Goal: Task Accomplishment & Management: Manage account settings

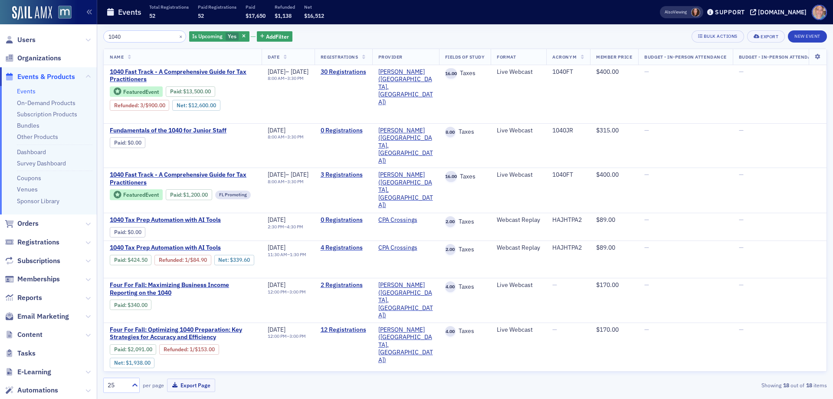
type input "1040"
click at [23, 92] on link "Events" at bounding box center [26, 91] width 19 height 8
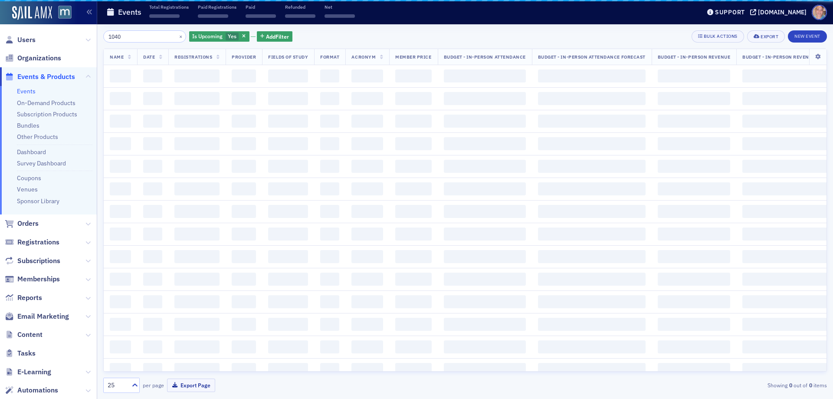
drag, startPoint x: 131, startPoint y: 37, endPoint x: 68, endPoint y: 36, distance: 62.9
click at [69, 36] on div "Users Organizations Events & Products Events On-Demand Products Subscription Pr…" at bounding box center [416, 199] width 833 height 399
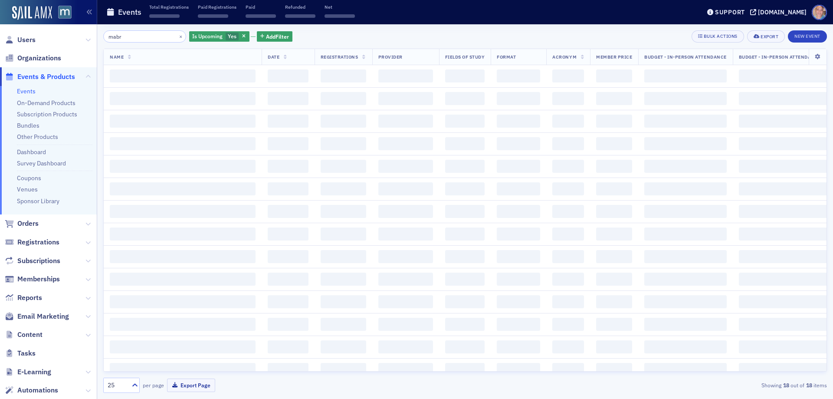
type input "mabr"
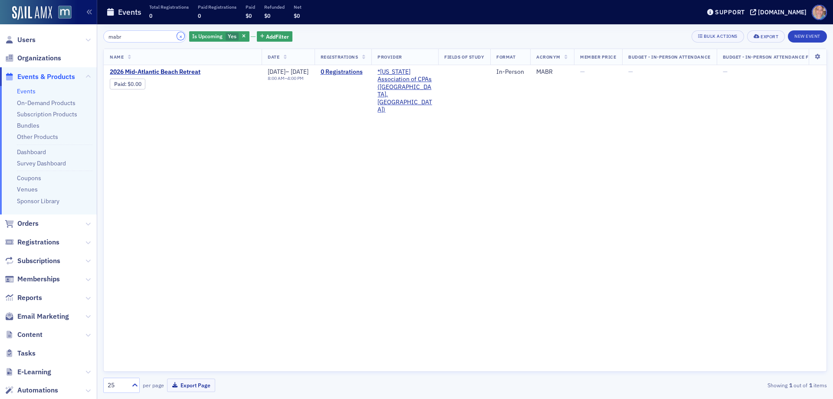
click at [177, 36] on button "×" at bounding box center [181, 36] width 8 height 8
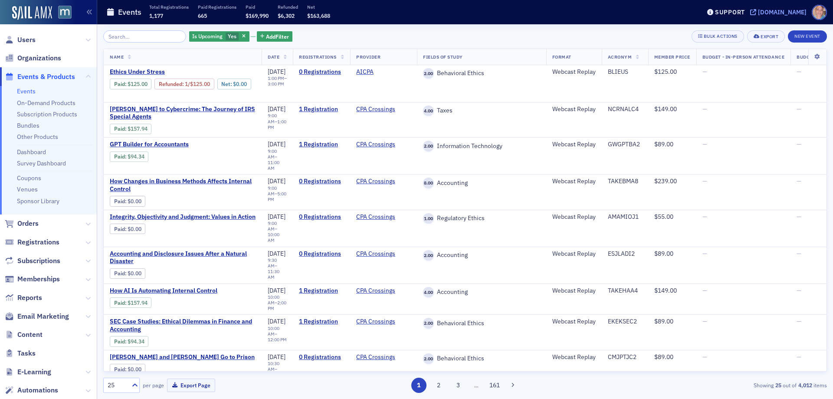
click at [785, 11] on div "[DOMAIN_NAME]" at bounding box center [782, 12] width 49 height 8
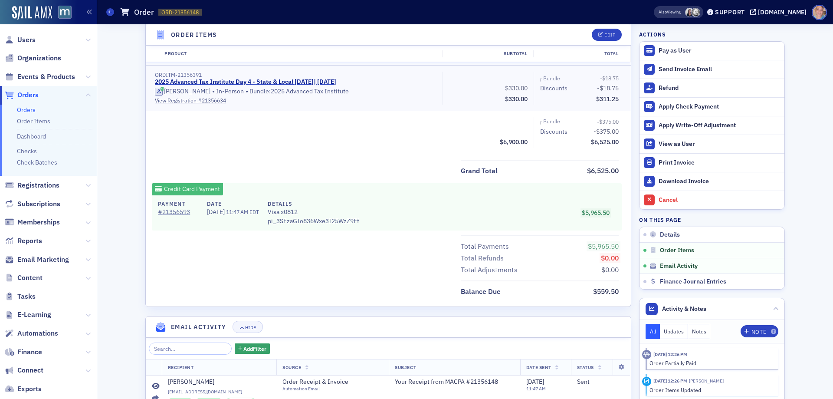
scroll to position [1191, 0]
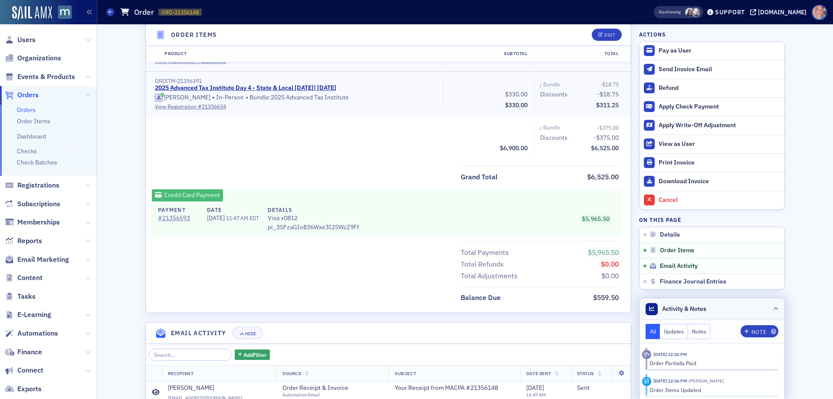
click at [773, 309] on icon at bounding box center [775, 308] width 5 height 5
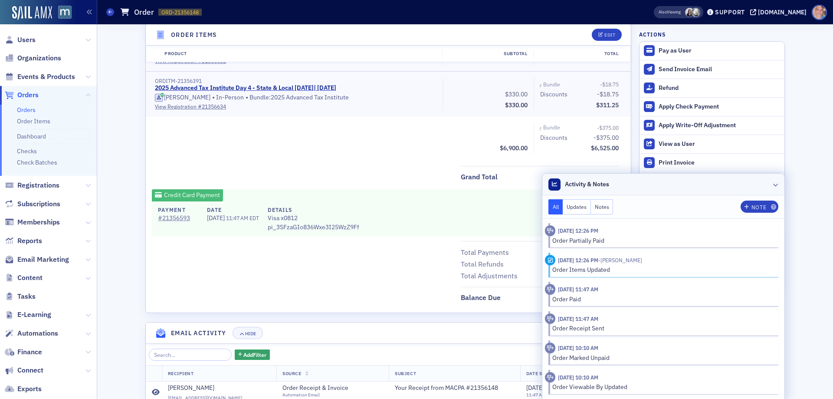
click at [773, 184] on icon at bounding box center [775, 184] width 5 height 5
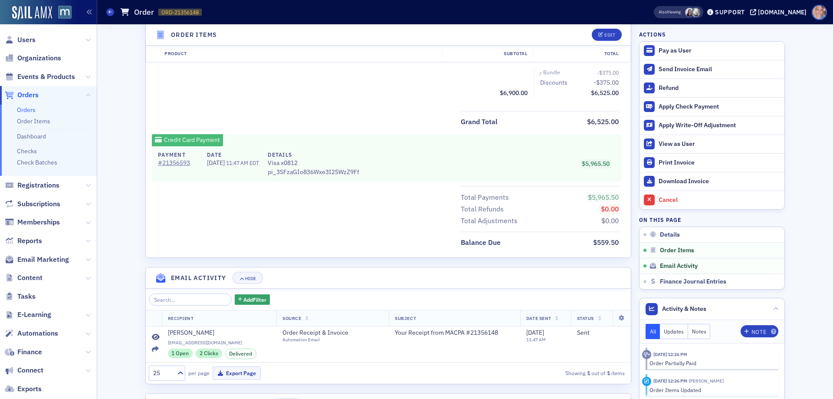
scroll to position [1278, 0]
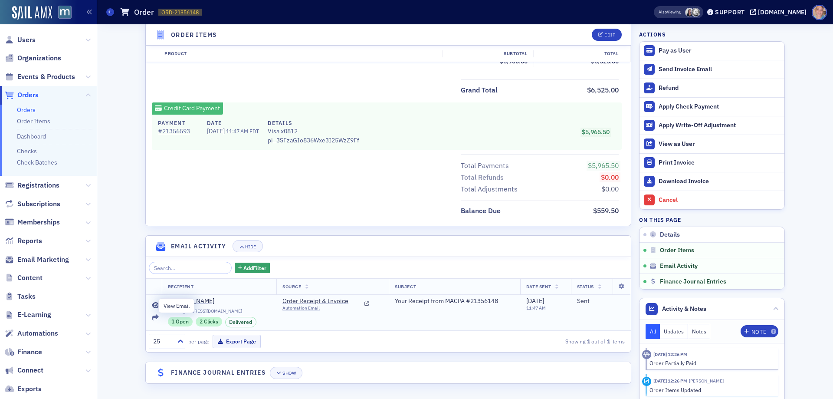
click at [154, 304] on icon at bounding box center [156, 305] width 8 height 7
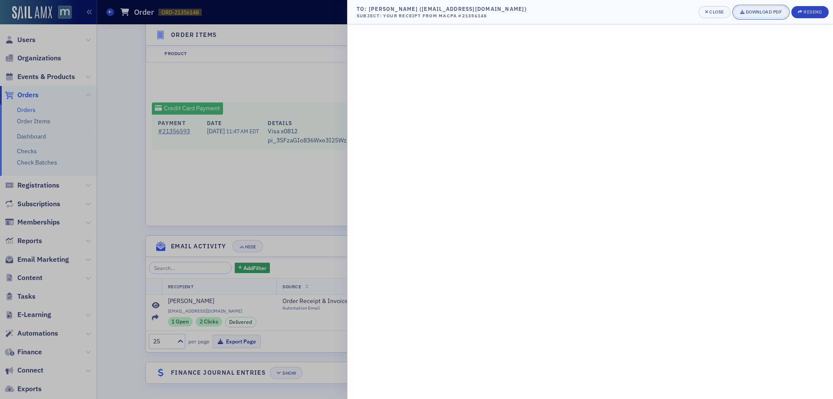
click at [746, 14] on div "Download PDF" at bounding box center [764, 12] width 36 height 5
click at [714, 13] on div "Close" at bounding box center [716, 12] width 15 height 5
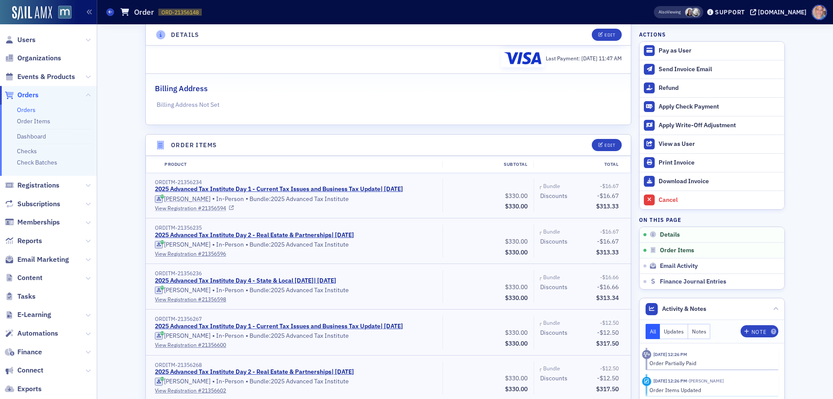
scroll to position [194, 0]
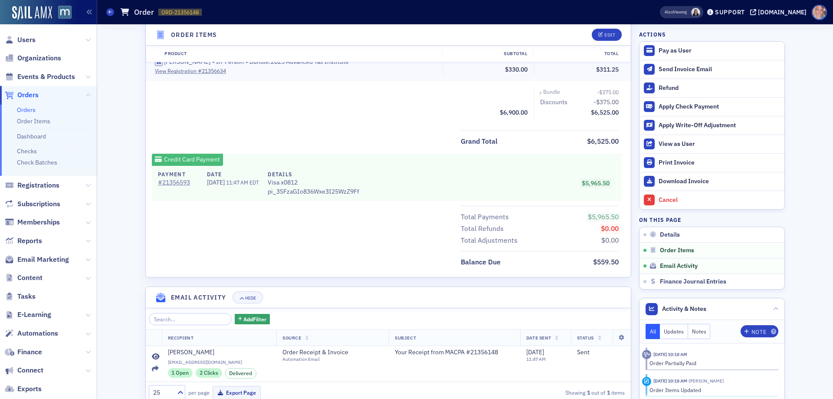
scroll to position [1278, 0]
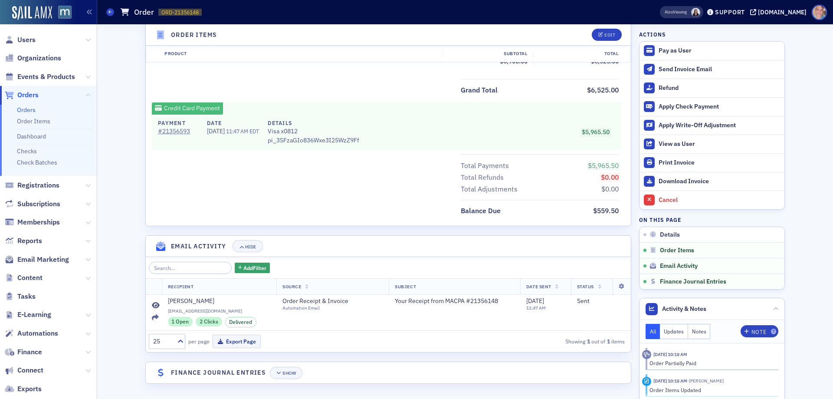
click at [395, 286] on span "Subject" at bounding box center [405, 286] width 21 height 6
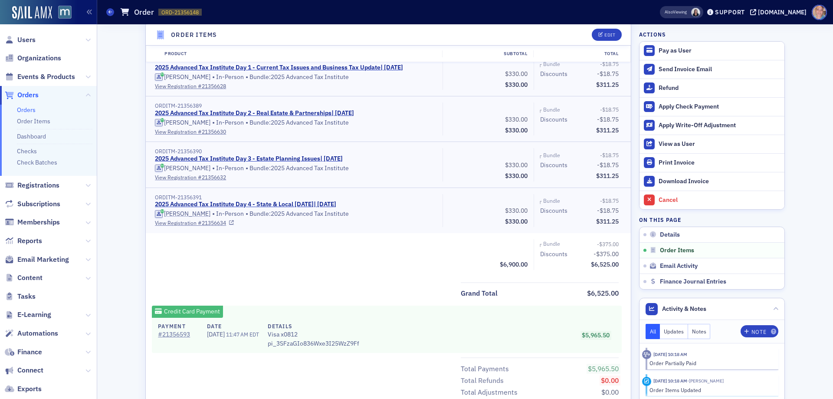
scroll to position [1061, 0]
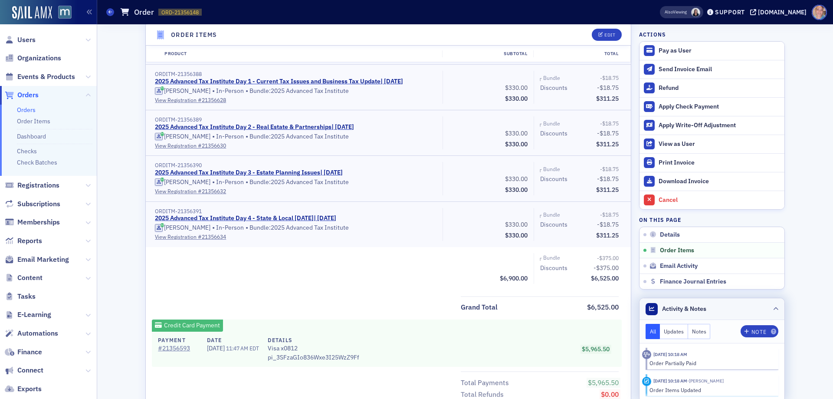
click at [773, 306] on icon at bounding box center [775, 308] width 5 height 5
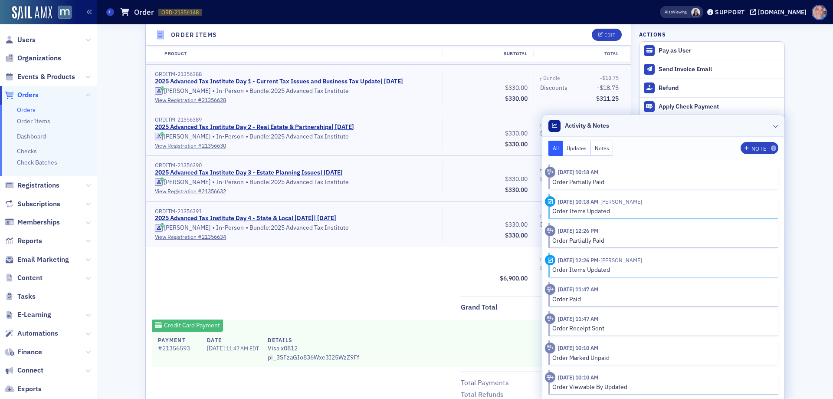
click at [773, 127] on icon at bounding box center [775, 125] width 5 height 5
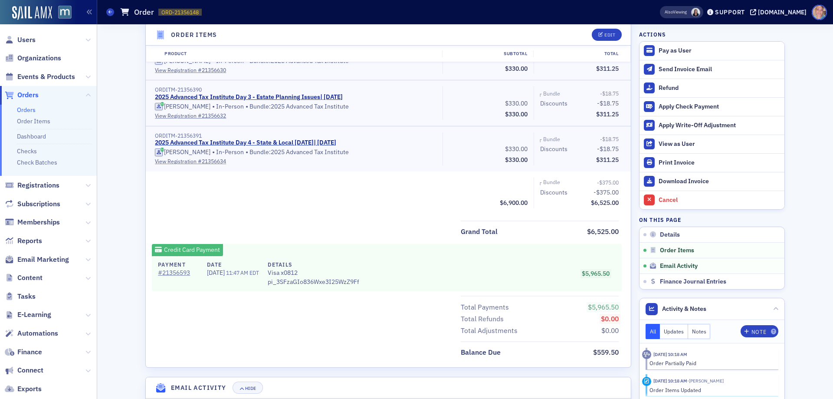
scroll to position [1191, 0]
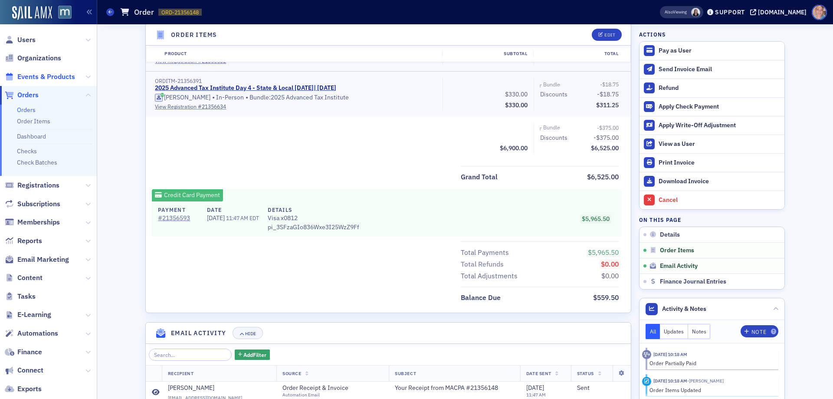
click at [23, 73] on span "Events & Products" at bounding box center [46, 77] width 58 height 10
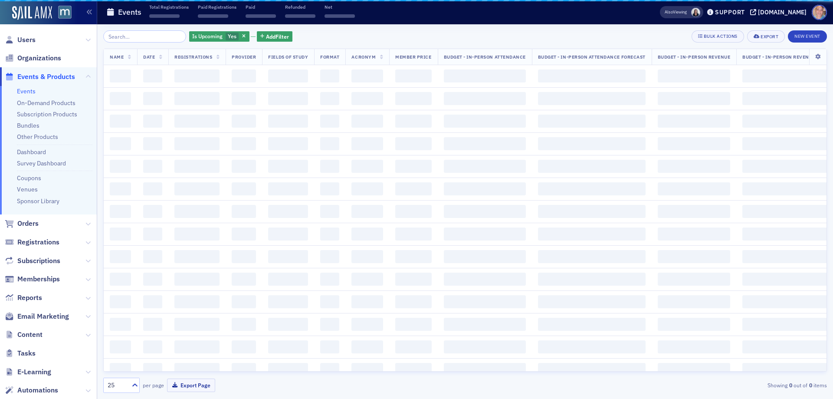
click at [24, 91] on link "Events" at bounding box center [26, 91] width 19 height 8
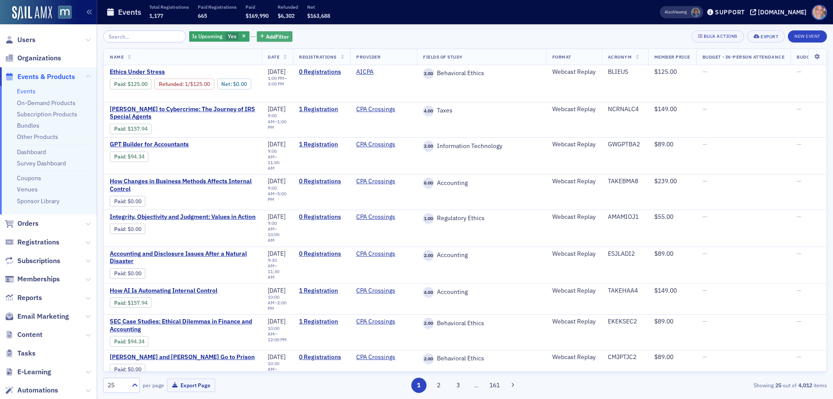
click at [266, 37] on span "Add Filter" at bounding box center [277, 37] width 23 height 8
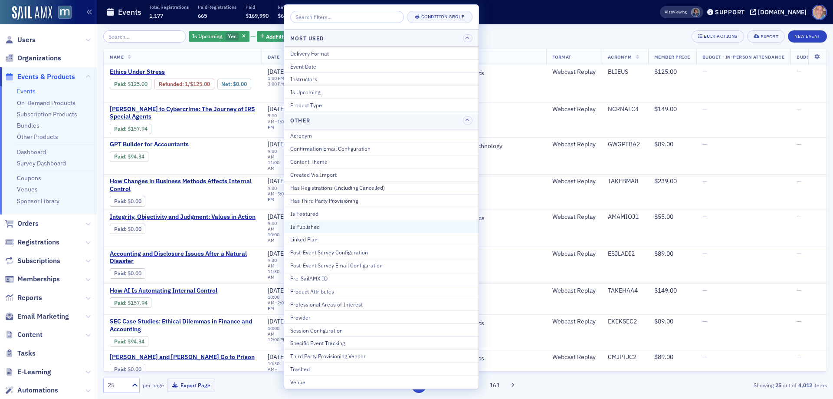
click at [325, 224] on div "Is Published" at bounding box center [381, 226] width 182 height 8
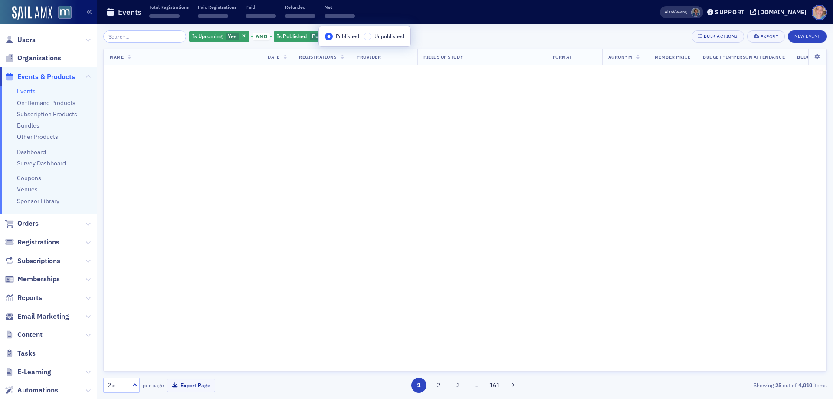
click at [452, 36] on div "Is Upcoming Yes and Is Published Published Add Filter Bulk Actions Export New E…" at bounding box center [464, 36] width 723 height 12
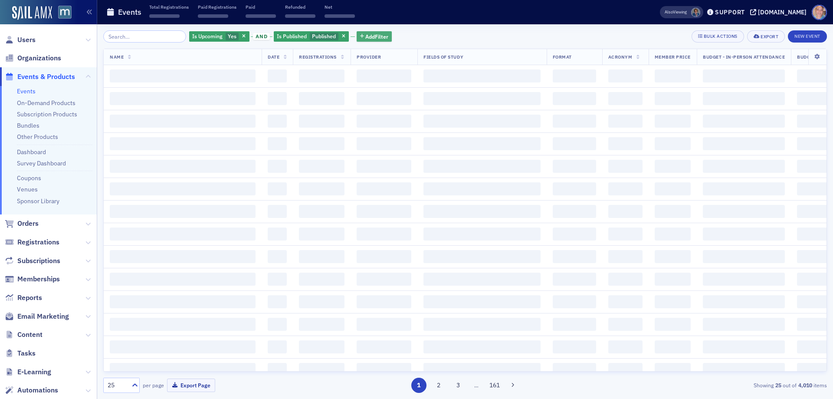
click at [374, 39] on span "Add Filter" at bounding box center [376, 37] width 23 height 8
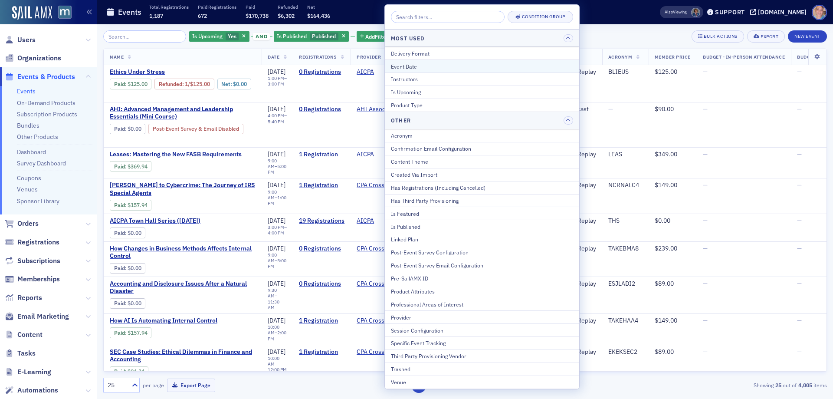
click at [427, 66] on div "Event Date" at bounding box center [482, 66] width 182 height 8
select select "9"
select select "2025"
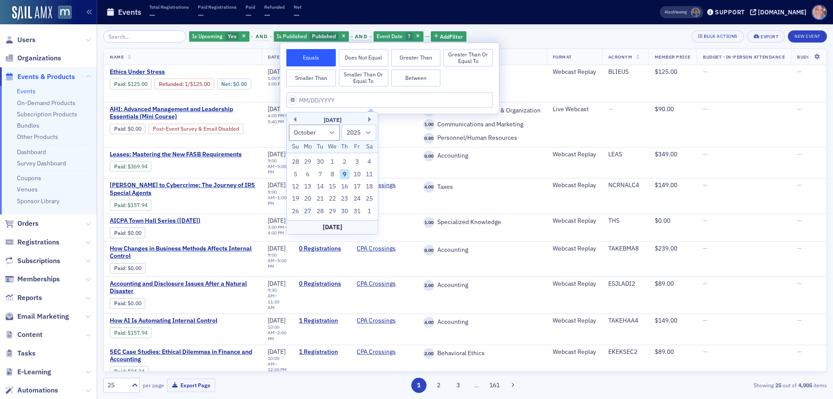
click at [307, 210] on div "27" at bounding box center [307, 211] width 10 height 10
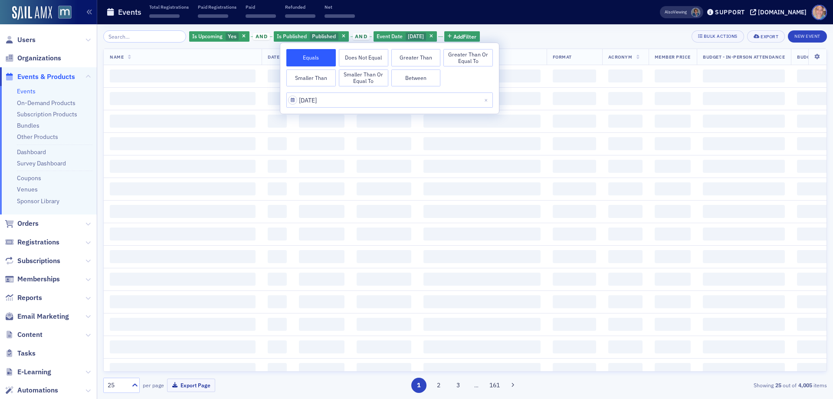
click at [562, 25] on div "Is Upcoming Yes and Is Published Published and Event Date 10/27/2025 Add Filter…" at bounding box center [464, 211] width 723 height 374
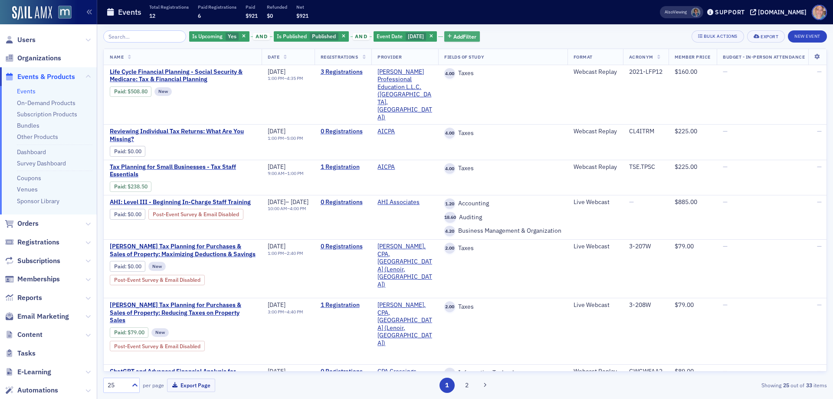
click at [476, 36] on span "Add Filter" at bounding box center [464, 37] width 23 height 8
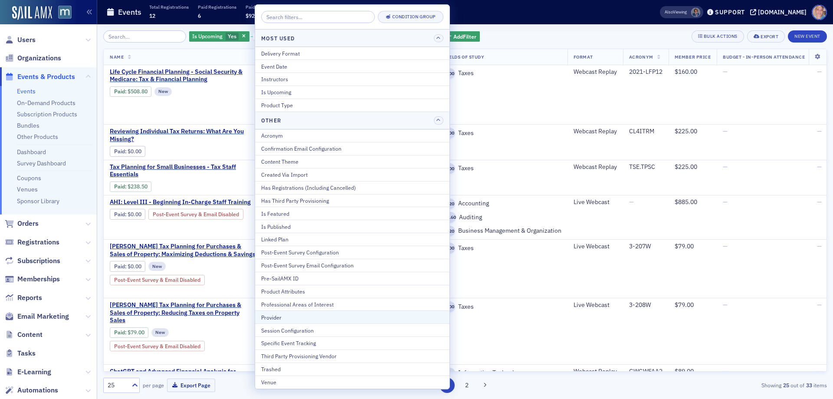
click at [313, 316] on div "Provider" at bounding box center [352, 317] width 182 height 8
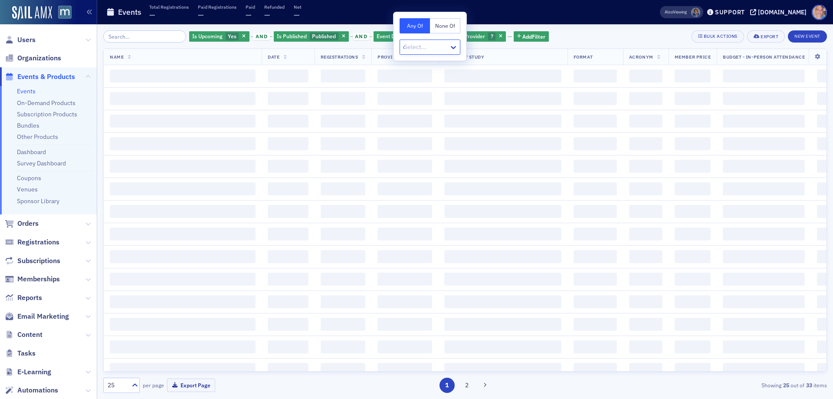
type input "don"
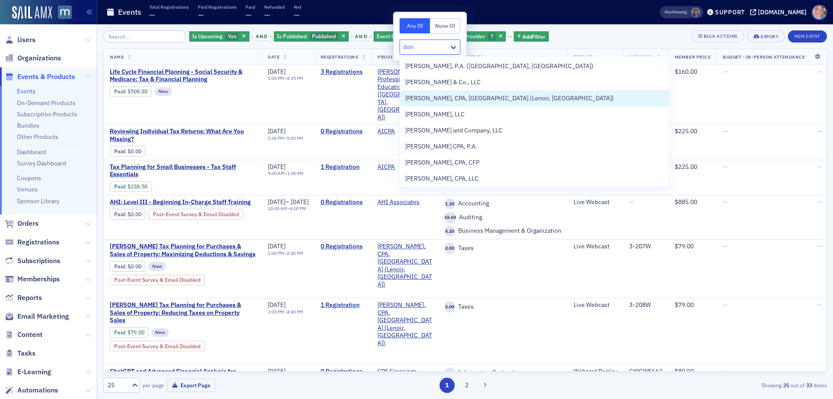
click at [453, 97] on span "Don Farmer, CPA, PA (Lenoir, NC)" at bounding box center [509, 98] width 209 height 9
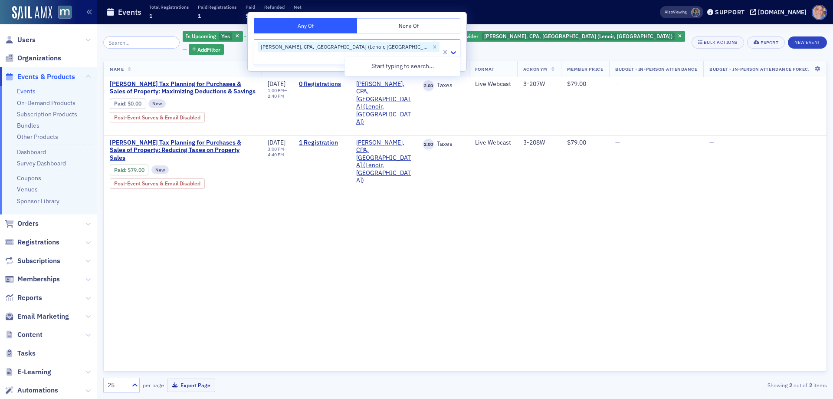
click at [637, 38] on div "Is Upcoming Yes and Is Published Published and Event Date 10/27/2025 and Provid…" at bounding box center [464, 42] width 723 height 24
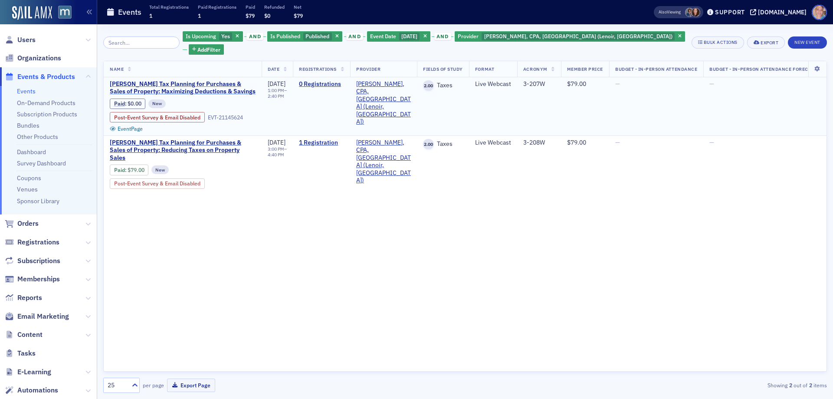
click at [134, 80] on span "Don Farmer's Tax Planning for Purchases & Sales of Property: Maximizing Deducti…" at bounding box center [183, 87] width 146 height 15
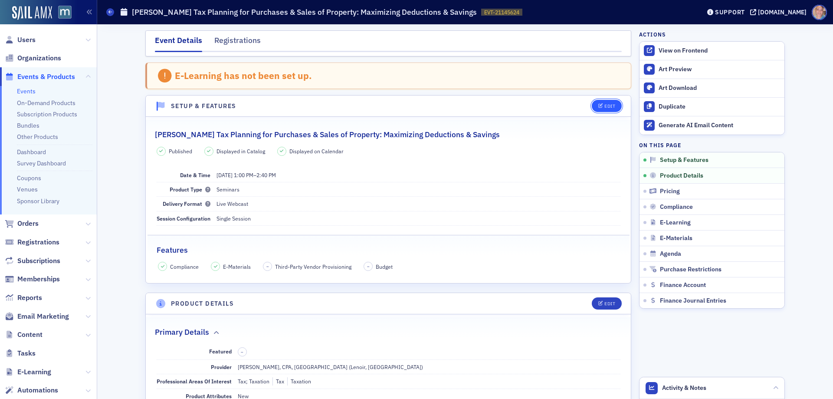
click at [599, 101] on button "Edit" at bounding box center [607, 106] width 30 height 12
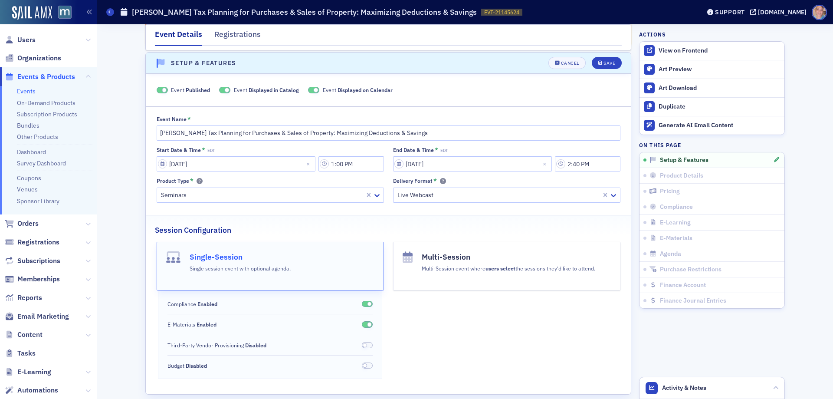
scroll to position [45, 0]
click at [219, 87] on span at bounding box center [224, 88] width 11 height 7
click at [319, 85] on label "Event Displayed on Calendar" at bounding box center [360, 88] width 85 height 8
click at [318, 88] on span at bounding box center [323, 88] width 11 height 7
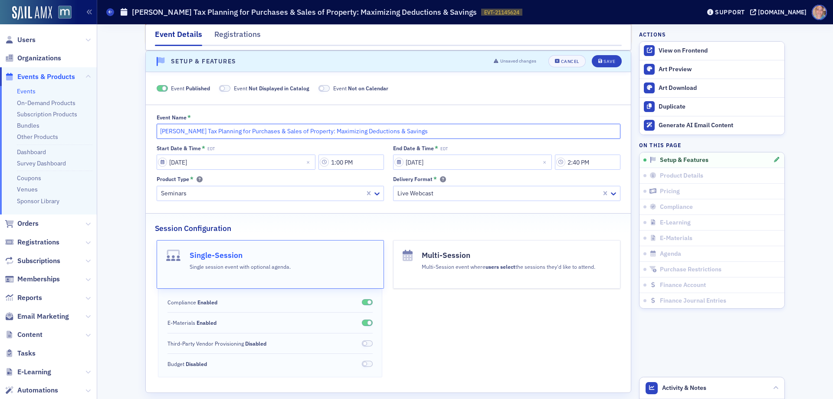
click at [158, 130] on input "Don Farmer's Tax Planning for Purchases & Sales of Property: Maximizing Deducti…" at bounding box center [389, 131] width 464 height 15
type input "(Canceled) Don Farmer's Tax Planning for Purchases & Sales of Property: Maximiz…"
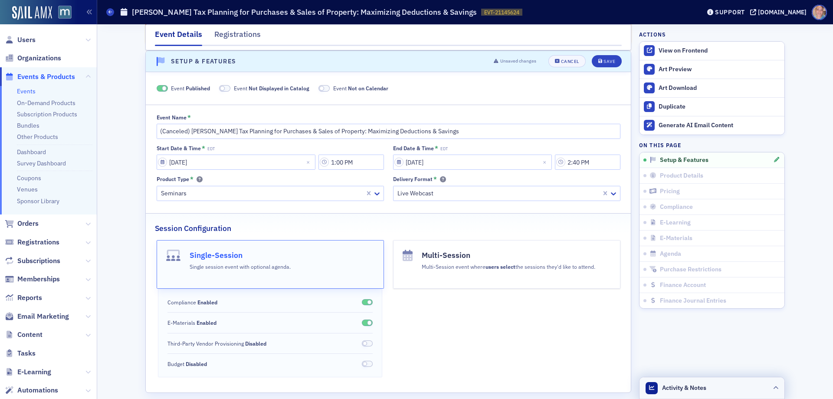
click at [702, 382] on div "Activity & Notes" at bounding box center [675, 388] width 61 height 12
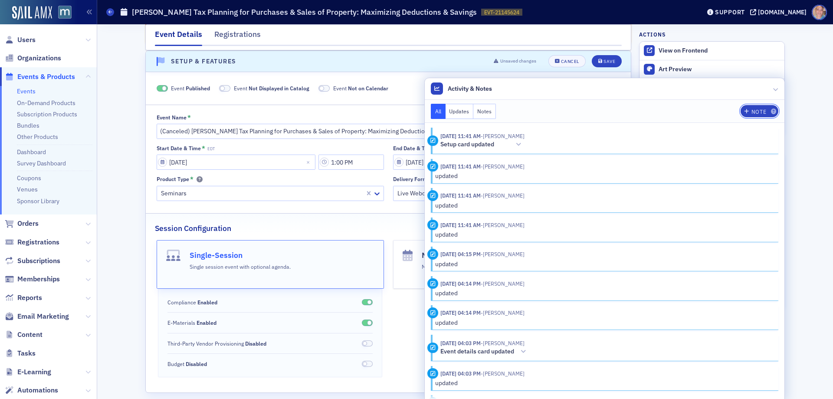
click at [757, 109] on div "Note" at bounding box center [758, 111] width 15 height 5
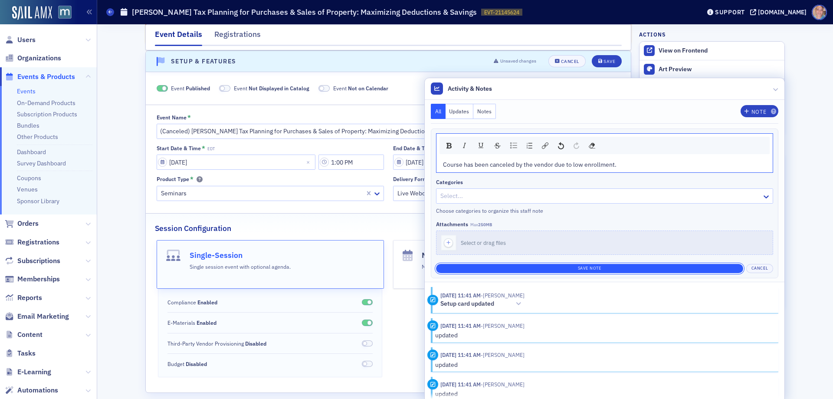
click at [592, 266] on button "Save Note" at bounding box center [589, 268] width 307 height 9
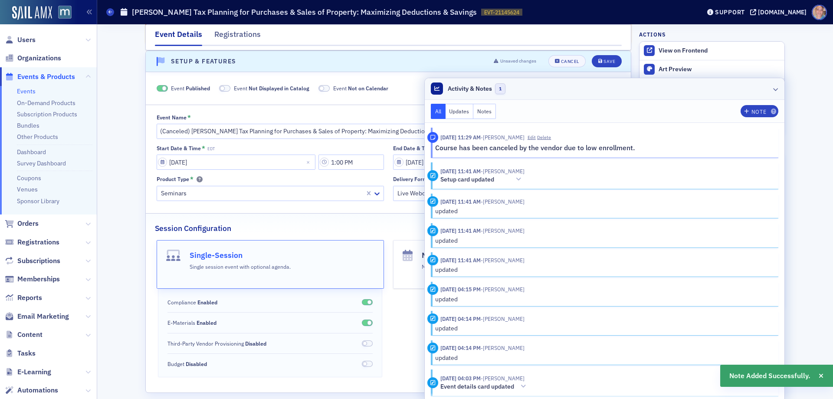
click at [773, 88] on icon at bounding box center [775, 88] width 5 height 5
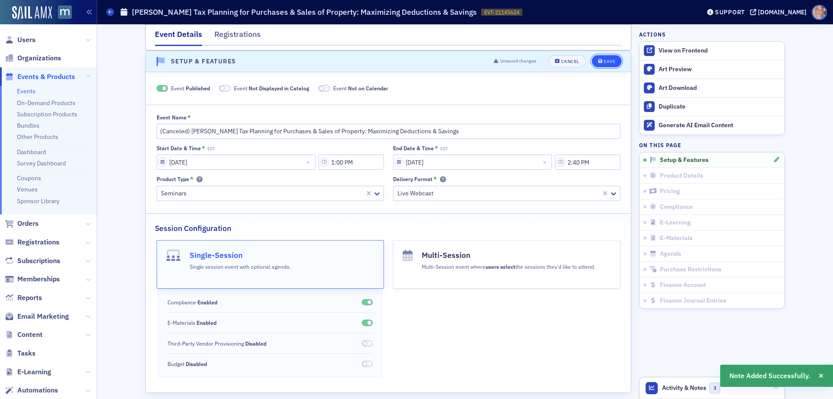
click at [599, 61] on span "Save" at bounding box center [606, 61] width 17 height 5
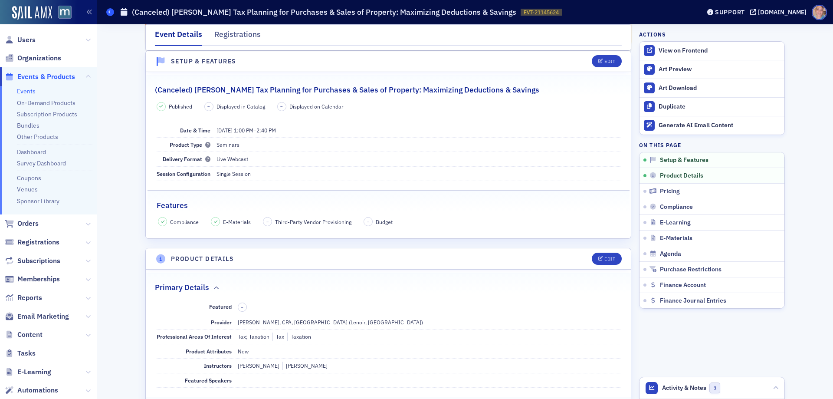
click at [111, 13] on icon at bounding box center [109, 12] width 3 height 4
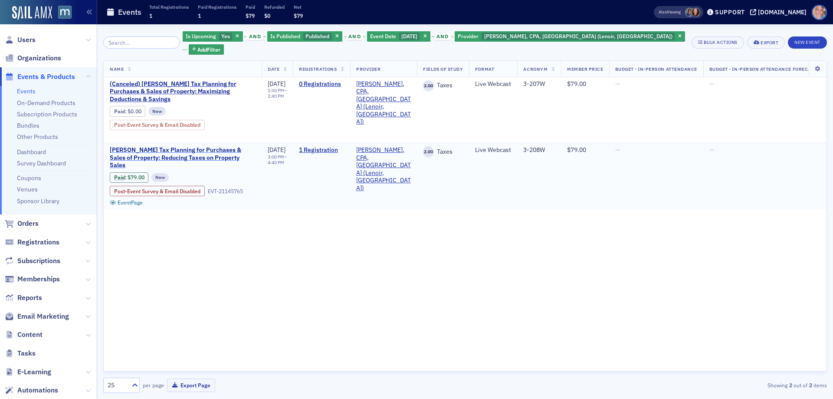
click at [177, 146] on span "Don Farmer’s Tax Planning for Purchases & Sales of Property: Reducing Taxes on …" at bounding box center [183, 157] width 146 height 23
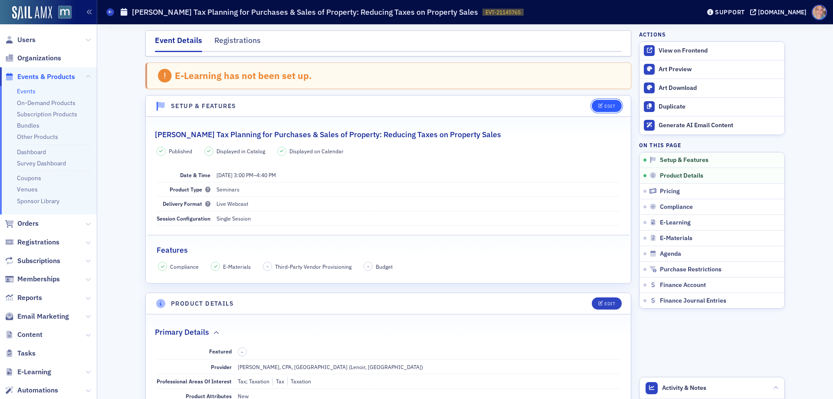
click at [604, 105] on div "Edit" at bounding box center [609, 106] width 11 height 5
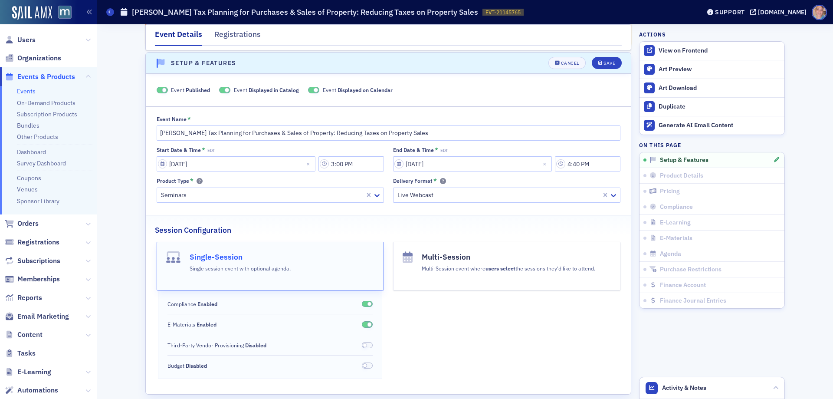
scroll to position [45, 0]
click at [225, 88] on span at bounding box center [227, 88] width 5 height 5
click at [320, 89] on span at bounding box center [323, 88] width 11 height 7
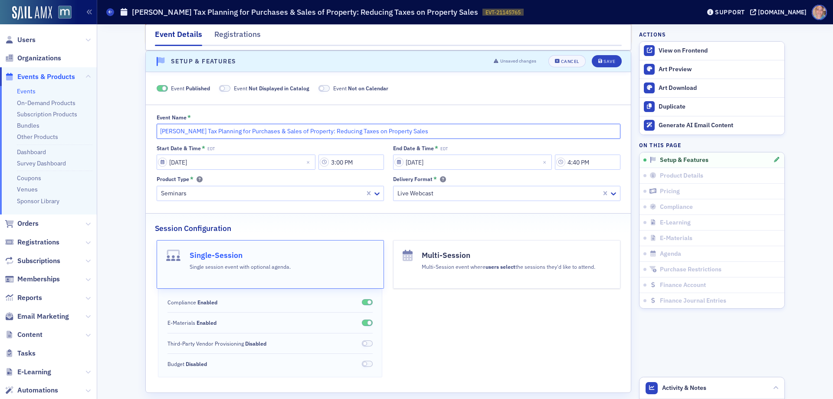
click at [157, 129] on input "Don Farmer’s Tax Planning for Purchases & Sales of Property: Reducing Taxes on …" at bounding box center [389, 131] width 464 height 15
type input "(Canceled) Don Farmer’s Tax Planning for Purchases & Sales of Property: Reducin…"
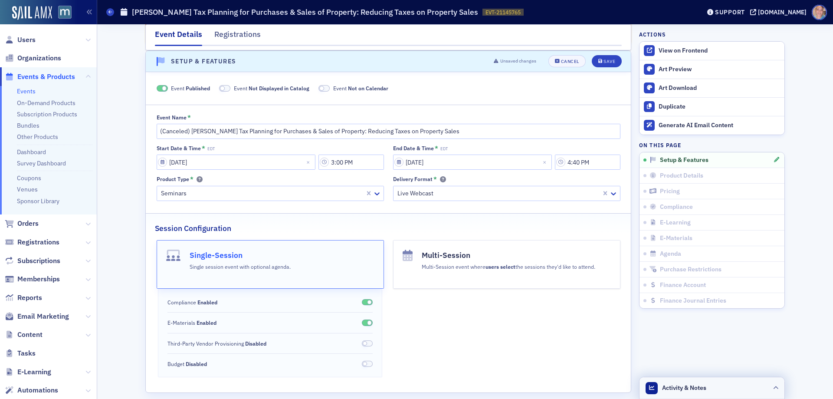
click at [701, 382] on div "Activity & Notes" at bounding box center [675, 388] width 61 height 12
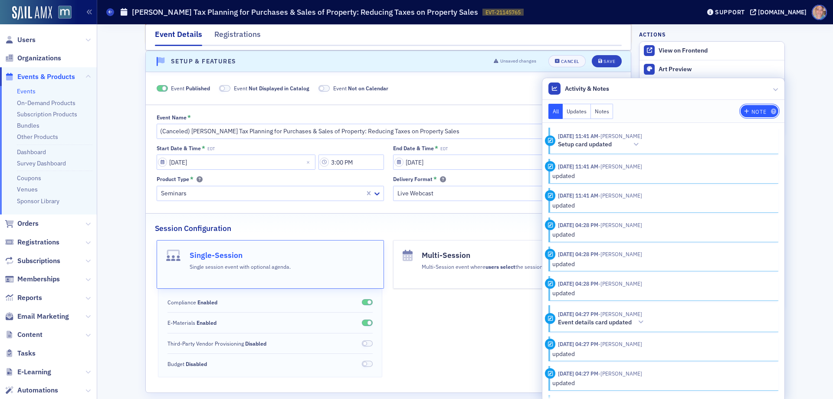
click at [744, 112] on icon "button" at bounding box center [746, 111] width 5 height 5
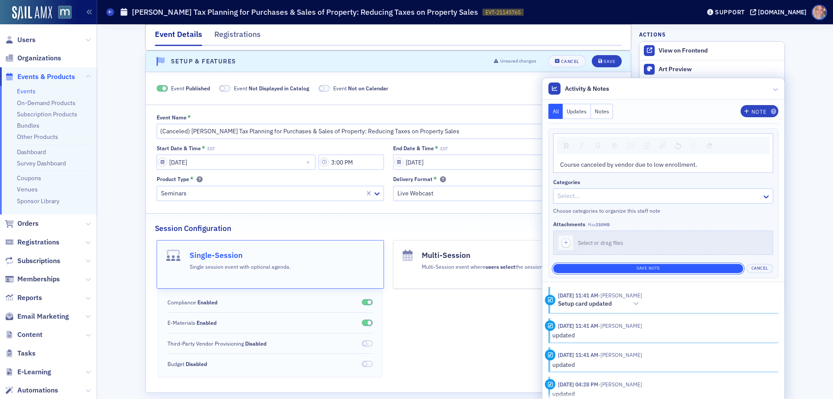
click at [654, 269] on button "Save Note" at bounding box center [648, 268] width 190 height 9
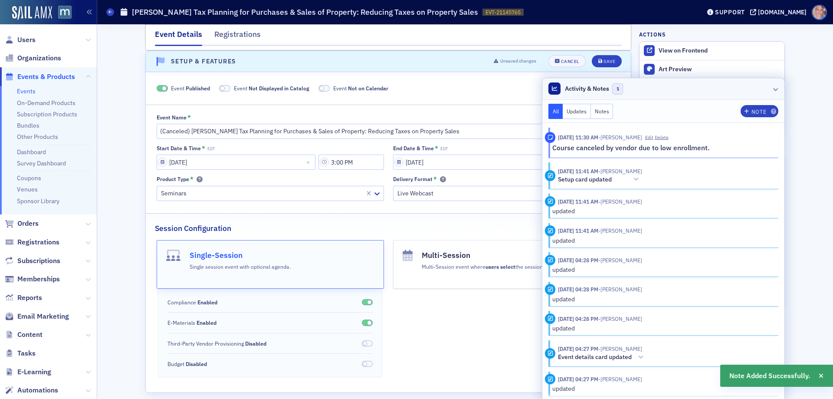
click at [773, 90] on icon at bounding box center [775, 88] width 5 height 5
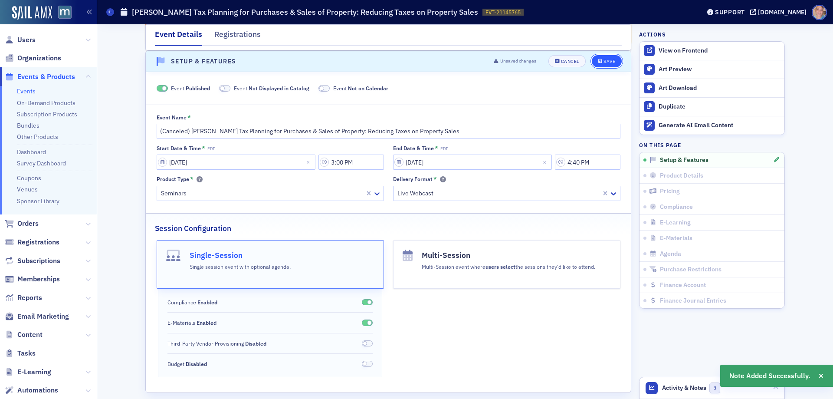
click at [611, 62] on div "Save" at bounding box center [609, 61] width 12 height 5
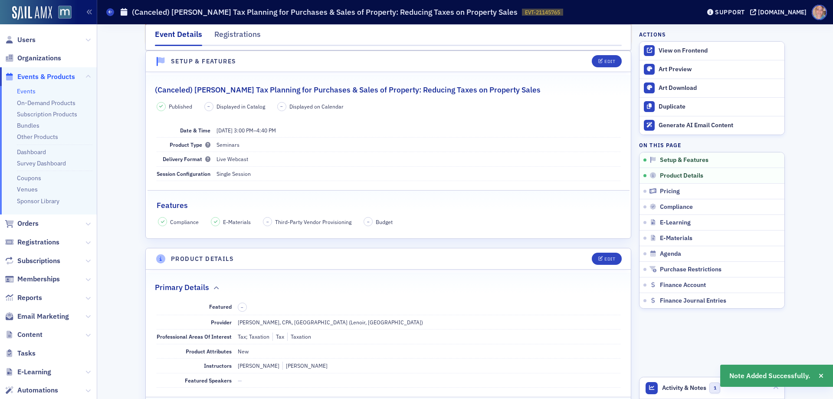
click at [239, 35] on div "Registrations" at bounding box center [237, 37] width 46 height 16
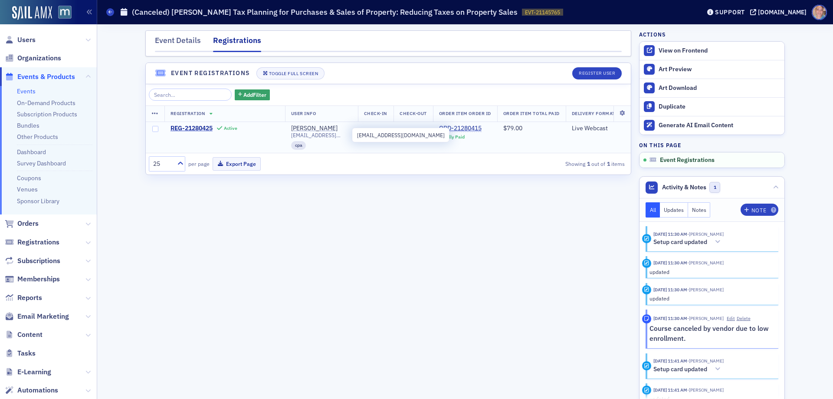
click at [298, 135] on span "acdnet@msn.com" at bounding box center [321, 135] width 61 height 7
copy span "acdnet@msn.com"
click at [41, 316] on span "Email Marketing" at bounding box center [43, 316] width 52 height 10
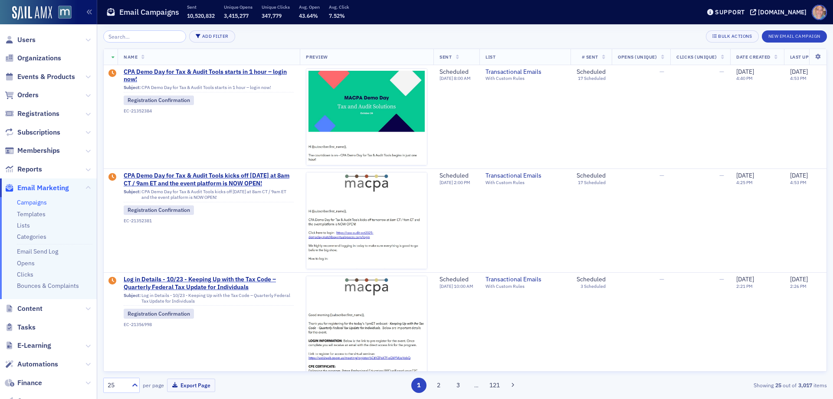
click at [35, 200] on link "Campaigns" at bounding box center [32, 202] width 30 height 8
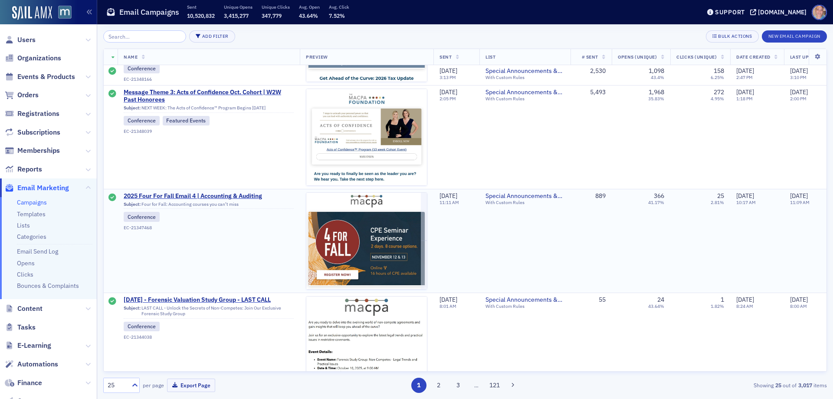
scroll to position [1952, 0]
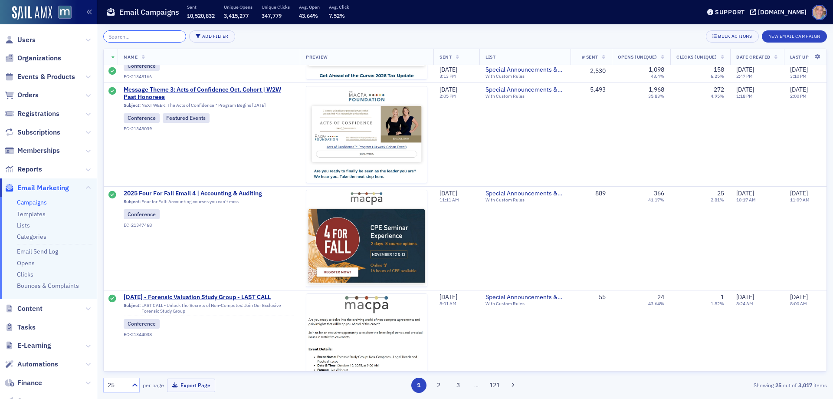
click at [140, 33] on input "search" at bounding box center [144, 36] width 83 height 12
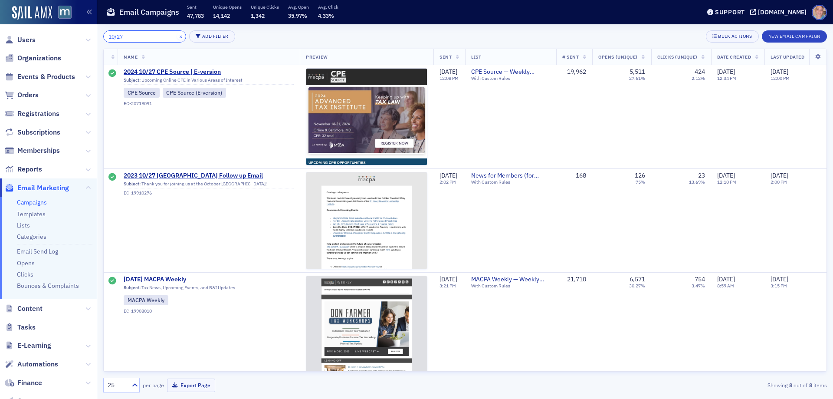
type input "10/27"
click at [177, 37] on button "×" at bounding box center [181, 36] width 8 height 8
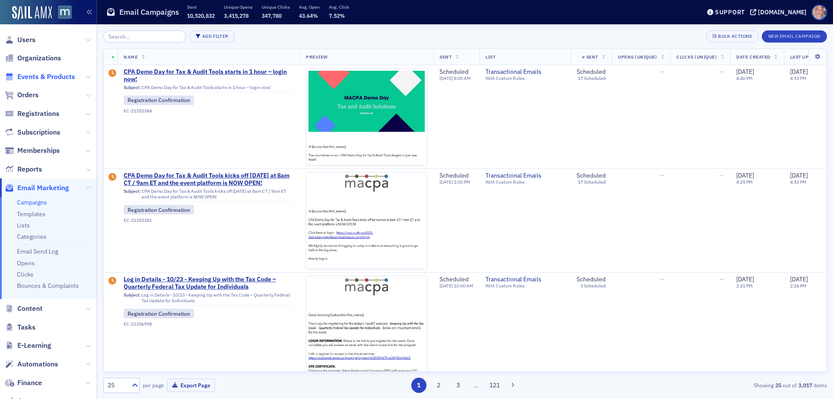
click at [37, 78] on span "Events & Products" at bounding box center [46, 77] width 58 height 10
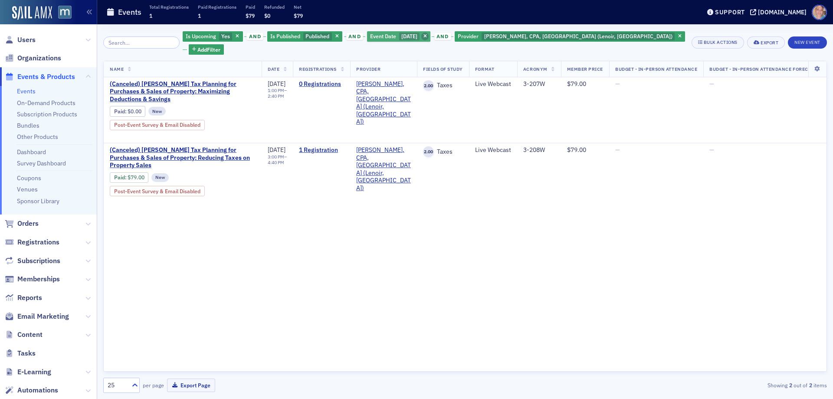
click at [427, 36] on icon "button" at bounding box center [424, 36] width 3 height 5
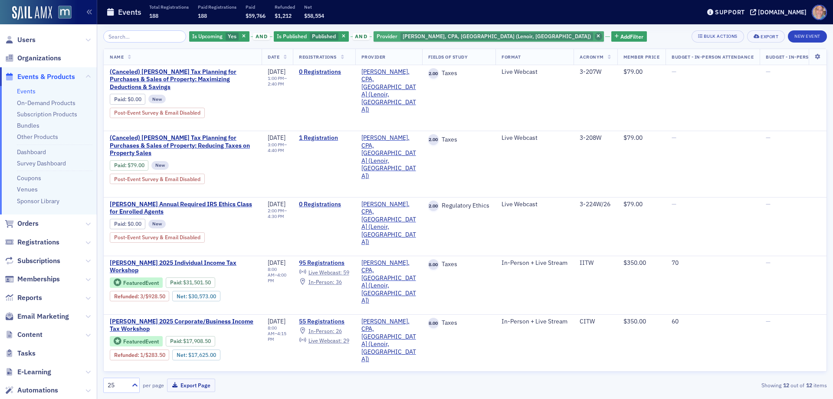
click at [596, 36] on icon "button" at bounding box center [597, 36] width 3 height 5
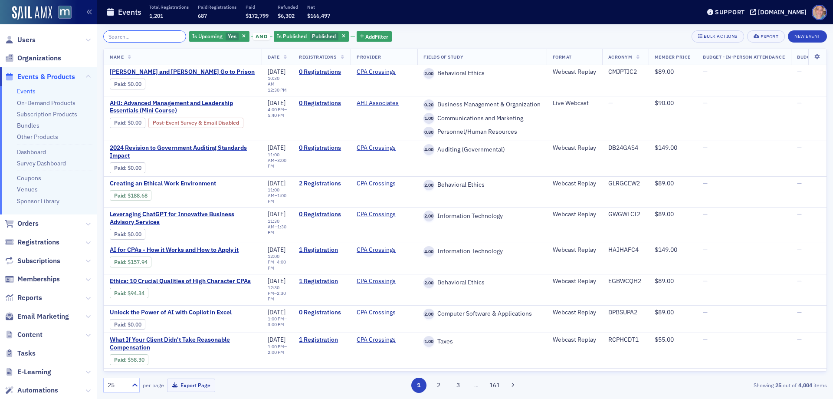
click at [150, 39] on input "search" at bounding box center [144, 36] width 83 height 12
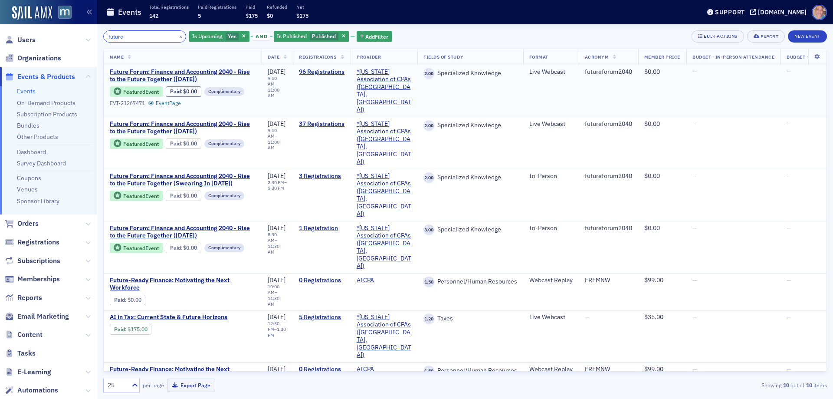
type input "future"
click at [212, 39] on span "Is Upcoming" at bounding box center [207, 36] width 30 height 7
click at [272, 37] on input "No" at bounding box center [273, 37] width 8 height 8
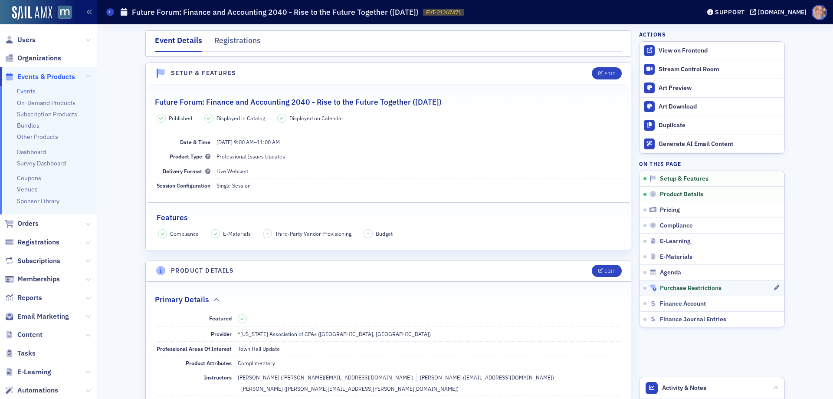
click at [726, 285] on div "Purchase Restrictions" at bounding box center [711, 288] width 124 height 8
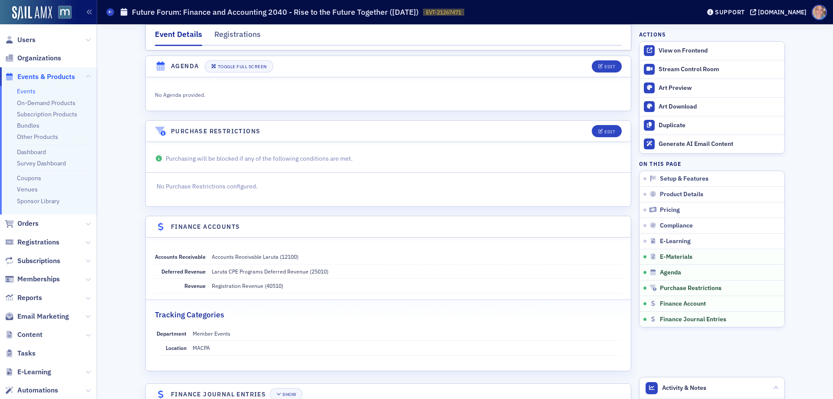
scroll to position [1409, 0]
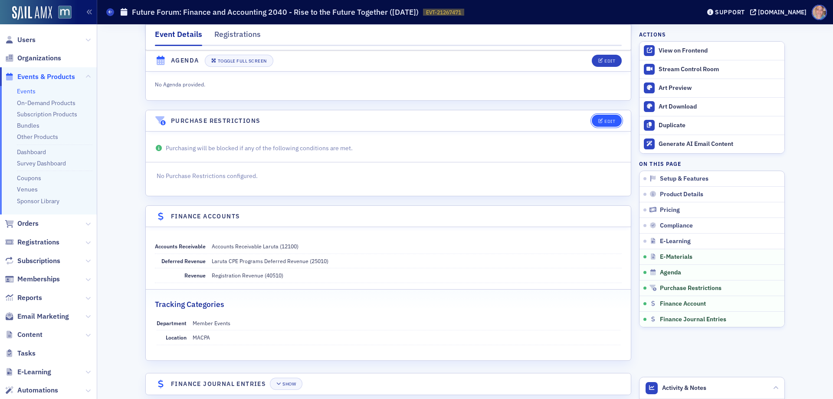
click at [604, 119] on div "Edit" at bounding box center [609, 121] width 11 height 5
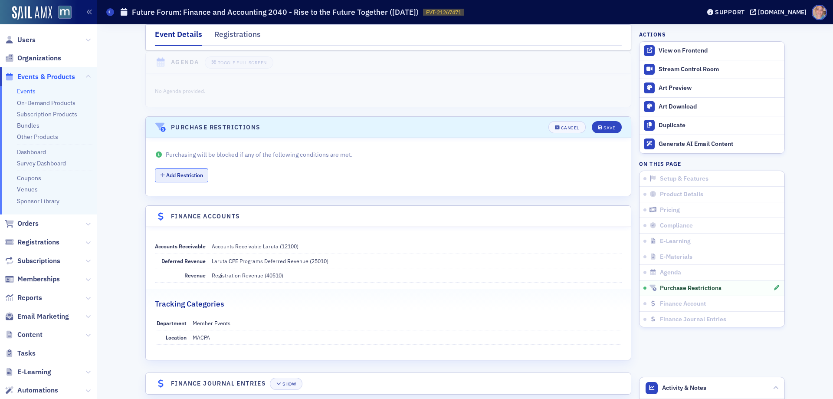
click at [199, 168] on button "Add Restriction" at bounding box center [181, 174] width 53 height 13
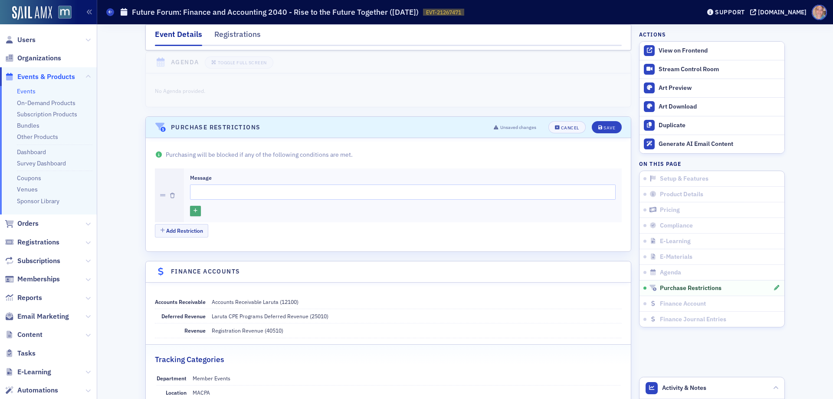
click at [193, 209] on icon "button" at bounding box center [195, 211] width 4 height 5
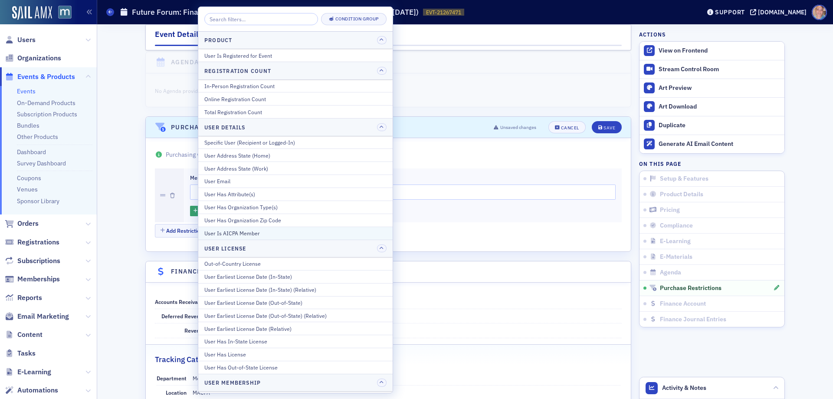
scroll to position [197, 0]
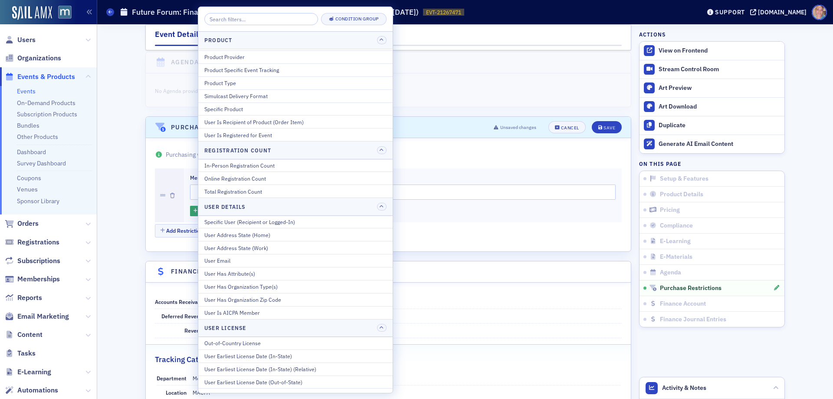
drag, startPoint x: 275, startPoint y: 137, endPoint x: 281, endPoint y: 137, distance: 6.5
click at [276, 137] on div "User Is Registered for Event" at bounding box center [295, 135] width 182 height 8
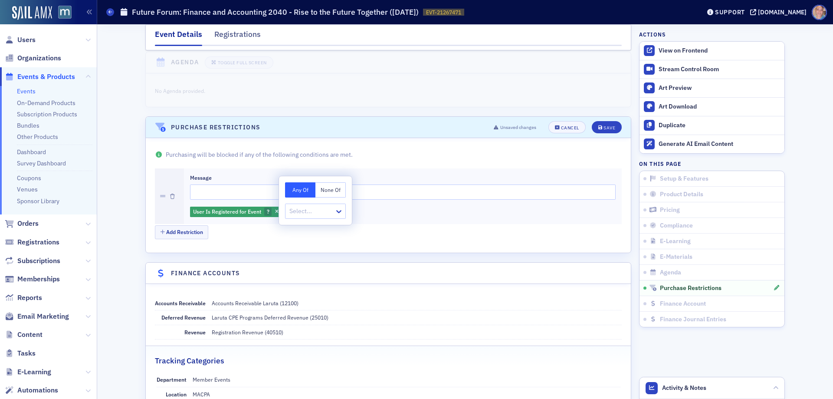
click at [307, 215] on div at bounding box center [310, 211] width 45 height 11
type input "future"
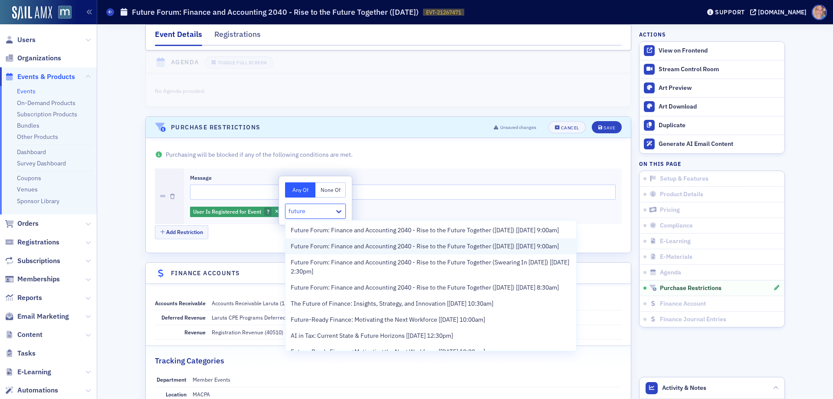
click at [323, 251] on span "Future Forum: Finance and Accounting 2040 - Rise to the Future Together (Novemb…" at bounding box center [425, 246] width 268 height 9
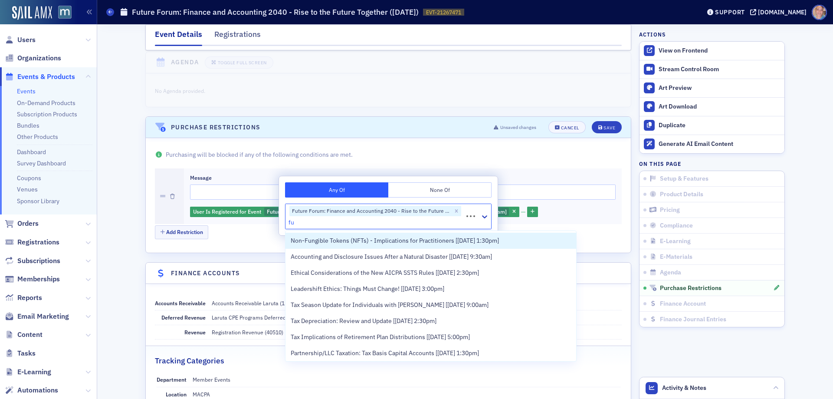
type input "fut"
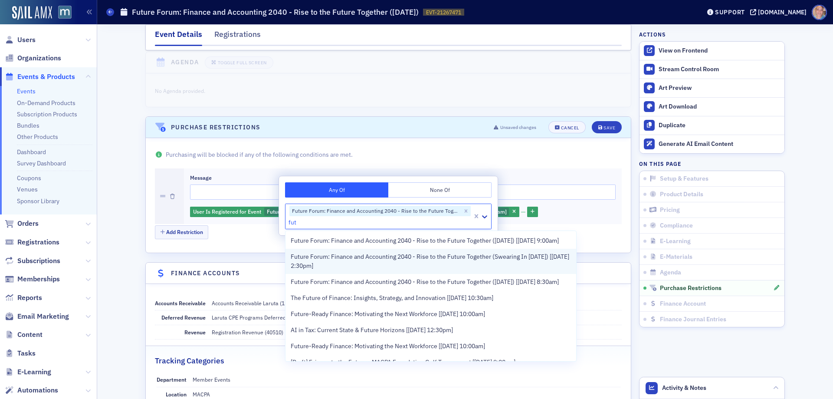
click at [321, 266] on span "Future Forum: Finance and Accounting 2040 - Rise to the Future Together (Sweari…" at bounding box center [431, 261] width 280 height 18
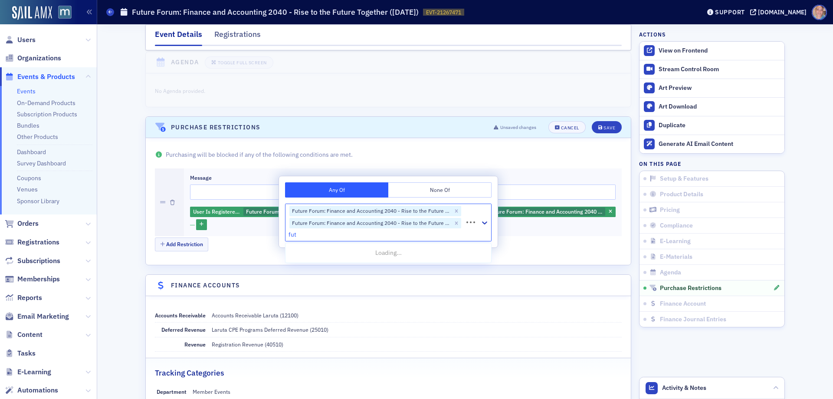
type input "futu"
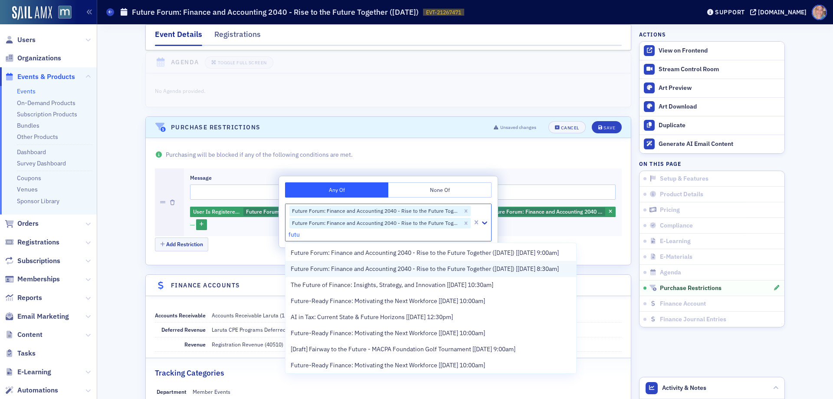
click at [325, 273] on span "Future Forum: Finance and Accounting 2040 - Rise to the Future Together (Decemb…" at bounding box center [425, 268] width 268 height 9
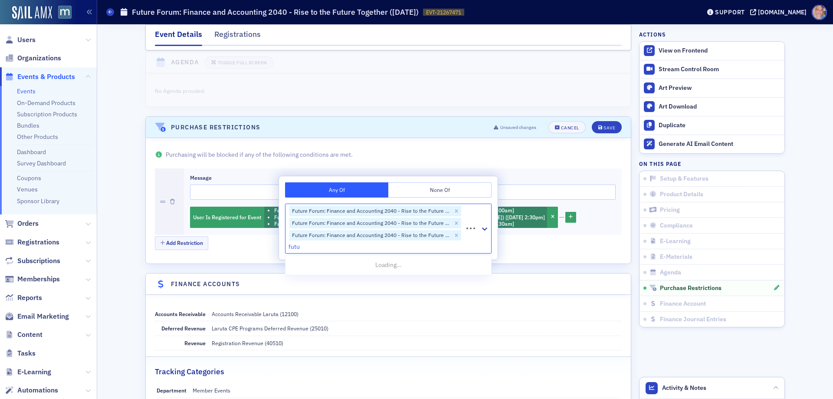
type input "futur"
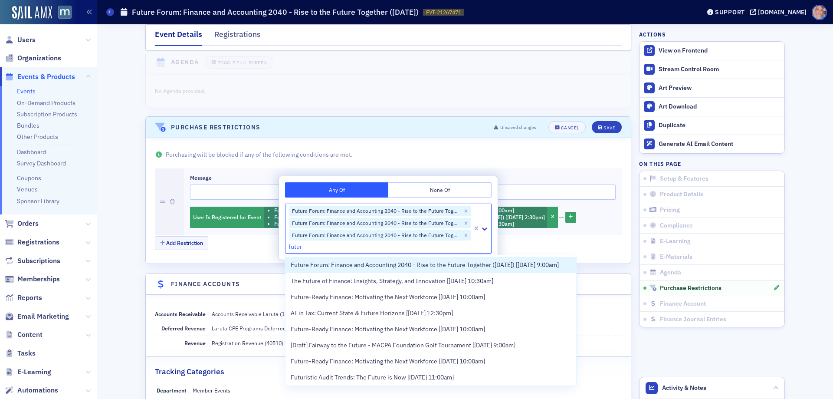
click at [325, 285] on span "The Future of Finance: Insights, Strategy, and Innovation [[DATE] 10:30am]" at bounding box center [392, 280] width 203 height 9
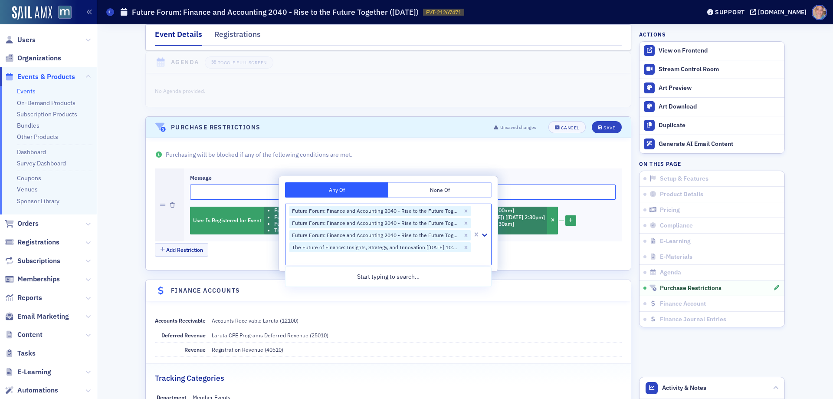
click at [213, 184] on input "Message" at bounding box center [402, 191] width 425 height 15
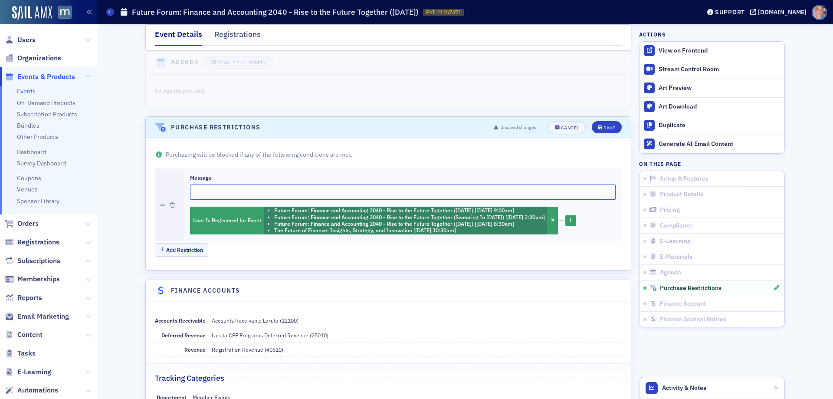
paste input "You can only receive CPE credit for one of these sessions."
click at [559, 184] on input "You are currently enrolled in another date for this event, please note - you ca…" at bounding box center [402, 191] width 425 height 15
click at [508, 184] on input "You are currently enrolled in another date for this event, please note - you ca…" at bounding box center [402, 191] width 425 height 15
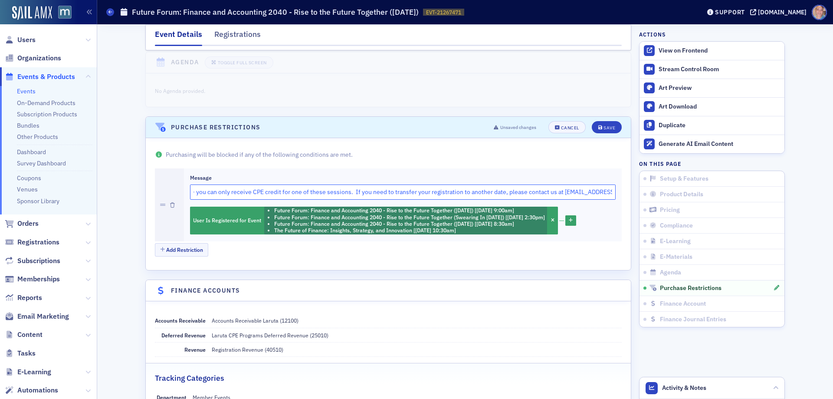
type input "You are currently enrolled in another date for this event, please note - you ca…"
click at [350, 186] on input "You are currently enrolled in another date for this event, please note - you ca…" at bounding box center [402, 191] width 425 height 15
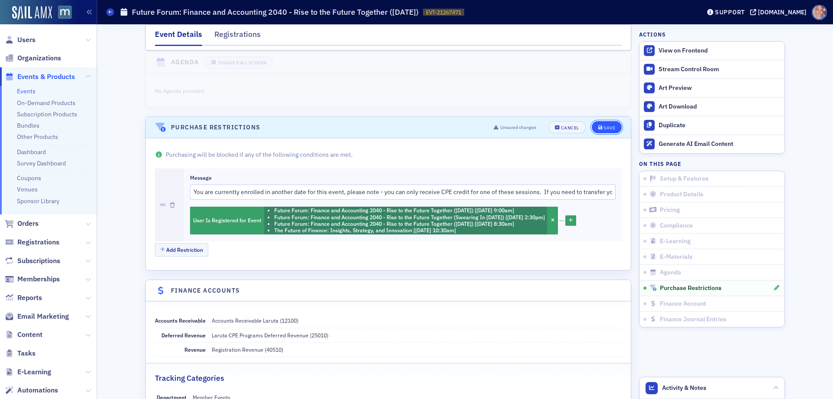
click at [608, 125] on div "Save" at bounding box center [609, 127] width 12 height 5
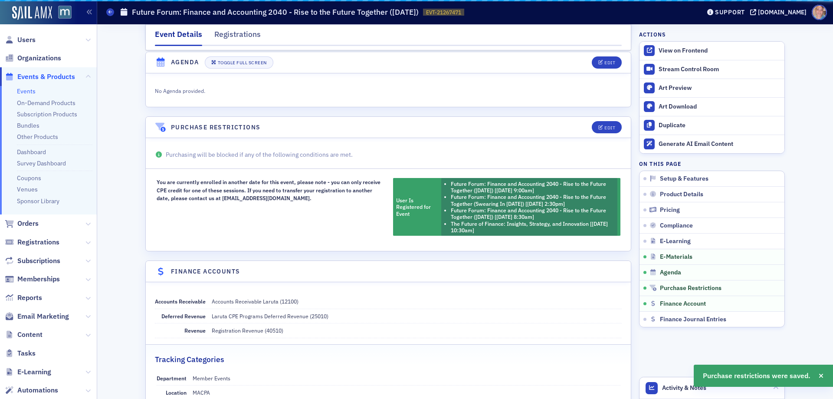
scroll to position [1431, 0]
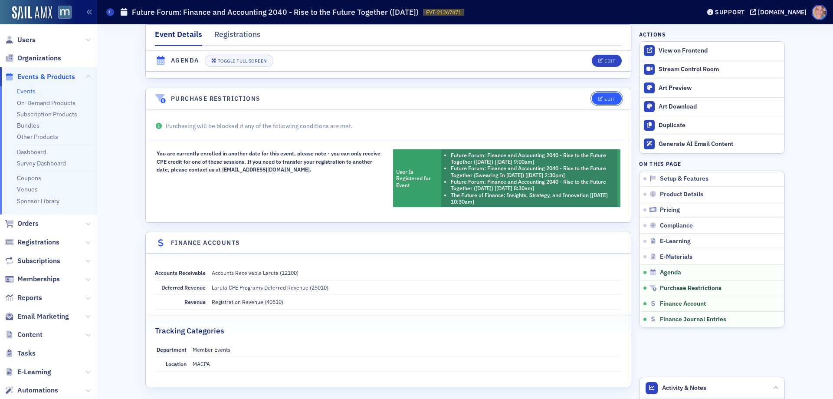
click at [608, 92] on button "Edit" at bounding box center [607, 98] width 30 height 12
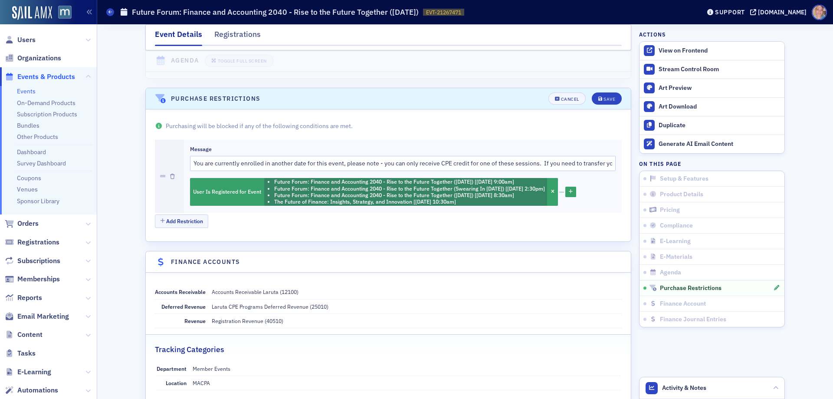
scroll to position [1458, 0]
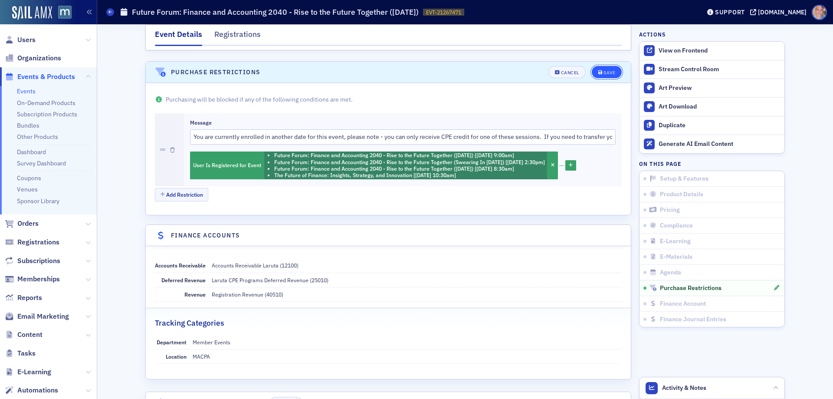
click at [611, 70] on div "Save" at bounding box center [609, 72] width 12 height 5
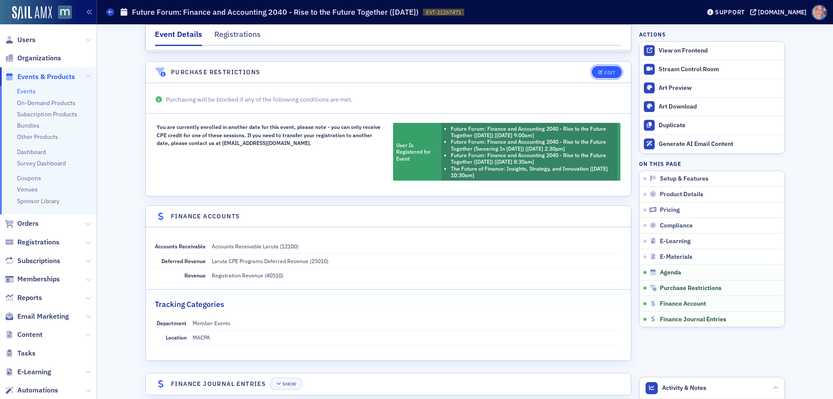
click at [608, 70] on div "Edit" at bounding box center [609, 72] width 11 height 5
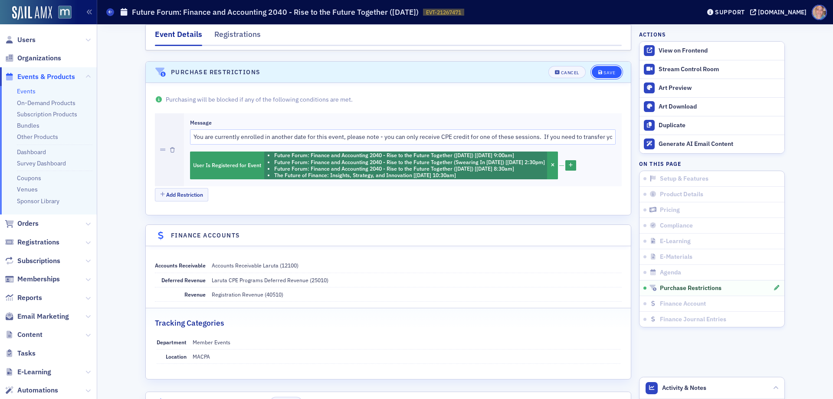
click at [604, 70] on div "Save" at bounding box center [609, 72] width 12 height 5
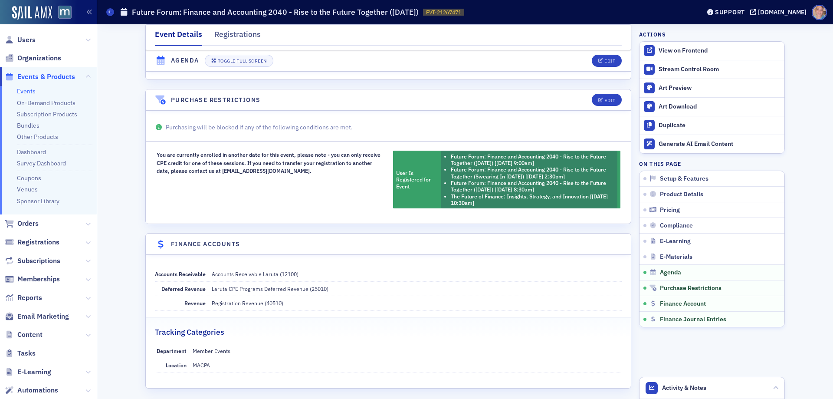
scroll to position [1414, 0]
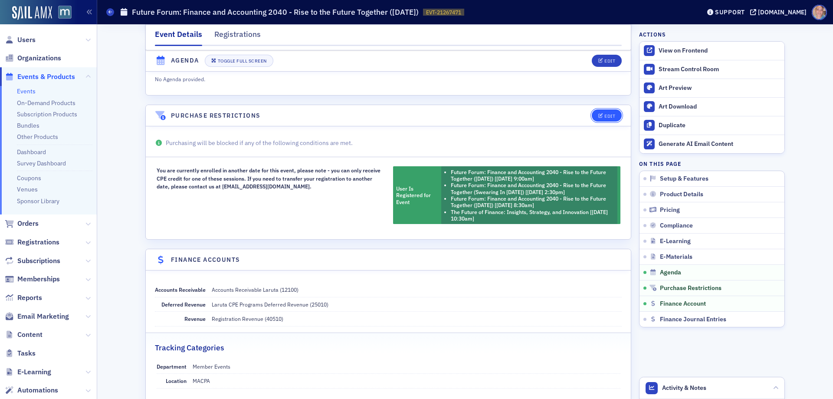
click at [599, 114] on icon "button" at bounding box center [600, 116] width 5 height 5
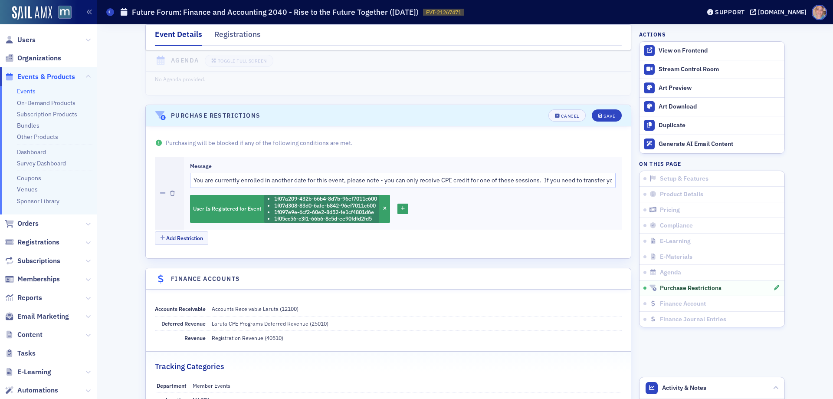
scroll to position [1458, 0]
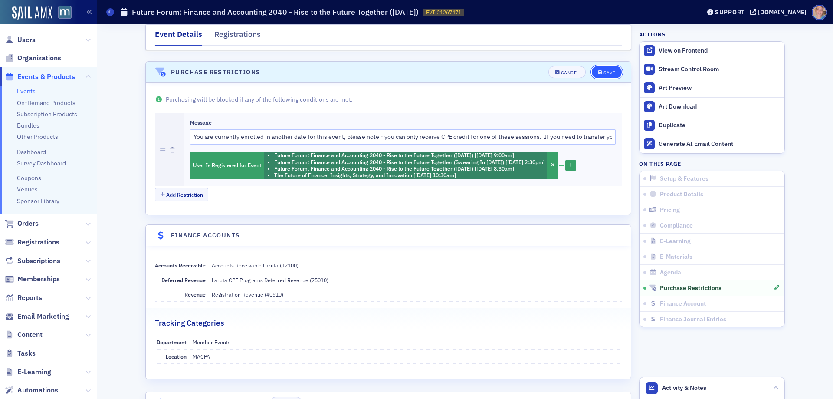
click at [595, 66] on button "Save" at bounding box center [607, 72] width 30 height 12
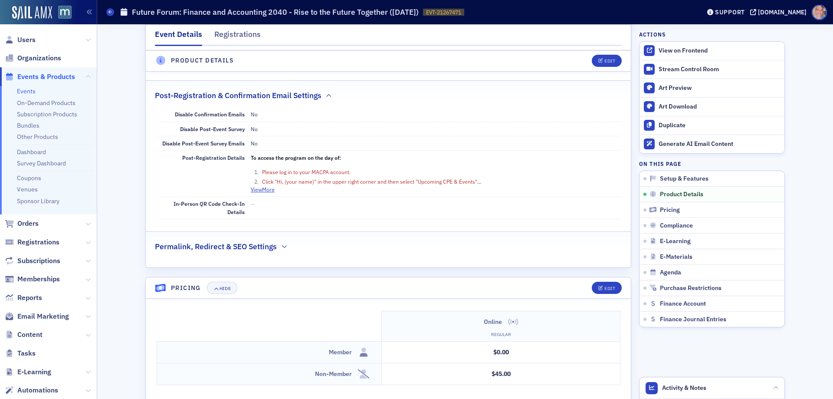
scroll to position [0, 0]
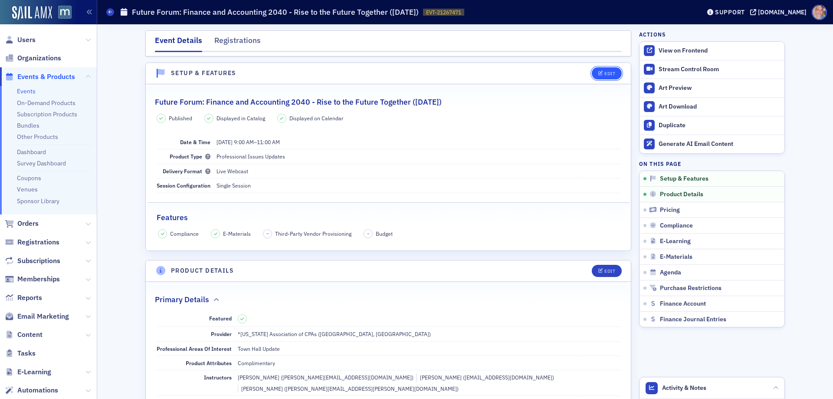
click at [599, 73] on icon "button" at bounding box center [600, 73] width 5 height 5
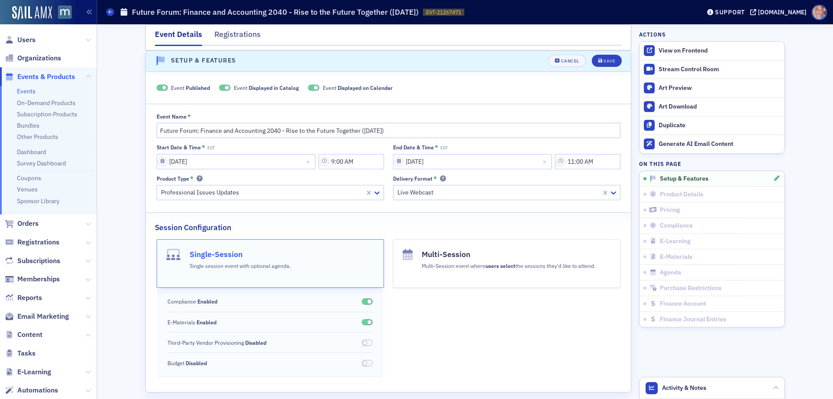
scroll to position [12, 0]
click at [298, 191] on div at bounding box center [262, 192] width 204 height 11
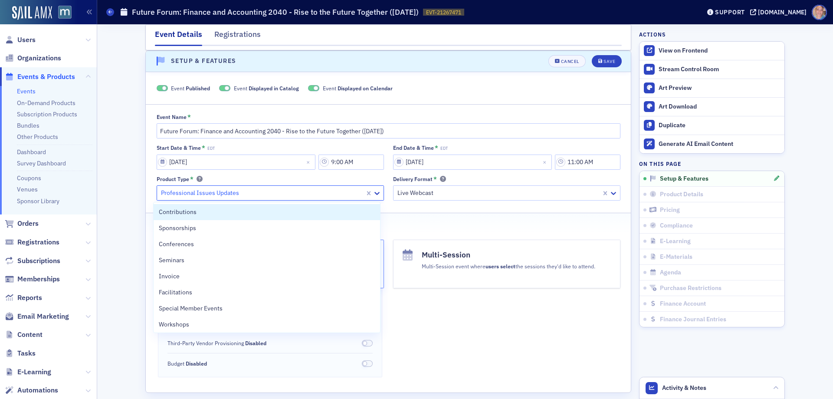
click at [541, 79] on fieldset "Event Published Event Displayed in Catalog Event Displayed on Calendar" at bounding box center [388, 86] width 485 height 23
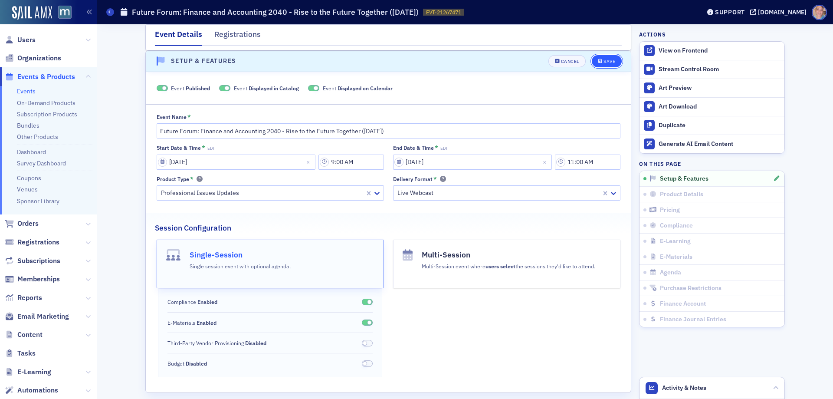
click at [598, 64] on button "Save" at bounding box center [607, 61] width 30 height 12
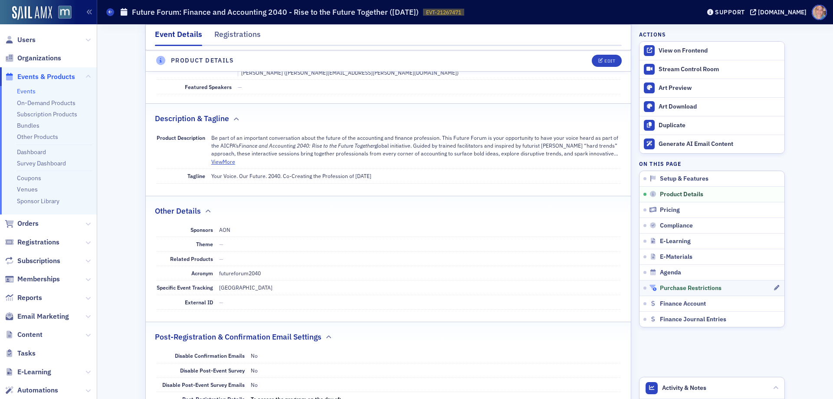
click at [721, 288] on div "Purchase Restrictions" at bounding box center [711, 288] width 124 height 8
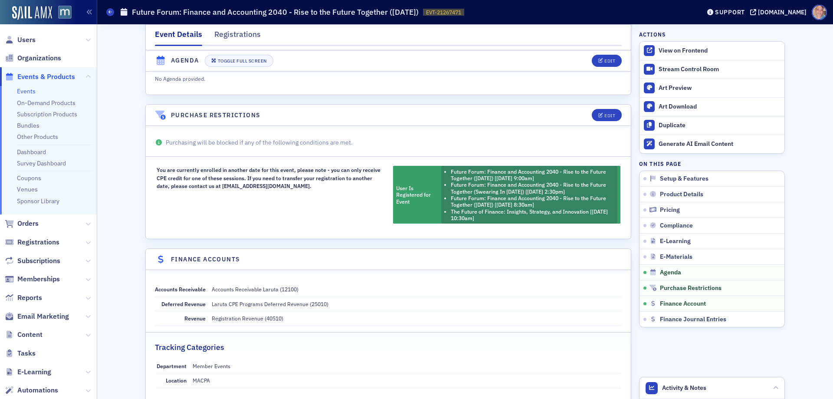
scroll to position [1414, 0]
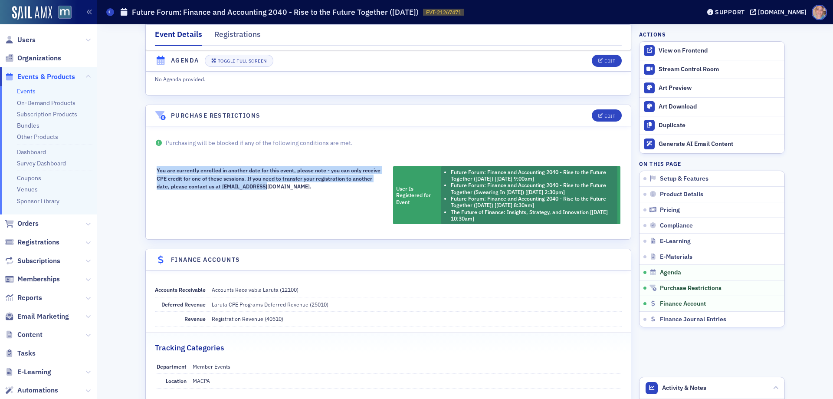
drag, startPoint x: 265, startPoint y: 179, endPoint x: 173, endPoint y: 167, distance: 92.7
click at [151, 166] on div "You are currently enrolled in another date for this event, please note - you ca…" at bounding box center [388, 195] width 485 height 58
copy div "You are currently enrolled in another date for this event, please note - you ca…"
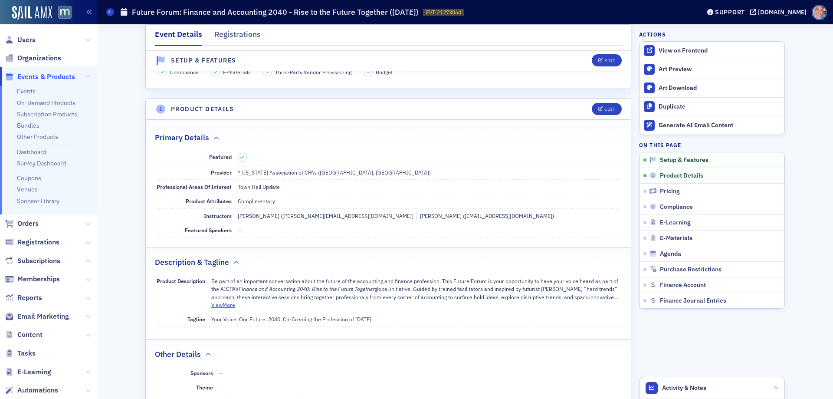
scroll to position [260, 0]
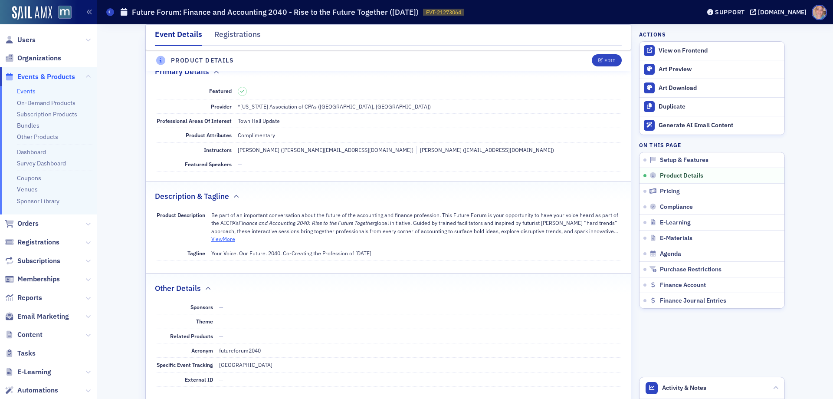
click at [223, 239] on button "View More" at bounding box center [223, 239] width 24 height 8
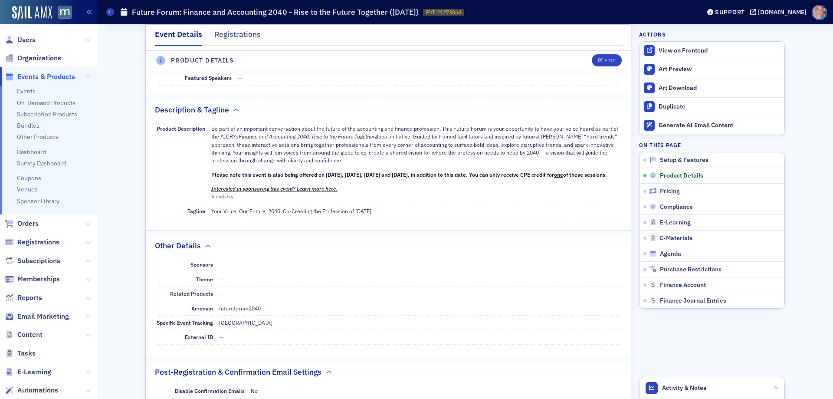
scroll to position [347, 0]
drag, startPoint x: 546, startPoint y: 173, endPoint x: 559, endPoint y: 184, distance: 18.2
click at [559, 178] on p "Please note this event is also being offered on September 29th, October 29th, N…" at bounding box center [415, 174] width 409 height 8
copy span "You can only receive CPE credit for one of these sessions."
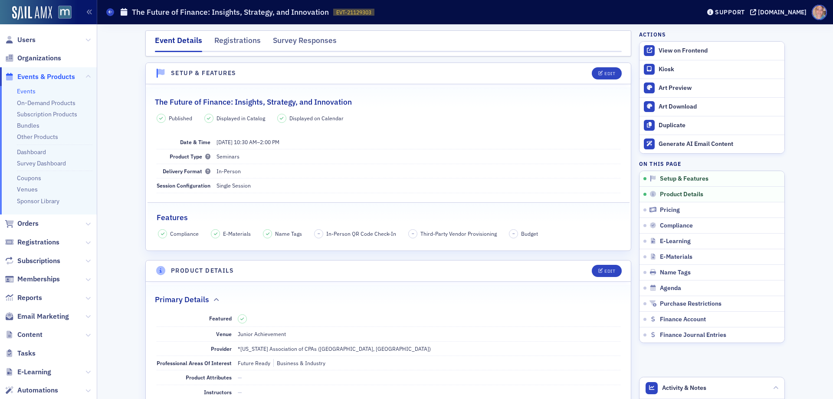
click at [356, 15] on span "EVT-21129303" at bounding box center [353, 12] width 35 height 7
click at [356, 14] on span "EVT-21129303" at bounding box center [353, 12] width 35 height 7
copy span "EVT-21129303 21129303"
click at [37, 240] on span "Registrations" at bounding box center [38, 242] width 42 height 10
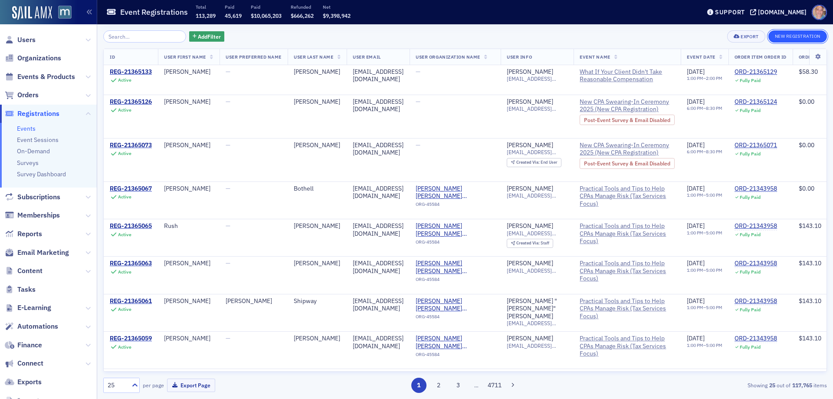
click at [790, 36] on button "New Registration" at bounding box center [797, 36] width 59 height 12
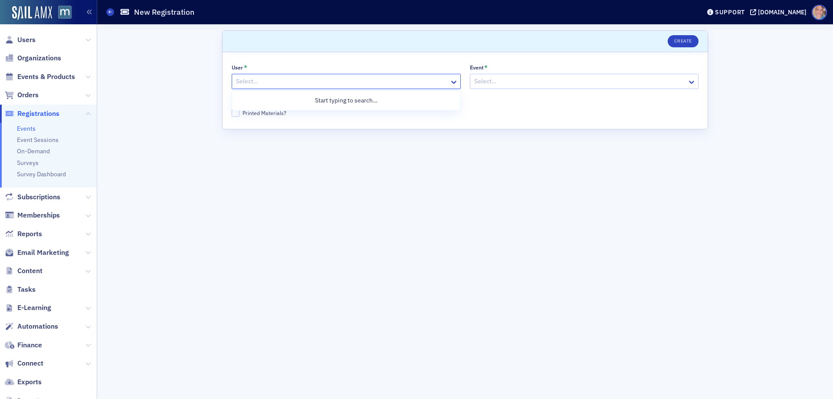
click at [251, 78] on div at bounding box center [341, 81] width 213 height 11
type input "dee"
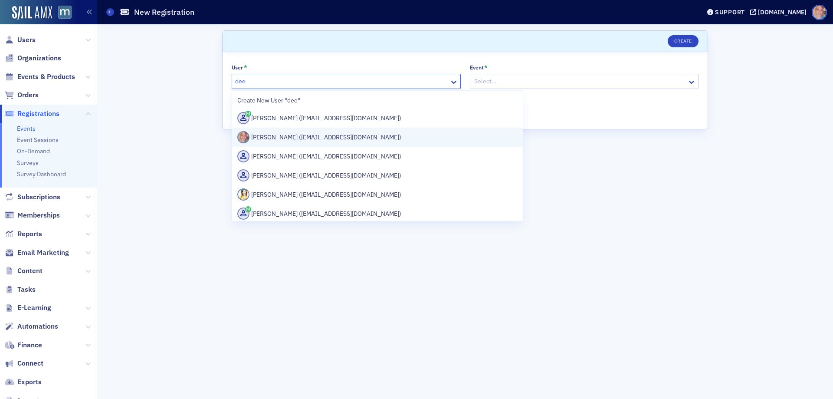
click at [325, 136] on div "[PERSON_NAME] ([EMAIL_ADDRESS][DOMAIN_NAME])" at bounding box center [377, 137] width 280 height 12
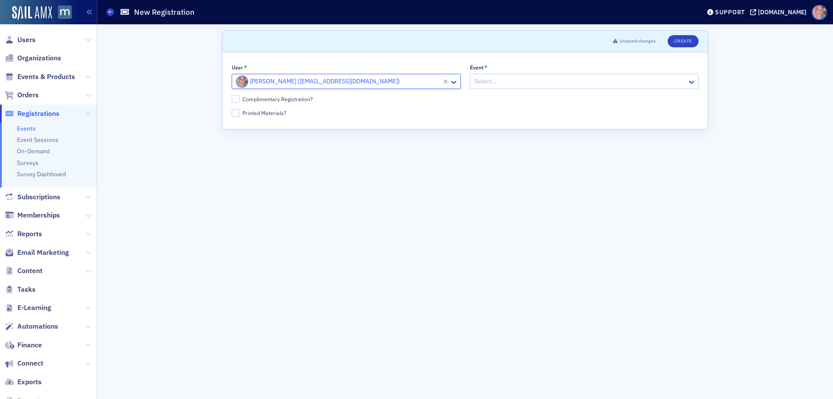
click at [501, 86] on div at bounding box center [579, 81] width 213 height 11
paste input "EVT-21129303"
type input "EVT-21129303"
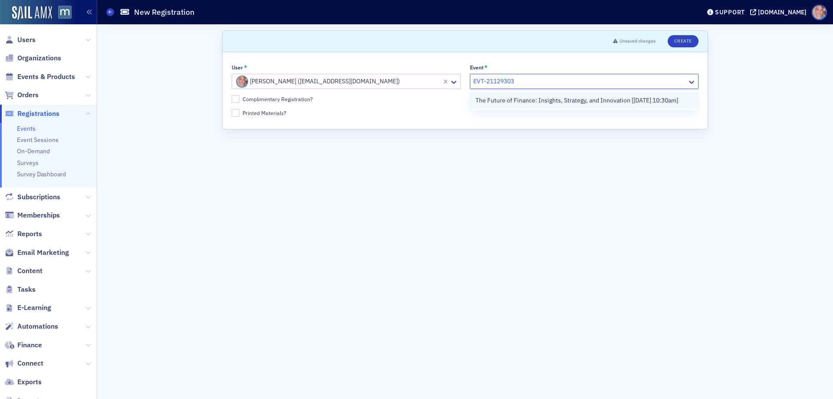
click at [506, 97] on span "The Future of Finance: Insights, Strategy, and Innovation [[DATE] 10:30am]" at bounding box center [576, 100] width 203 height 9
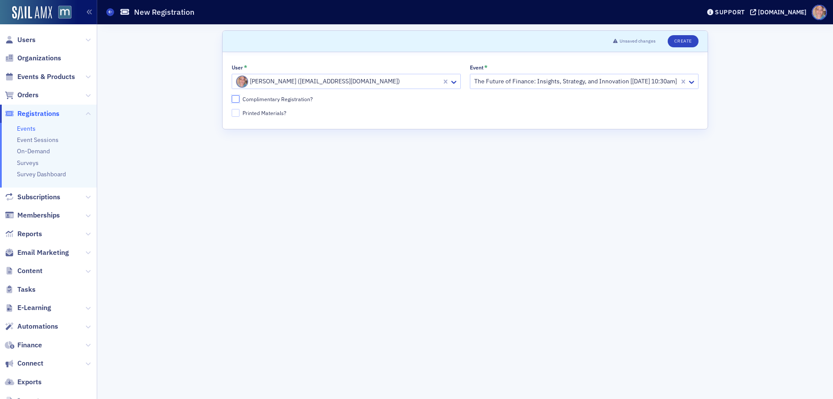
drag, startPoint x: 233, startPoint y: 99, endPoint x: 261, endPoint y: 95, distance: 28.0
click at [233, 99] on input "Complimentary Registration?" at bounding box center [236, 99] width 8 height 8
checkbox input "true"
click at [685, 42] on button "Create" at bounding box center [682, 41] width 31 height 12
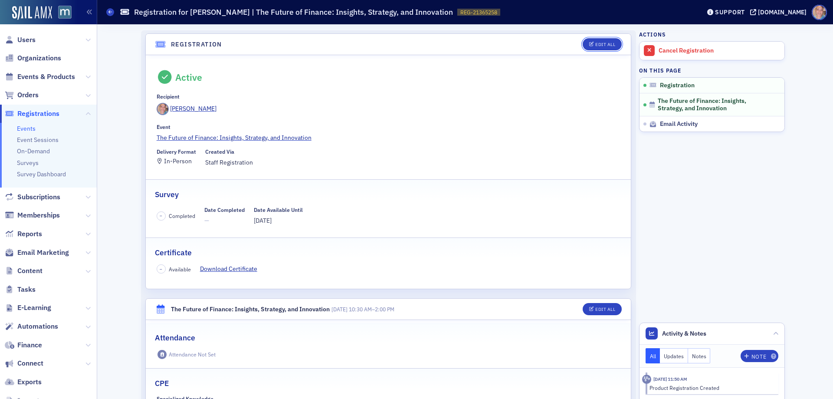
click at [595, 49] on button "Edit All" at bounding box center [601, 44] width 39 height 12
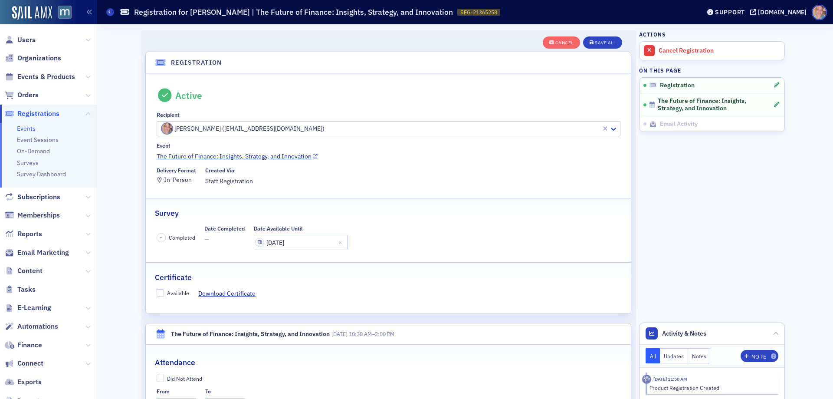
scroll to position [23, 0]
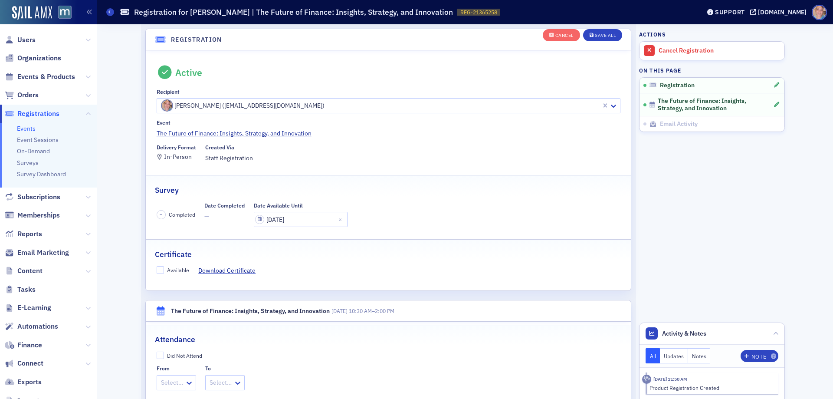
click at [161, 270] on label "Available" at bounding box center [173, 270] width 33 height 8
click at [161, 270] on input "Available" at bounding box center [161, 270] width 8 height 8
checkbox input "true"
click at [162, 358] on label "Did Not Attend" at bounding box center [180, 355] width 46 height 8
click at [162, 358] on input "Did Not Attend" at bounding box center [161, 355] width 8 height 8
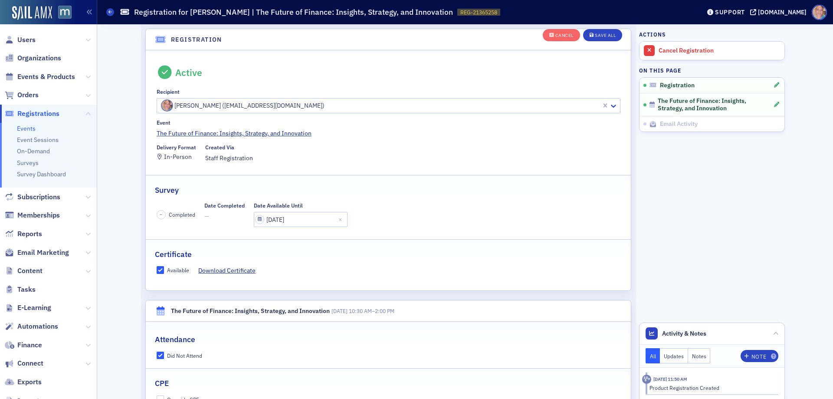
click at [158, 355] on input "Did Not Attend" at bounding box center [161, 355] width 8 height 8
checkbox input "false"
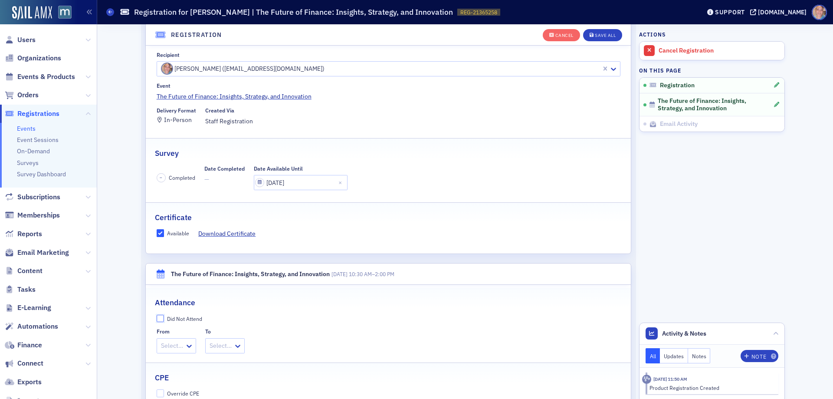
scroll to position [110, 0]
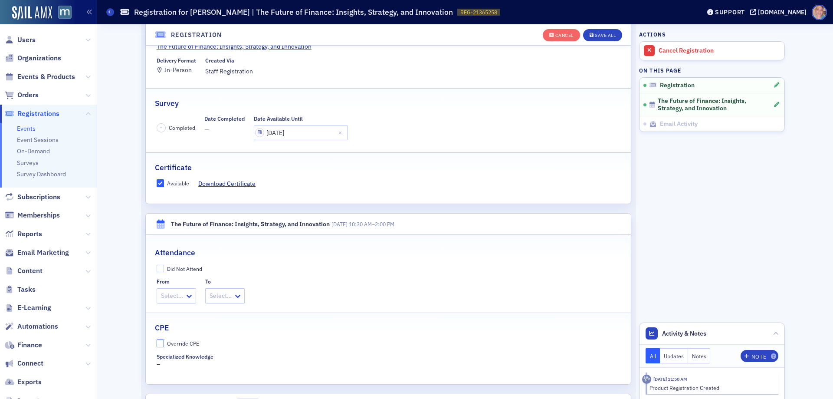
click at [158, 342] on input "Override CPE" at bounding box center [161, 343] width 8 height 8
checkbox input "true"
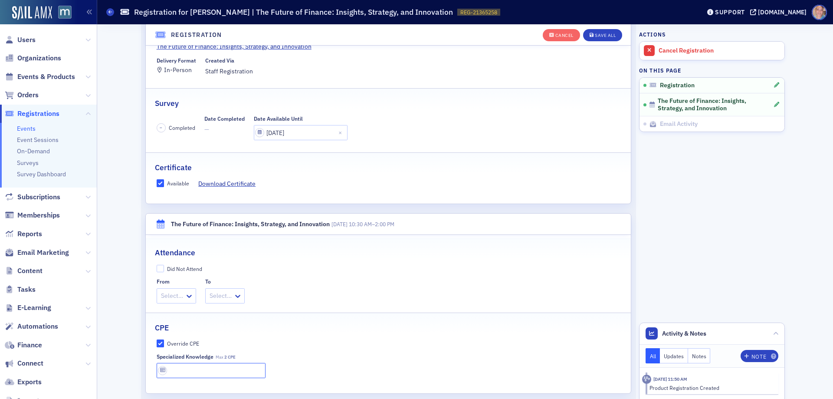
click at [191, 367] on input "text" at bounding box center [211, 370] width 109 height 15
type input "2 CPE"
click at [595, 32] on button "Save All" at bounding box center [602, 35] width 39 height 12
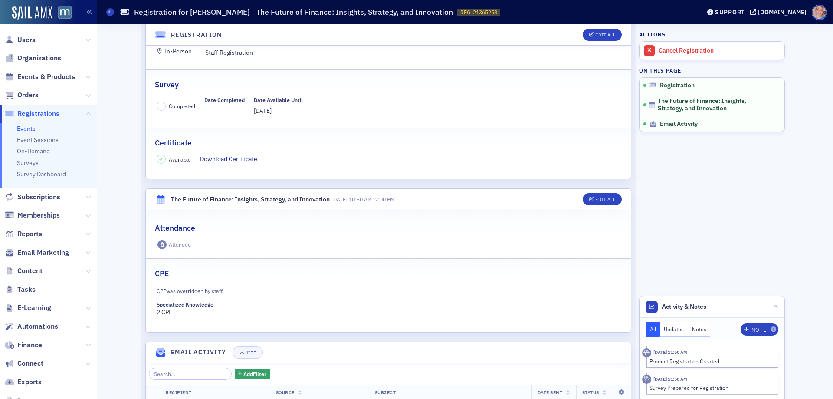
scroll to position [0, 0]
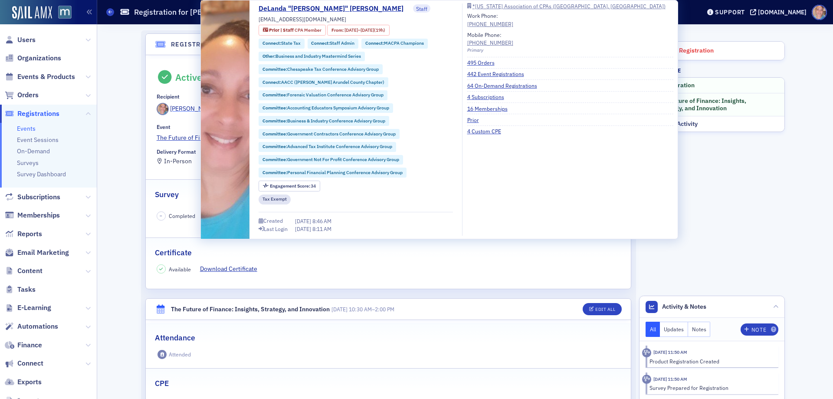
click at [183, 110] on div "[PERSON_NAME]" at bounding box center [193, 108] width 46 height 9
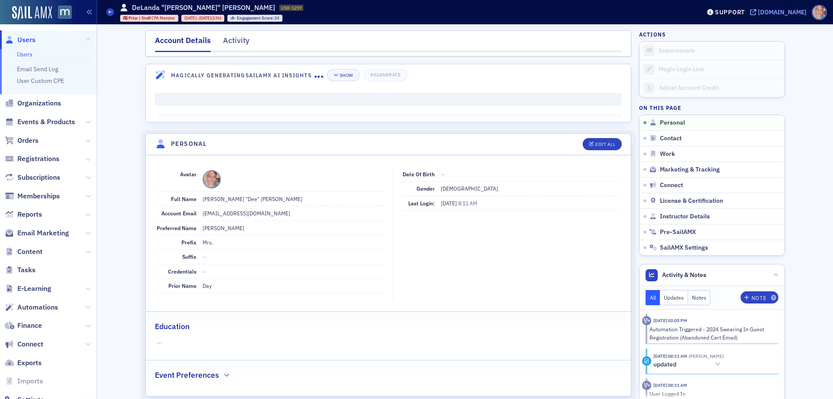
click at [789, 13] on div "[DOMAIN_NAME]" at bounding box center [782, 12] width 49 height 8
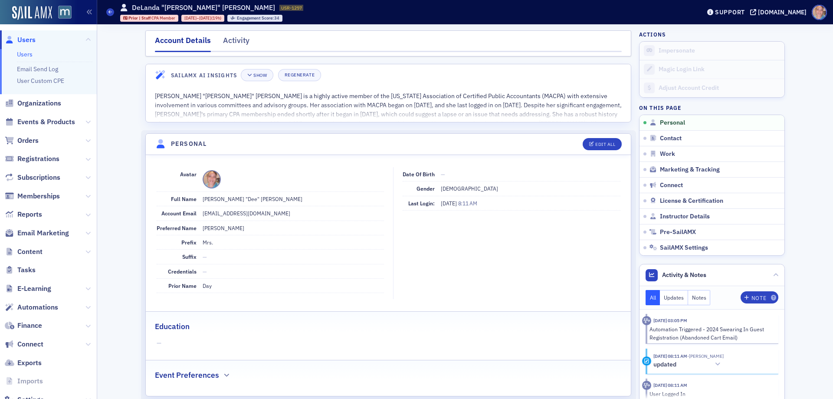
drag, startPoint x: 109, startPoint y: 12, endPoint x: 115, endPoint y: 9, distance: 7.0
click at [109, 12] on icon at bounding box center [109, 12] width 3 height 4
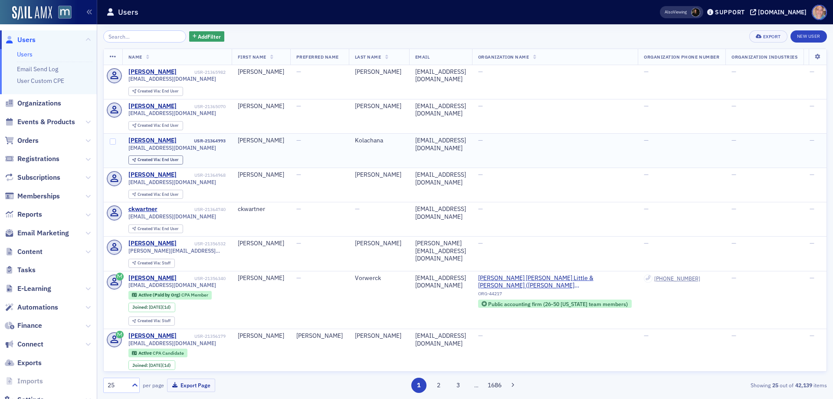
scroll to position [130, 0]
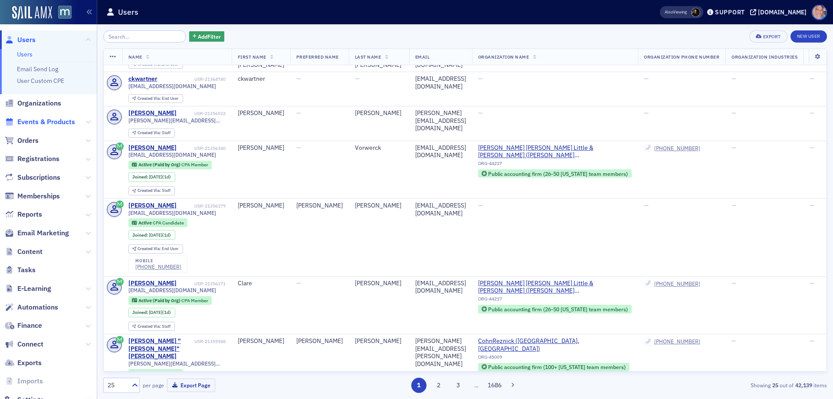
click at [27, 120] on span "Events & Products" at bounding box center [46, 122] width 58 height 10
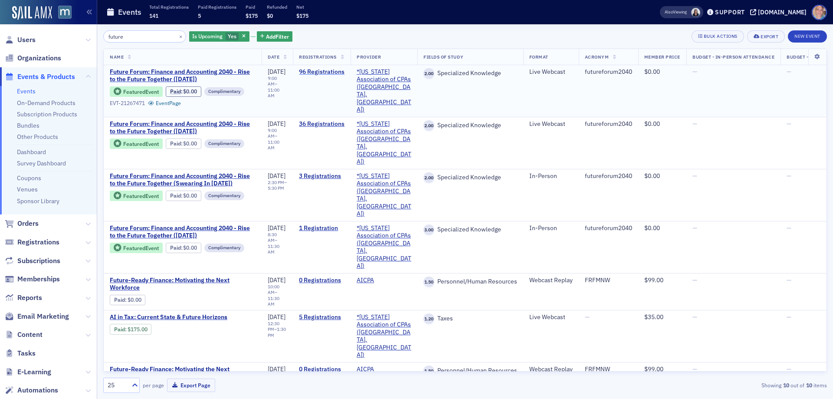
type input "future"
click at [339, 71] on link "96 Registrations" at bounding box center [322, 72] width 46 height 8
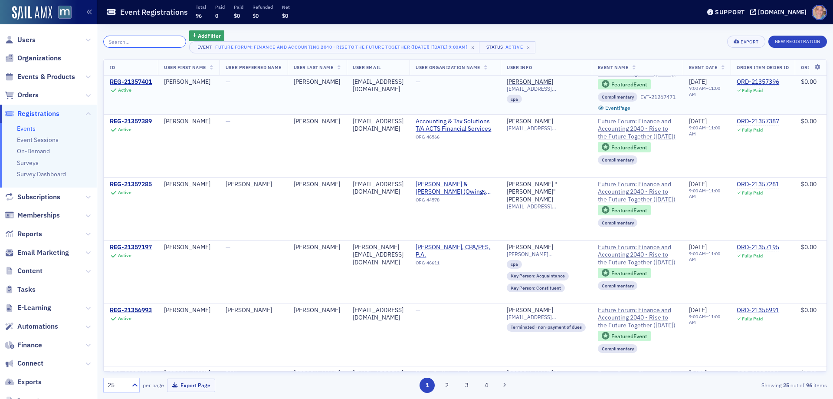
scroll to position [347, 0]
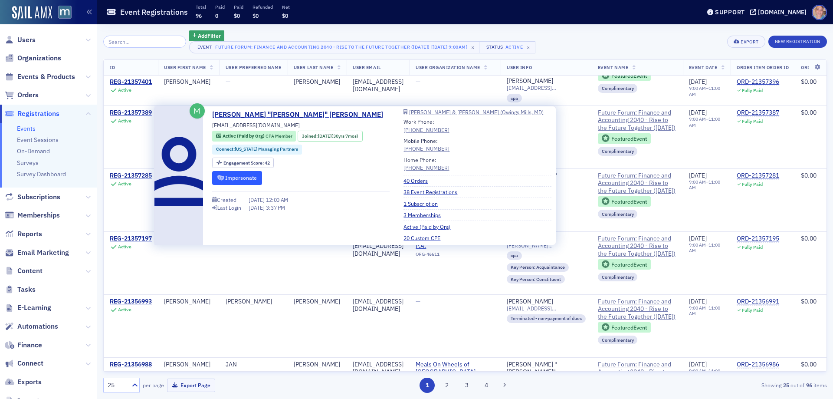
click at [262, 179] on button "Impersonate" at bounding box center [237, 177] width 50 height 13
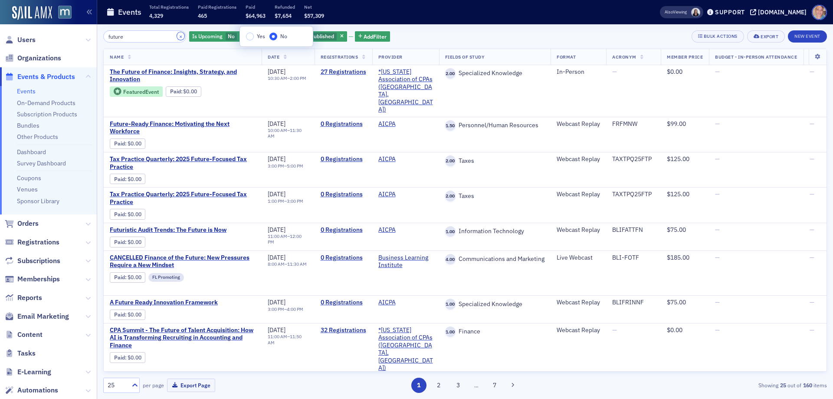
click at [177, 36] on button "×" at bounding box center [181, 36] width 8 height 8
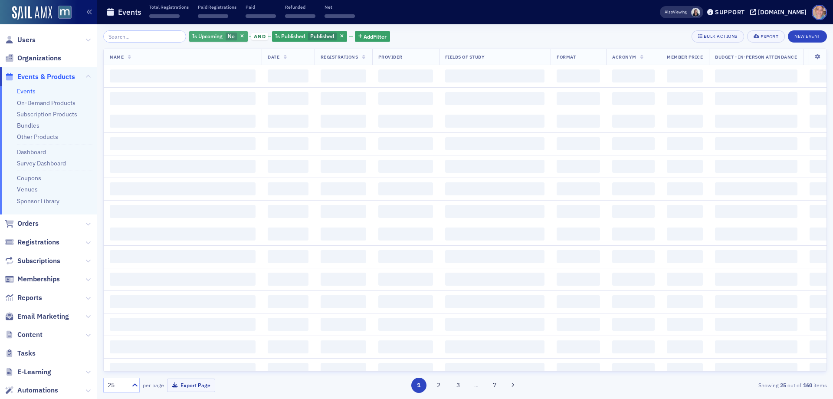
click at [202, 35] on span "Is Upcoming" at bounding box center [207, 36] width 30 height 7
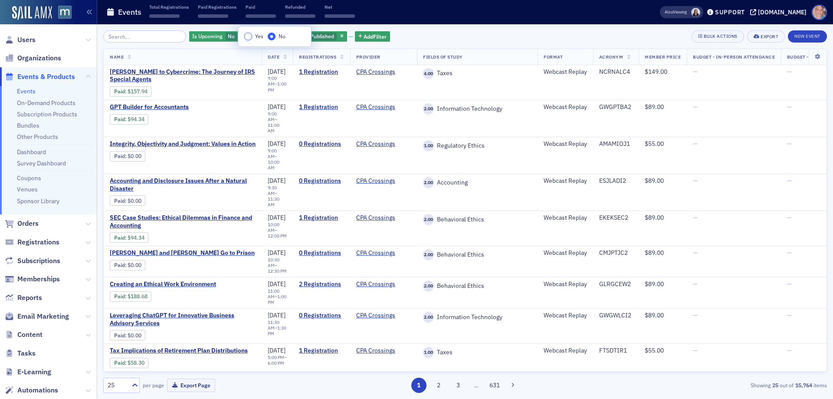
click at [249, 38] on input "Yes" at bounding box center [248, 37] width 8 height 8
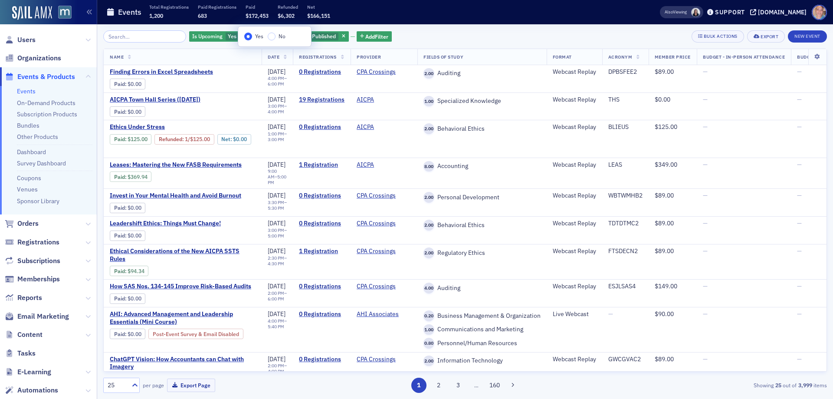
click at [396, 33] on div "Is Upcoming Yes and Is Published Published Add Filter Bulk Actions Export New E…" at bounding box center [464, 36] width 723 height 12
click at [131, 34] on input "search" at bounding box center [144, 36] width 83 height 12
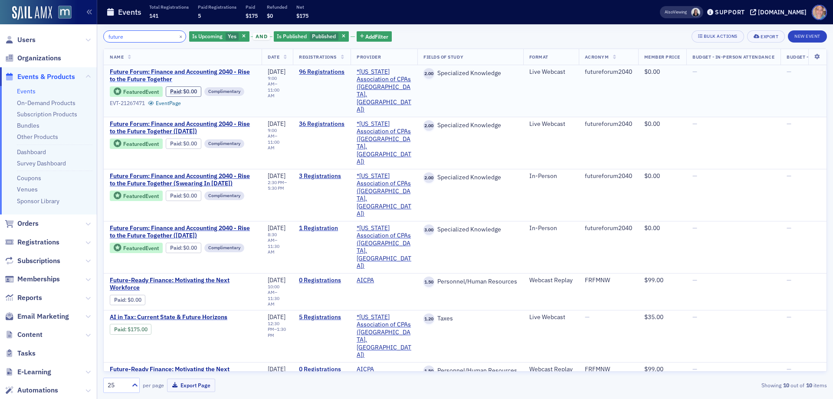
type input "future"
click at [134, 74] on span "Future Forum: Finance and Accounting 2040 - Rise to the Future Together" at bounding box center [183, 75] width 146 height 15
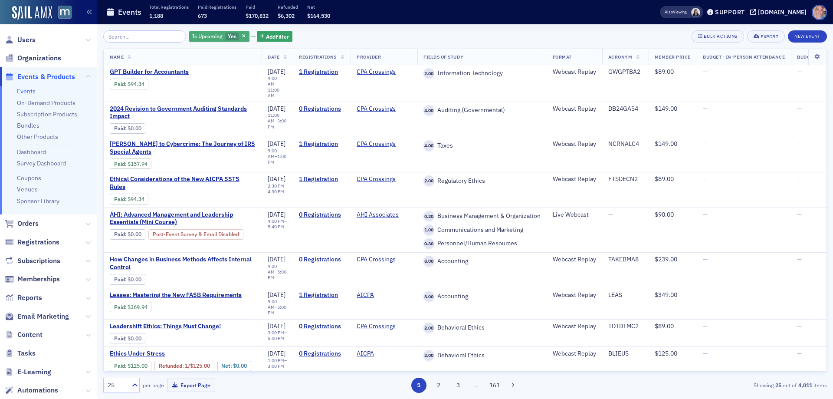
click at [213, 33] on span "Is Upcoming" at bounding box center [206, 37] width 33 height 8
click at [271, 38] on input "No" at bounding box center [273, 37] width 8 height 8
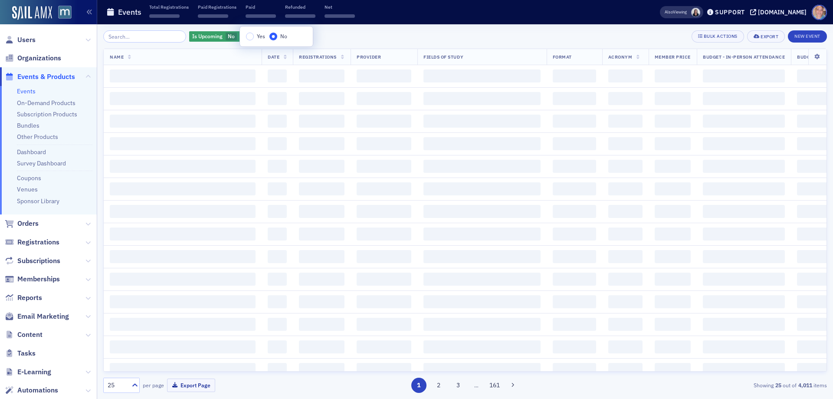
drag, startPoint x: 337, startPoint y: 33, endPoint x: 124, endPoint y: 35, distance: 213.4
click at [336, 32] on div "Is Upcoming No Add Filter Bulk Actions Export New Event" at bounding box center [464, 36] width 723 height 12
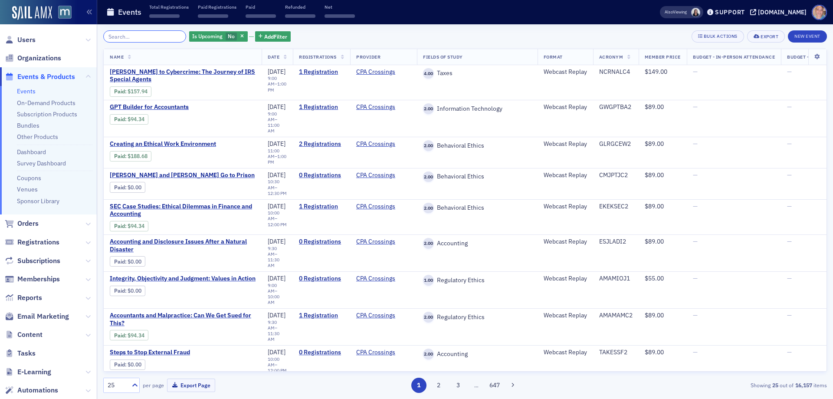
click at [124, 35] on input "search" at bounding box center [144, 36] width 83 height 12
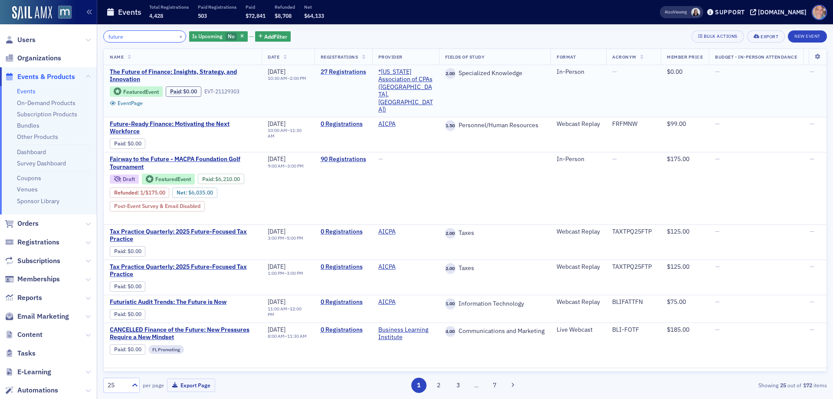
type input "future"
click at [366, 69] on link "27 Registrations" at bounding box center [344, 72] width 46 height 8
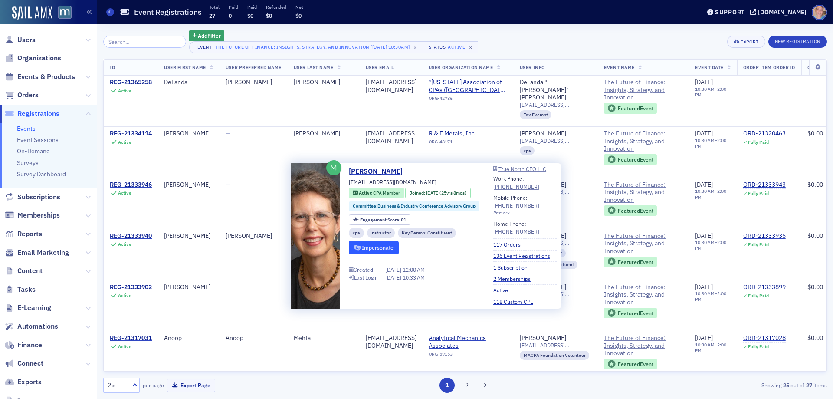
click at [367, 250] on button "Impersonate" at bounding box center [374, 247] width 50 height 13
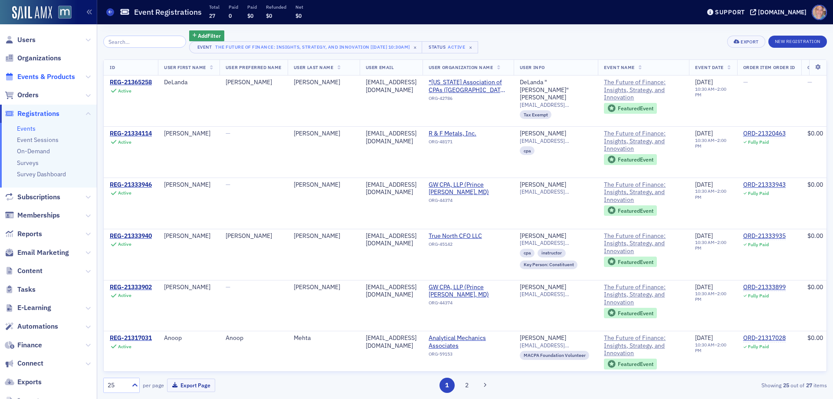
click at [41, 76] on span "Events & Products" at bounding box center [46, 77] width 58 height 10
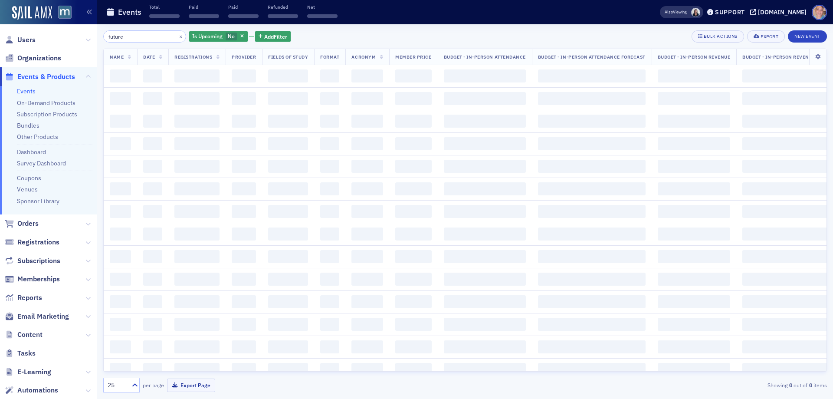
click at [29, 30] on div "Users Organizations Events & Products Events On-Demand Products Subscription Pr…" at bounding box center [416, 199] width 833 height 399
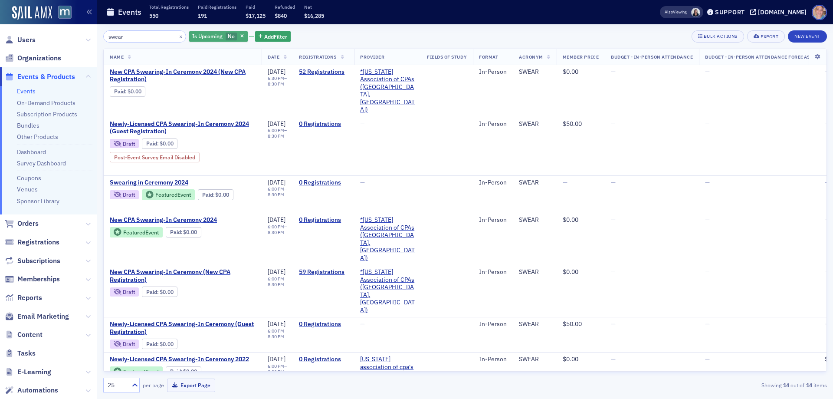
type input "swear"
click at [210, 37] on span "Is Upcoming" at bounding box center [207, 36] width 30 height 7
click at [248, 36] on input "Yes" at bounding box center [248, 37] width 8 height 8
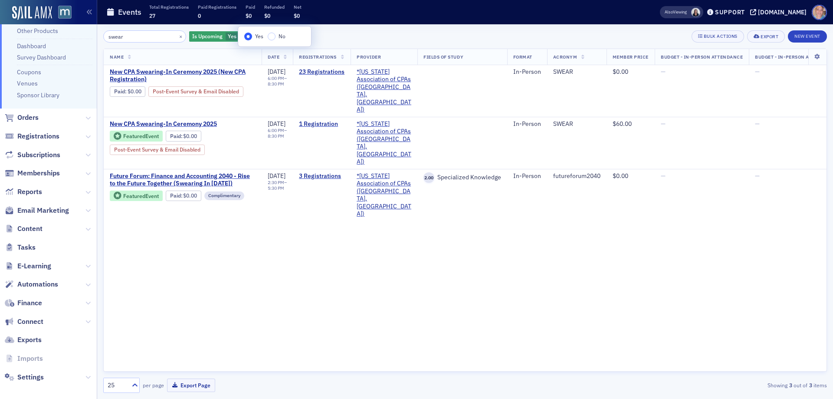
scroll to position [111, 0]
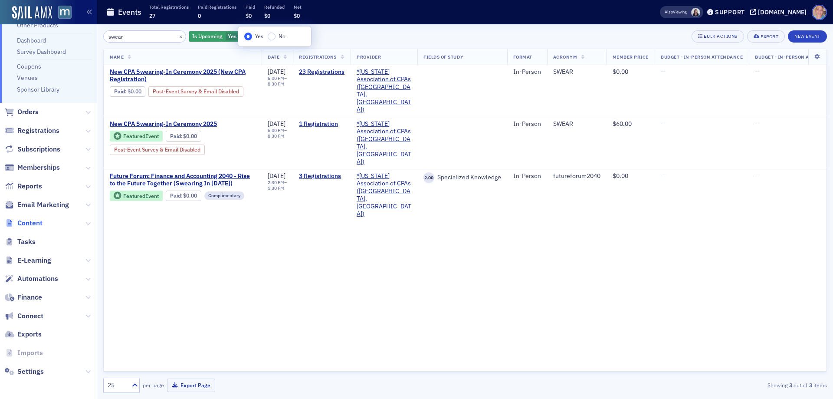
click at [34, 220] on span "Content" at bounding box center [29, 223] width 25 height 10
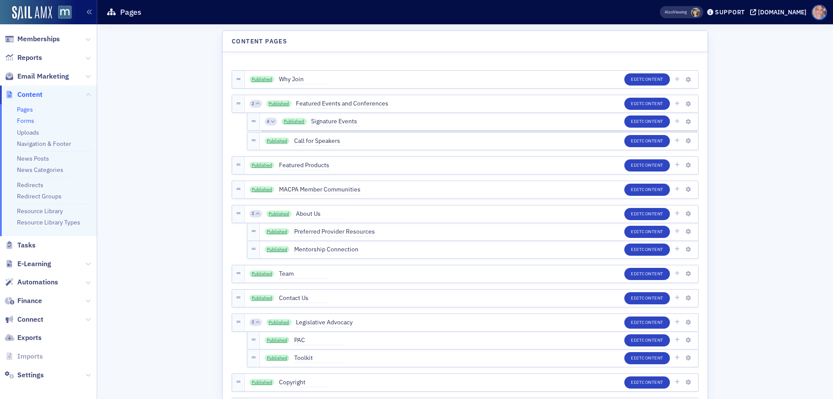
click at [32, 120] on link "Forms" at bounding box center [25, 121] width 17 height 8
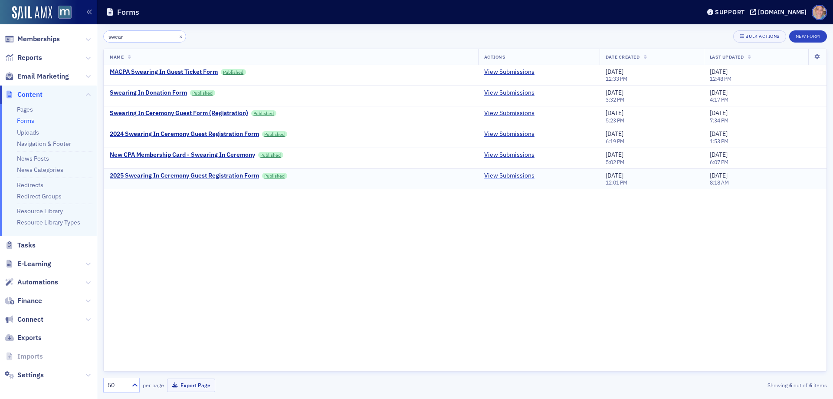
type input "swear"
click at [501, 178] on link "View Submissions" at bounding box center [509, 176] width 50 height 8
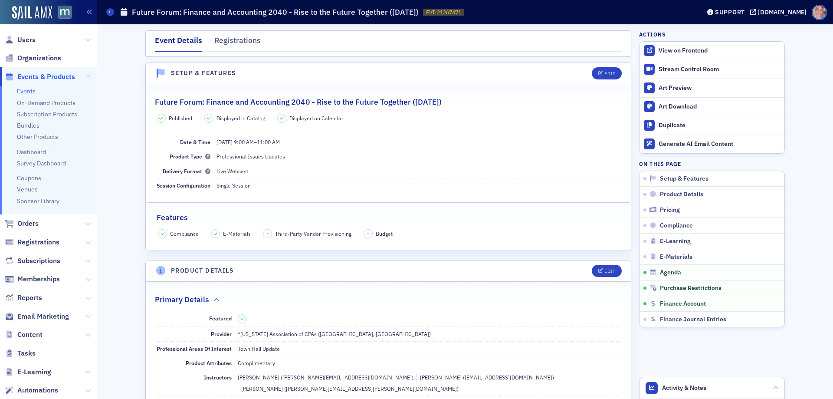
scroll to position [1414, 0]
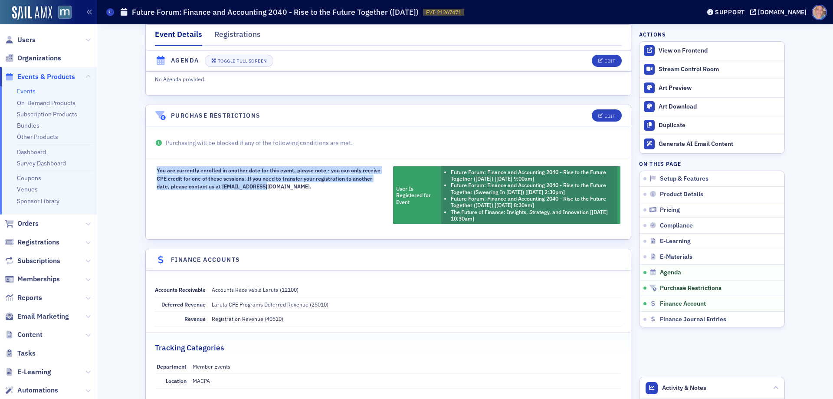
click at [294, 196] on div "You are currently enrolled in another date for this event, please note - you ca…" at bounding box center [270, 195] width 227 height 58
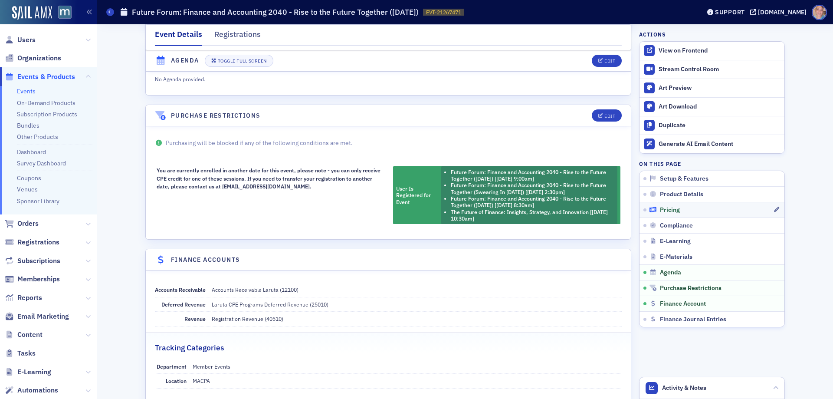
click at [712, 213] on div "Pricing" at bounding box center [711, 210] width 124 height 8
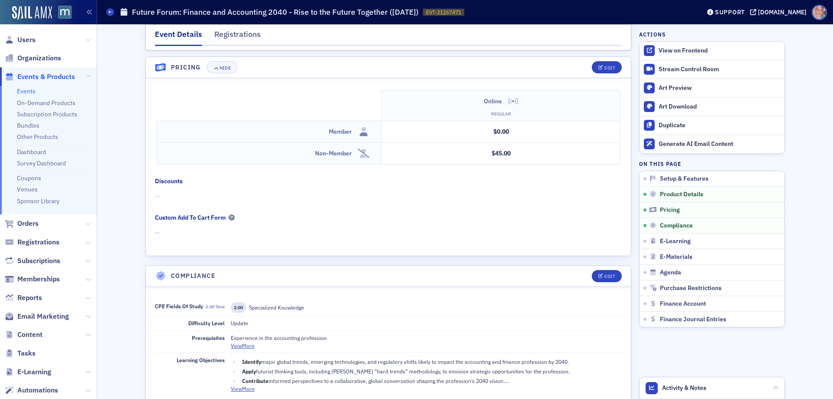
scroll to position [772, 0]
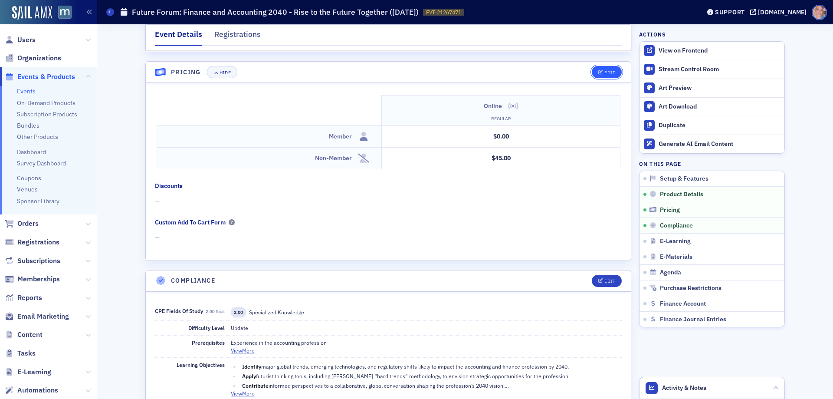
click at [604, 70] on div "Edit" at bounding box center [609, 72] width 11 height 5
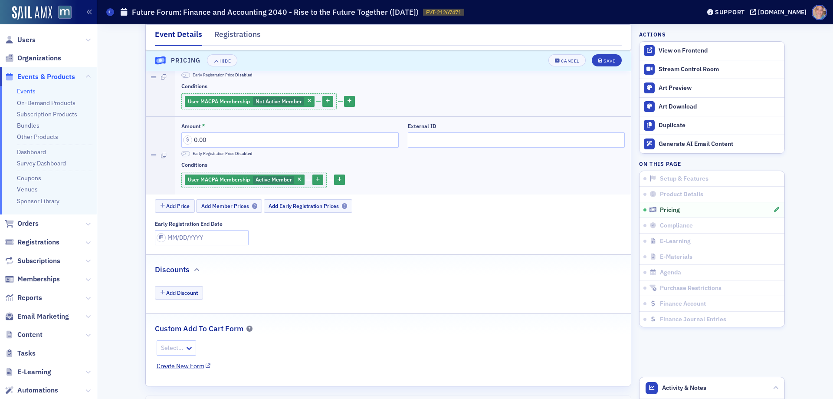
scroll to position [859, 0]
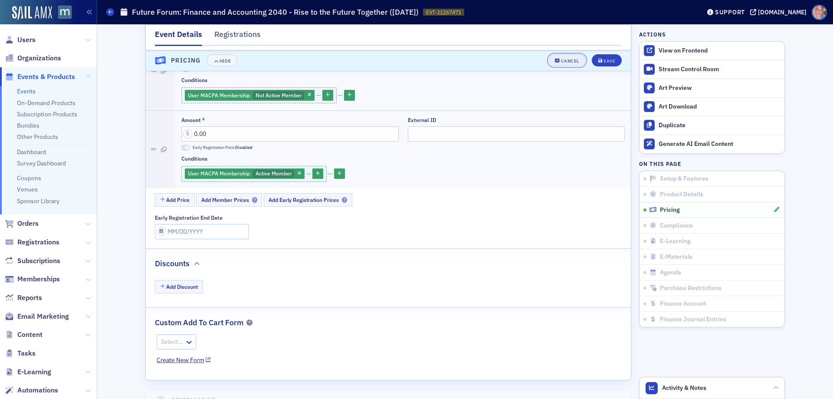
click at [556, 63] on icon "button" at bounding box center [557, 61] width 5 height 5
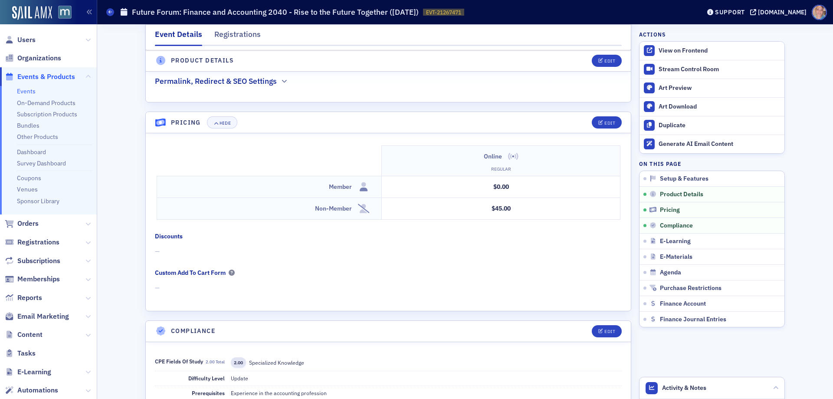
scroll to position [772, 0]
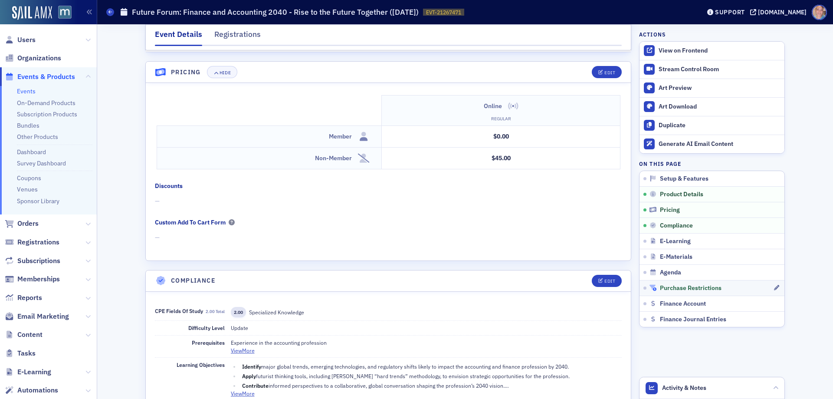
click at [723, 290] on div "Purchase Restrictions" at bounding box center [711, 288] width 124 height 8
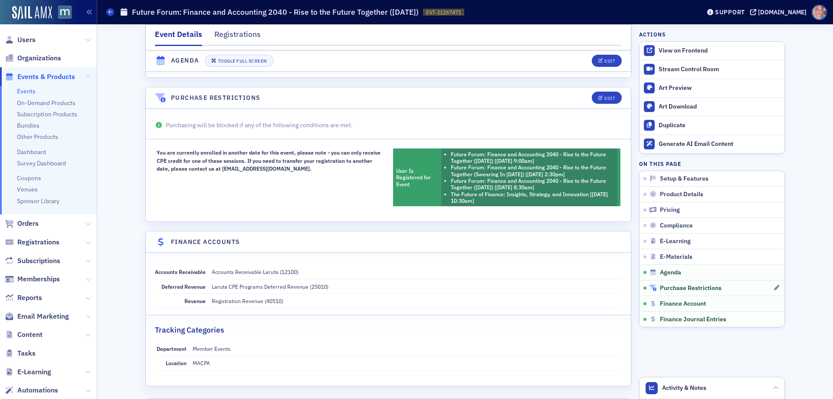
scroll to position [1458, 0]
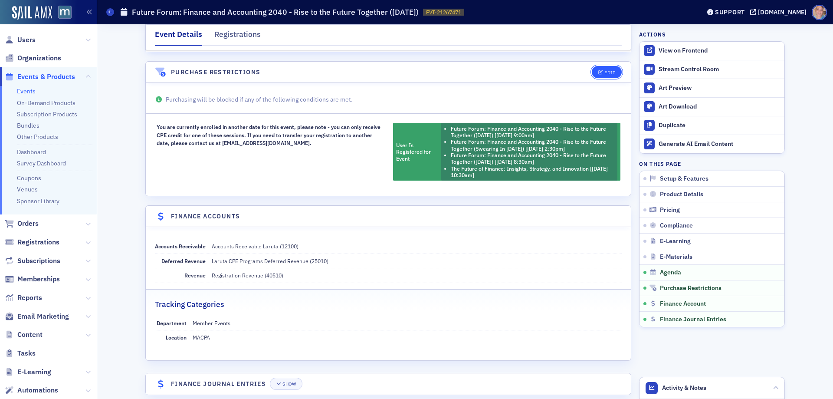
click at [600, 70] on span "Edit" at bounding box center [606, 72] width 17 height 5
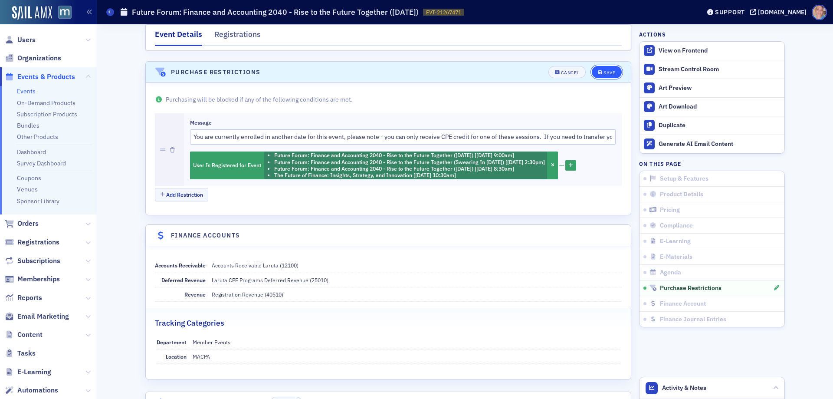
click at [612, 66] on button "Save" at bounding box center [607, 72] width 30 height 12
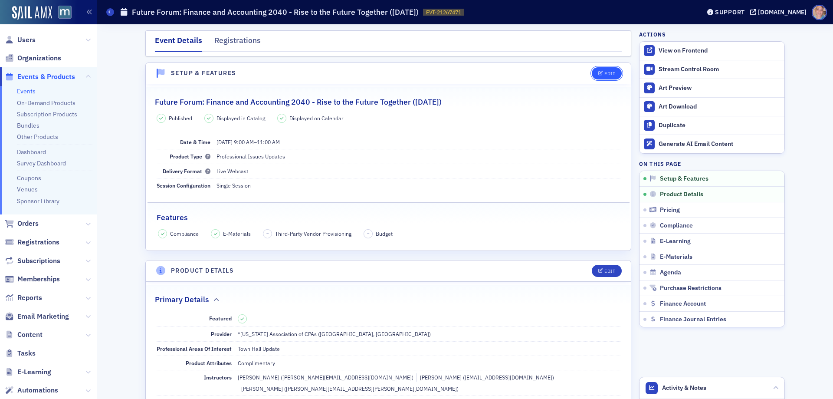
click at [604, 74] on div "Edit" at bounding box center [609, 73] width 11 height 5
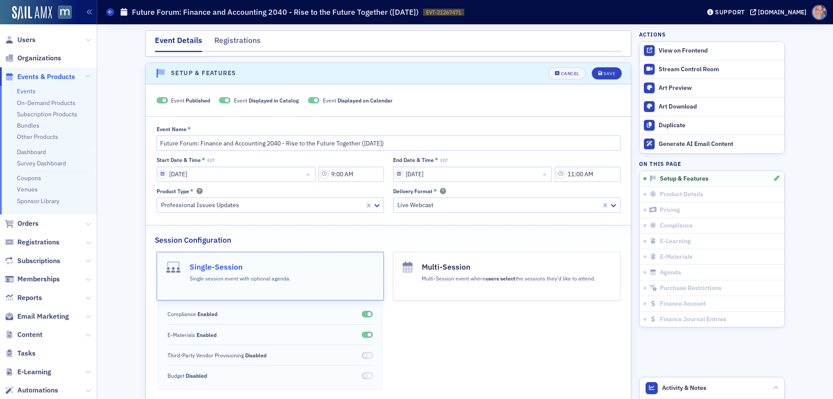
scroll to position [12, 0]
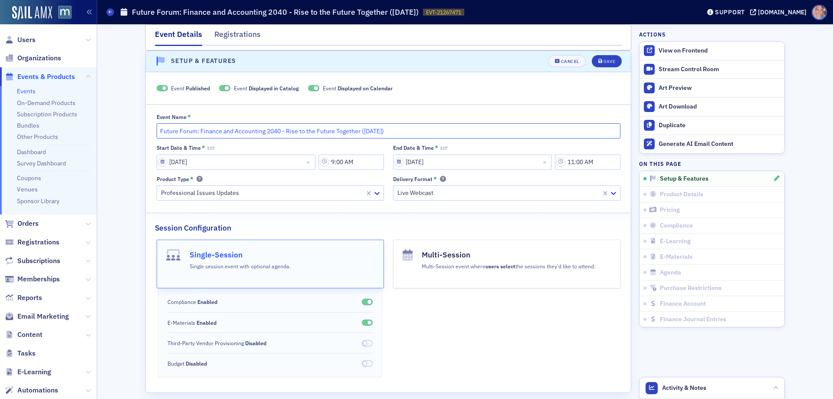
drag, startPoint x: 429, startPoint y: 129, endPoint x: 357, endPoint y: 133, distance: 72.1
click at [357, 133] on input "Future Forum: Finance and Accounting 2040 - Rise to the Future Together ([DATE])" at bounding box center [389, 130] width 464 height 15
type input "Future Forum: Finance and Accounting 2040 - Rise to the Future Together"
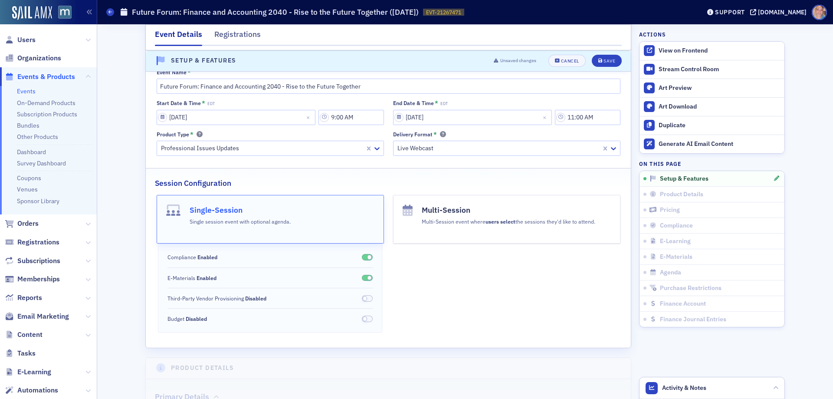
scroll to position [229, 0]
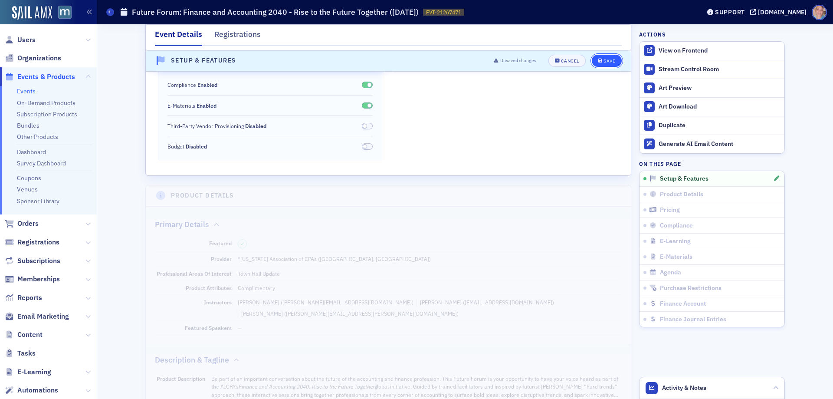
click at [599, 60] on span "Save" at bounding box center [606, 61] width 17 height 5
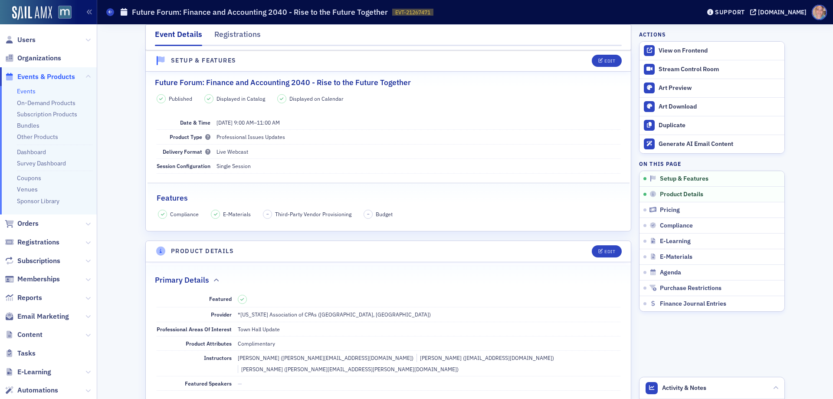
scroll to position [12, 0]
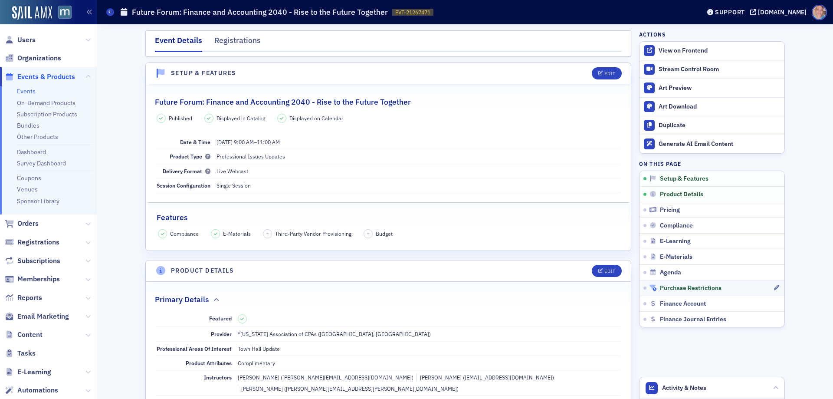
click at [754, 285] on div "Purchase Restrictions" at bounding box center [711, 288] width 124 height 8
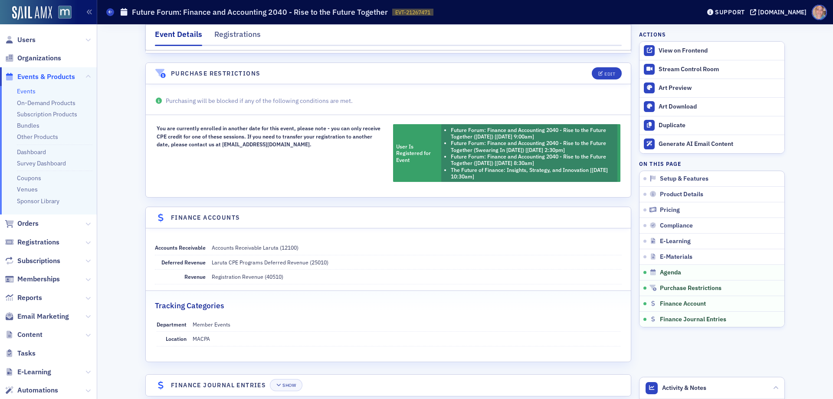
scroll to position [1458, 0]
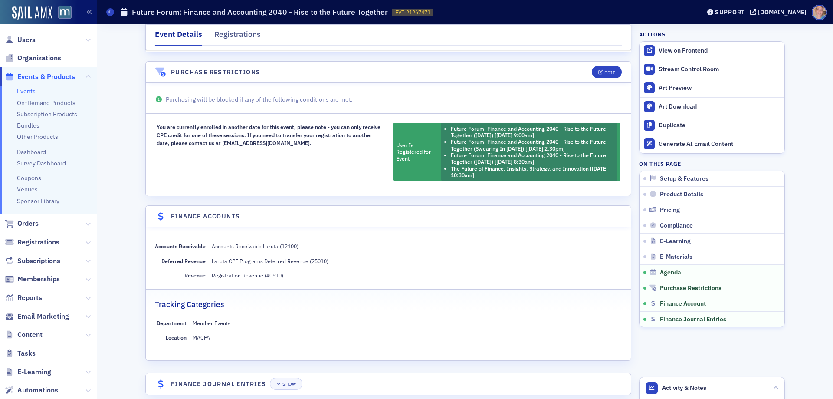
click at [22, 93] on link "Events" at bounding box center [26, 91] width 19 height 8
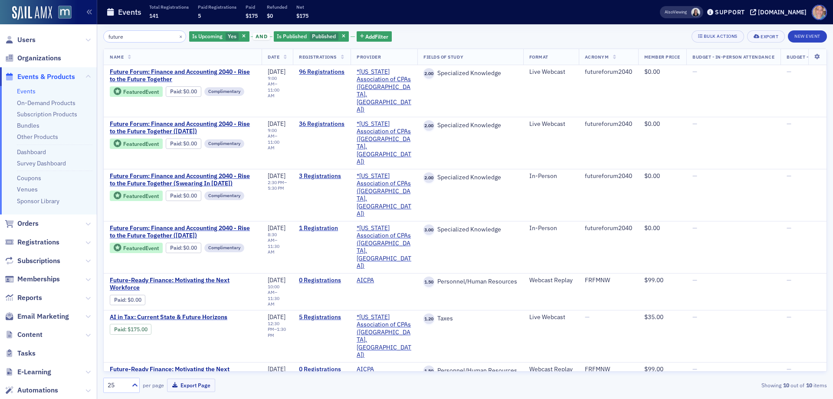
drag, startPoint x: 153, startPoint y: 40, endPoint x: 56, endPoint y: 34, distance: 96.9
click at [56, 34] on div "Users Organizations Events & Products Events On-Demand Products Subscription Pr…" at bounding box center [416, 199] width 833 height 399
click at [134, 39] on input "future" at bounding box center [144, 36] width 83 height 12
click at [133, 39] on input "future" at bounding box center [144, 36] width 83 height 12
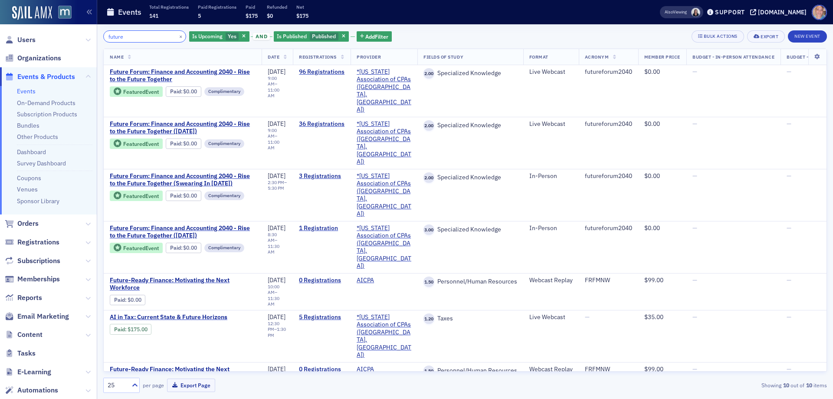
paste input "EVT-20866915"
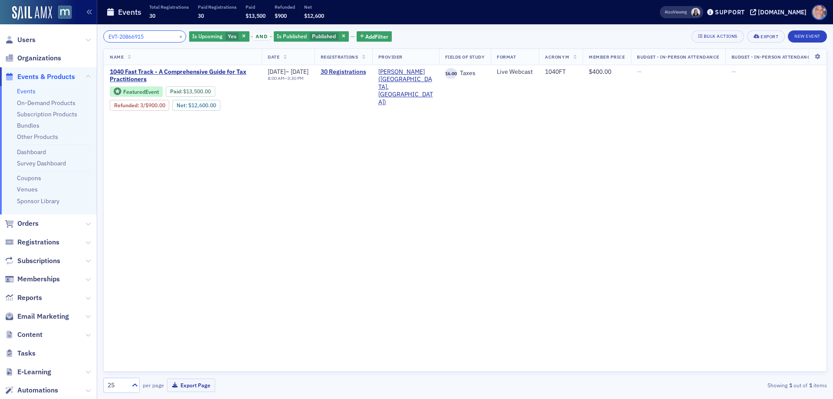
drag, startPoint x: 158, startPoint y: 36, endPoint x: 0, endPoint y: 21, distance: 158.6
click at [17, 29] on div "Users Organizations Events & Products Events On-Demand Products Subscription Pr…" at bounding box center [416, 199] width 833 height 399
paste input "1099283"
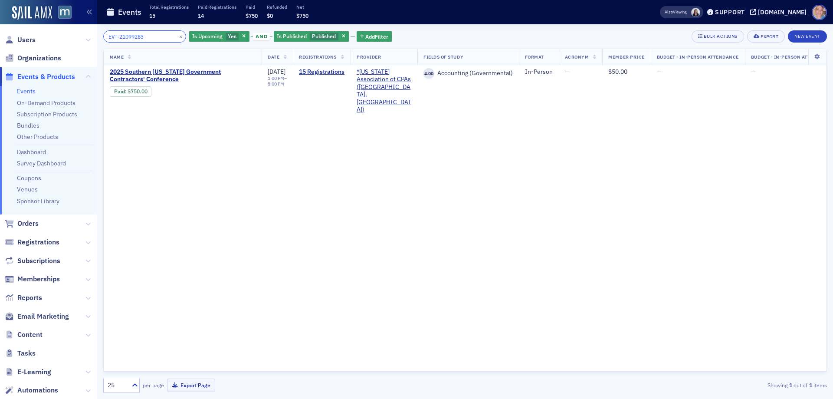
drag, startPoint x: 152, startPoint y: 37, endPoint x: -12, endPoint y: 37, distance: 163.5
click at [0, 37] on html "Users Organizations Events & Products Events On-Demand Products Subscription Pr…" at bounding box center [416, 199] width 833 height 399
paste input "0841431"
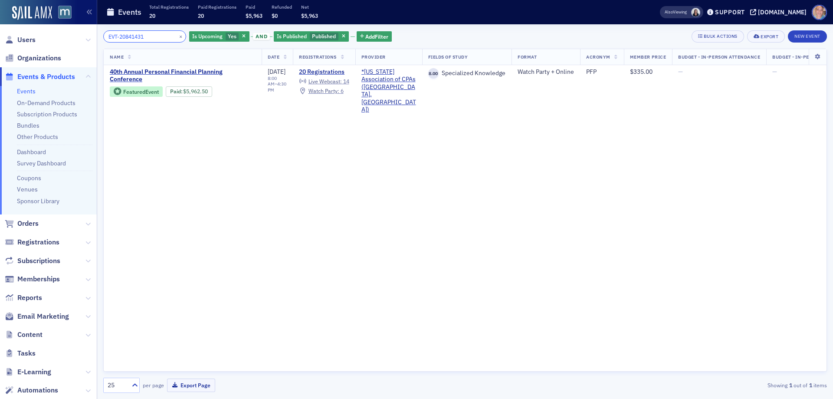
drag, startPoint x: 150, startPoint y: 37, endPoint x: 33, endPoint y: 30, distance: 118.1
click at [37, 30] on div "Users Organizations Events & Products Events On-Demand Products Subscription Pr…" at bounding box center [416, 199] width 833 height 399
paste input "96002"
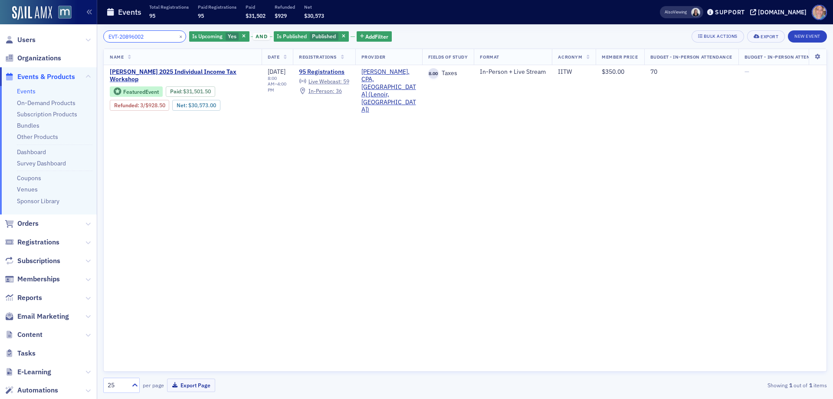
drag, startPoint x: 155, startPoint y: 39, endPoint x: 52, endPoint y: 26, distance: 103.1
click at [57, 26] on div "Users Organizations Events & Products Events On-Demand Products Subscription Pr…" at bounding box center [416, 199] width 833 height 399
paste input "9"
drag, startPoint x: 81, startPoint y: 32, endPoint x: 42, endPoint y: 33, distance: 39.1
click at [44, 32] on div "Users Organizations Events & Products Events On-Demand Products Subscription Pr…" at bounding box center [416, 199] width 833 height 399
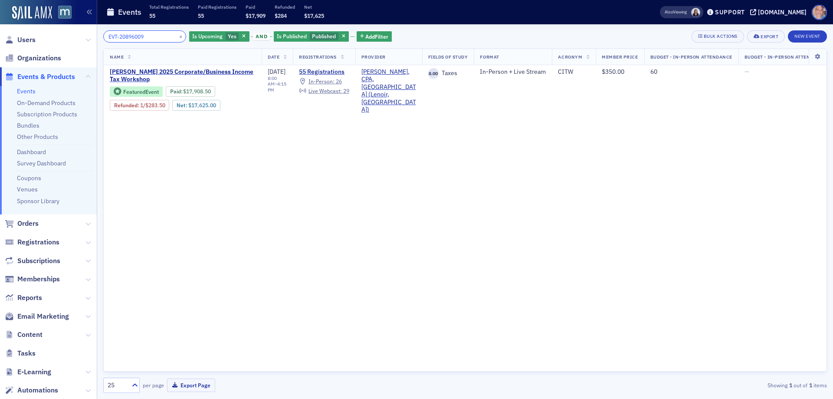
paste input "2"
drag, startPoint x: 147, startPoint y: 36, endPoint x: 24, endPoint y: 34, distance: 122.7
click at [26, 34] on div "Users Organizations Events & Products Events On-Demand Products Subscription Pr…" at bounding box center [416, 199] width 833 height 399
paste input "1108963"
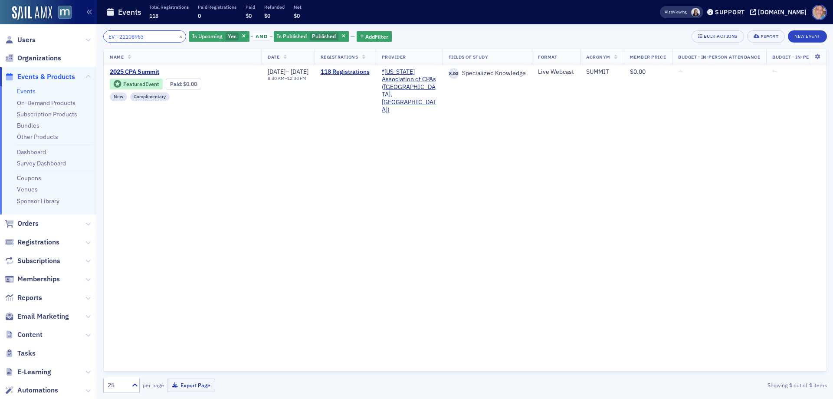
drag, startPoint x: 126, startPoint y: 33, endPoint x: 57, endPoint y: 31, distance: 69.0
click at [61, 31] on div "Users Organizations Events & Products Events On-Demand Products Subscription Pr…" at bounding box center [416, 199] width 833 height 399
paste input "0896014"
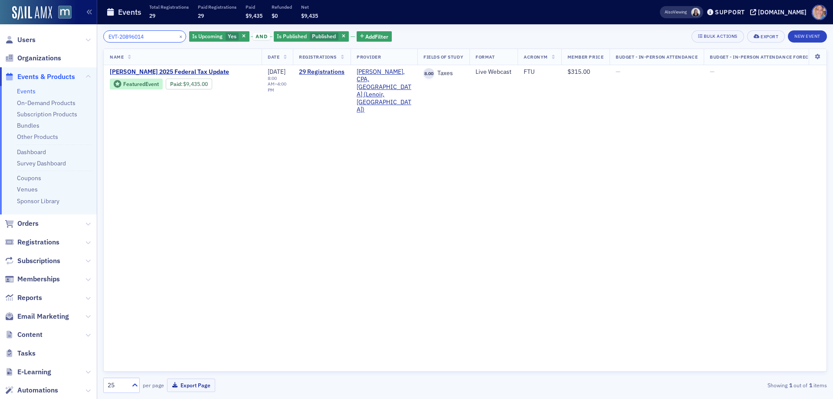
drag, startPoint x: 150, startPoint y: 39, endPoint x: 51, endPoint y: 38, distance: 98.9
click at [52, 38] on div "Users Organizations Events & Products Events On-Demand Products Subscription Pr…" at bounding box center [416, 199] width 833 height 399
paste input "959685"
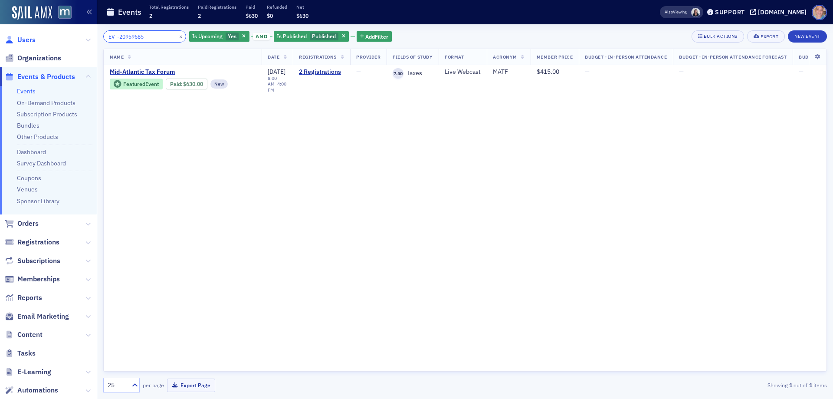
drag, startPoint x: 148, startPoint y: 38, endPoint x: 27, endPoint y: 40, distance: 120.6
click at [32, 39] on div "Users Organizations Events & Products Events On-Demand Products Subscription Pr…" at bounding box center [416, 199] width 833 height 399
paste input "870374"
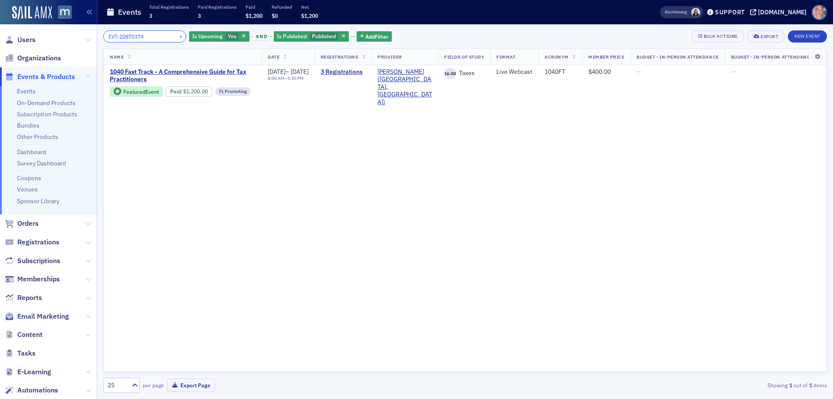
drag, startPoint x: 156, startPoint y: 37, endPoint x: -3, endPoint y: 36, distance: 158.7
click at [0, 36] on html "Users Organizations Events & Products Events On-Demand Products Subscription Pr…" at bounding box center [416, 199] width 833 height 399
paste input "23806"
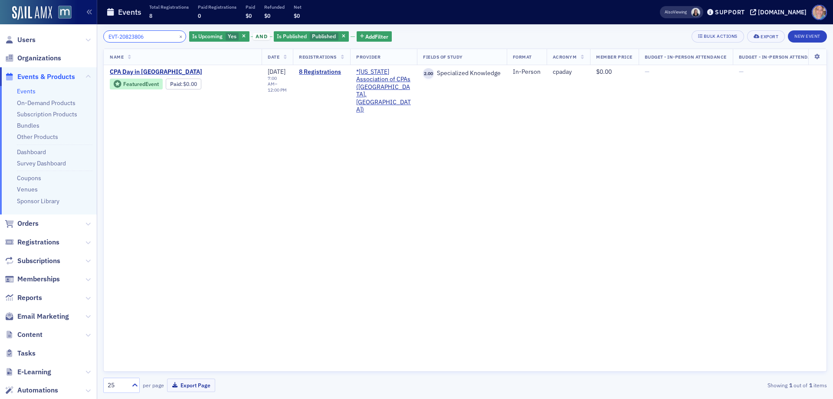
drag, startPoint x: 153, startPoint y: 39, endPoint x: 0, endPoint y: 39, distance: 152.7
click at [0, 39] on div "Users Organizations Events & Products Events On-Demand Products Subscription Pr…" at bounding box center [416, 199] width 833 height 399
paste input "967510"
drag, startPoint x: 149, startPoint y: 35, endPoint x: 20, endPoint y: 34, distance: 128.4
click at [20, 34] on div "Users Organizations Events & Products Events On-Demand Products Subscription Pr…" at bounding box center [416, 199] width 833 height 399
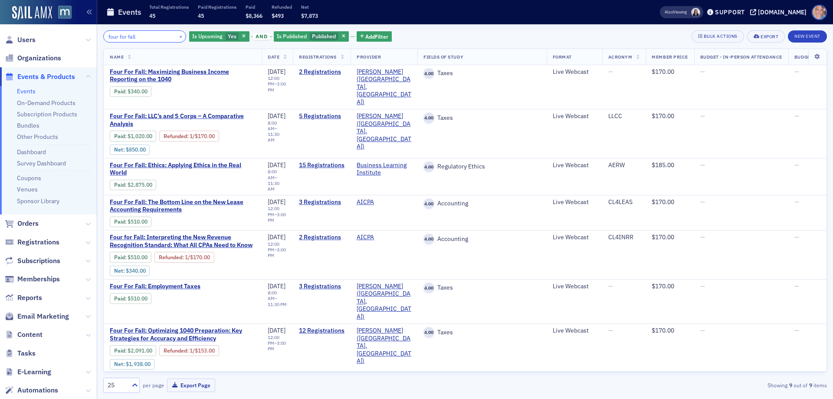
type input "four for fall"
drag, startPoint x: 170, startPoint y: 37, endPoint x: 395, endPoint y: 28, distance: 224.4
click at [177, 37] on button "×" at bounding box center [181, 36] width 8 height 8
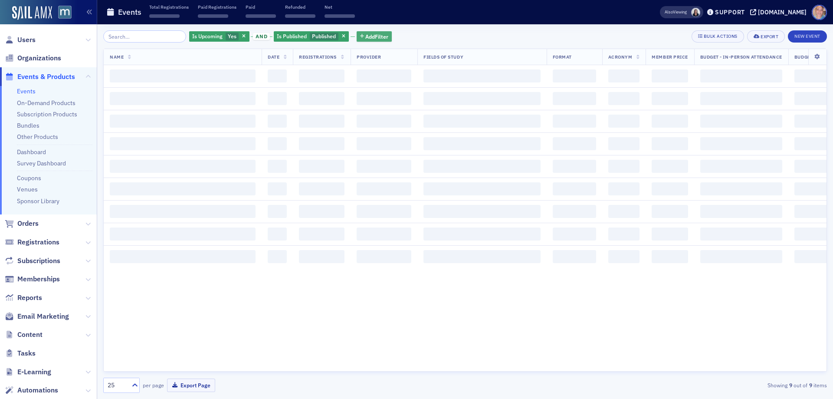
click at [371, 35] on span "Add Filter" at bounding box center [376, 37] width 23 height 8
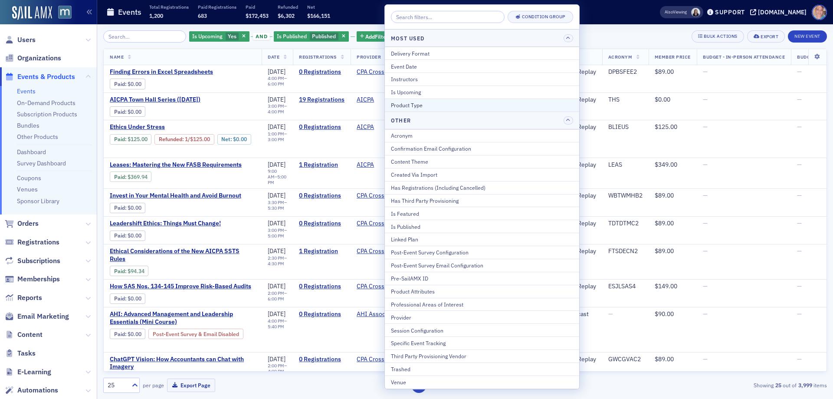
click at [425, 102] on div "Product Type" at bounding box center [482, 105] width 182 height 8
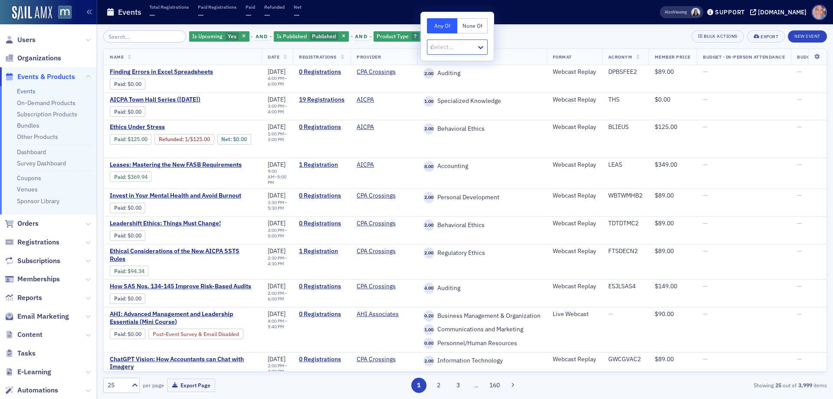
type input "conf"
click at [469, 67] on div "Conferences" at bounding box center [456, 66] width 49 height 9
click at [528, 37] on div "Is Upcoming Yes and Is Published Published and Product Type ? Add Filter Bulk A…" at bounding box center [464, 36] width 723 height 12
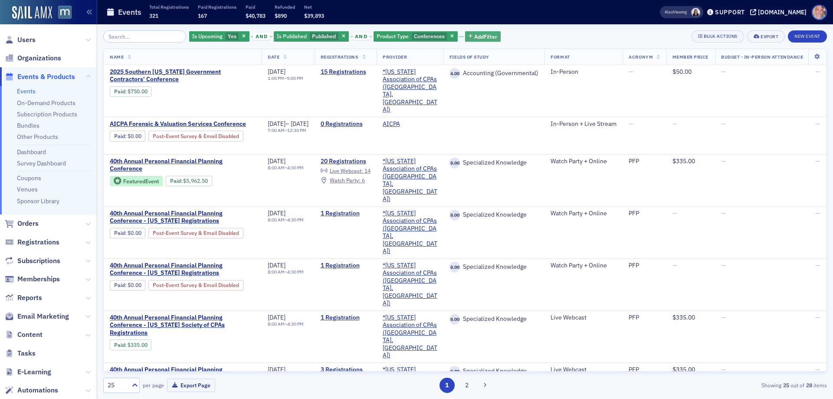
click at [487, 38] on span "Add Filter" at bounding box center [485, 37] width 23 height 8
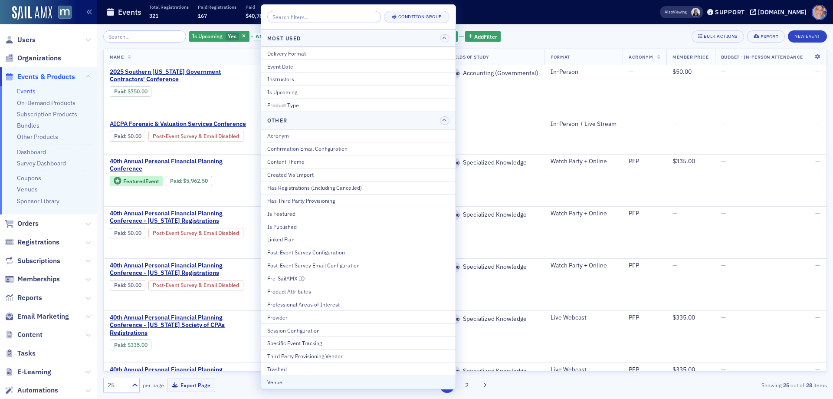
click at [288, 379] on div "Venue" at bounding box center [358, 382] width 182 height 8
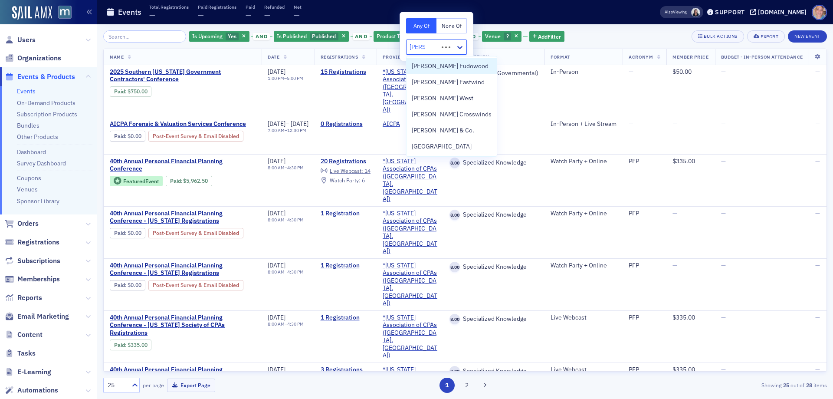
type input "martin"
click at [441, 101] on span "Martin’s West" at bounding box center [443, 98] width 62 height 9
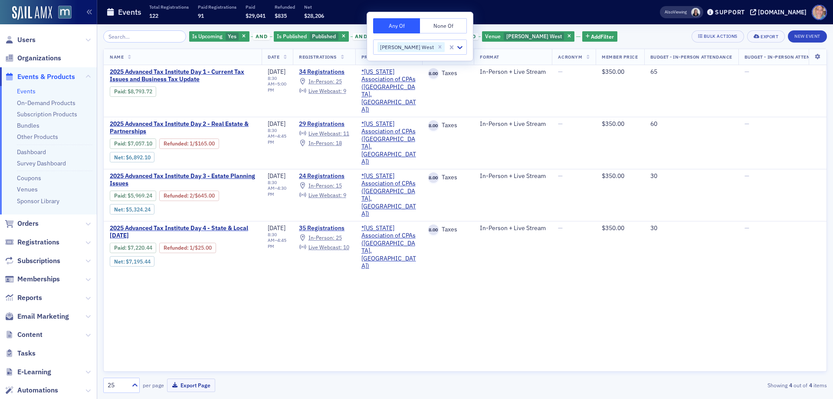
click at [620, 40] on div "Is Upcoming Yes and Is Published Published and Product Type Conferences and Ven…" at bounding box center [464, 36] width 723 height 12
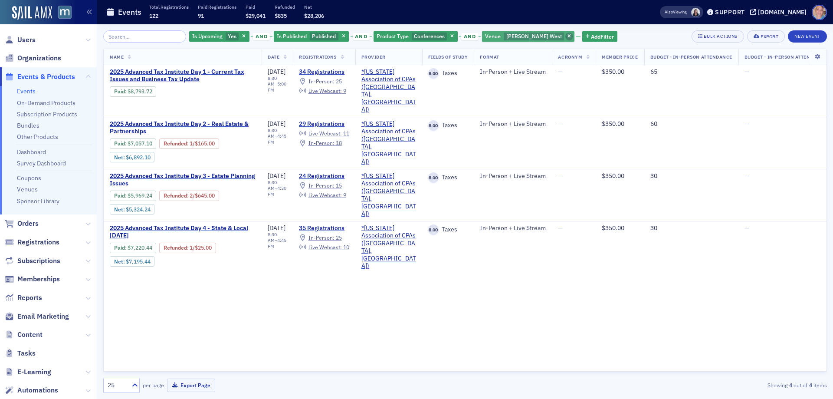
click at [565, 36] on span "button" at bounding box center [569, 37] width 8 height 8
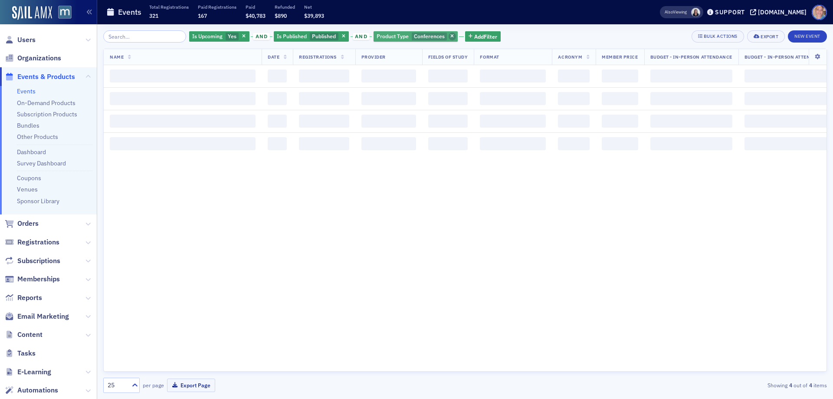
click at [450, 36] on icon "button" at bounding box center [451, 36] width 3 height 5
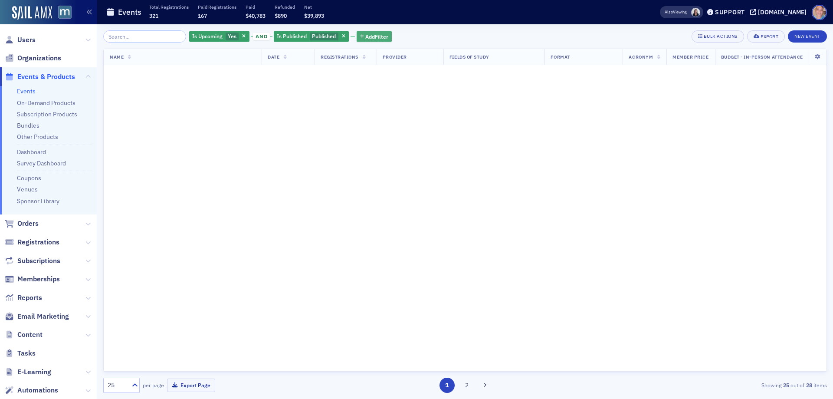
click at [379, 36] on span "Add Filter" at bounding box center [376, 37] width 23 height 8
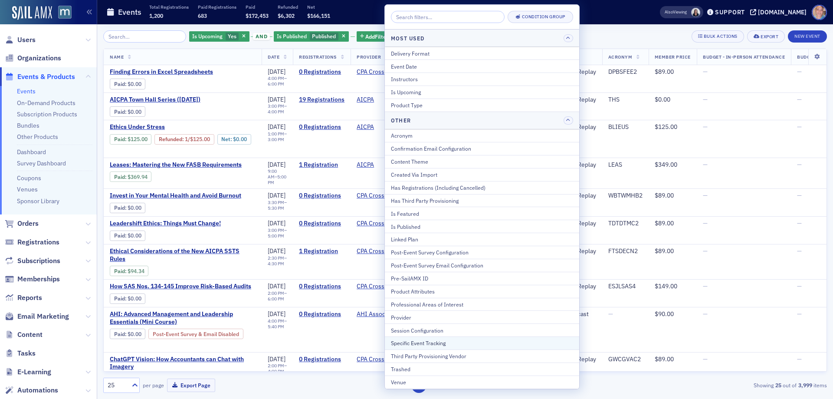
click at [444, 344] on div "Specific Event Tracking" at bounding box center [482, 343] width 182 height 8
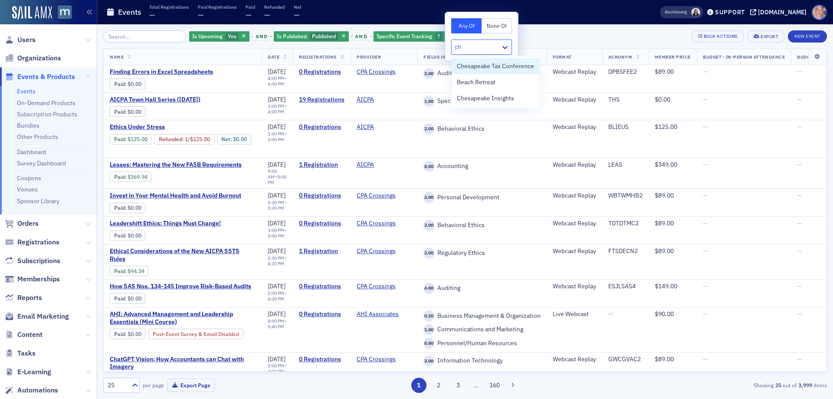
type input "che"
click at [507, 83] on span "Chesapeake Insights" at bounding box center [485, 82] width 57 height 9
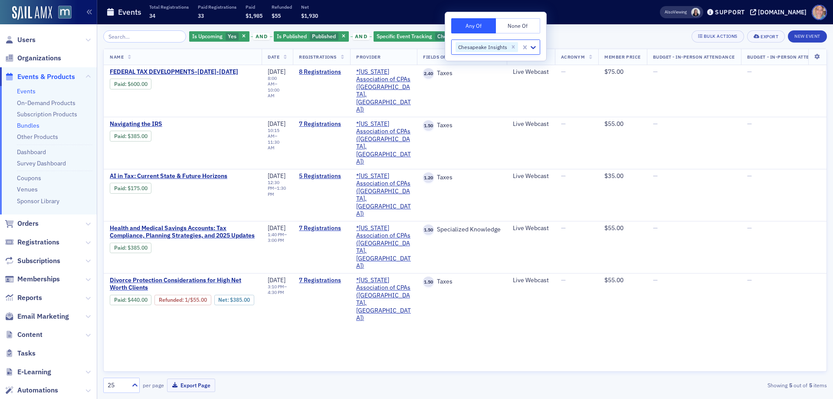
click at [35, 126] on link "Bundles" at bounding box center [28, 125] width 23 height 8
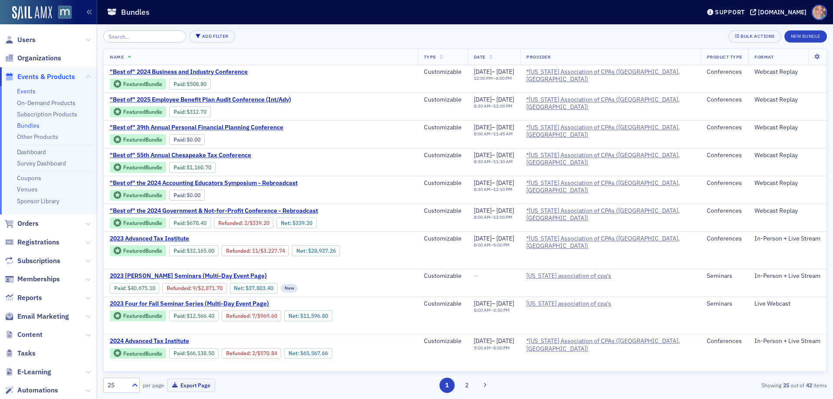
click at [28, 89] on link "Events" at bounding box center [26, 91] width 19 height 8
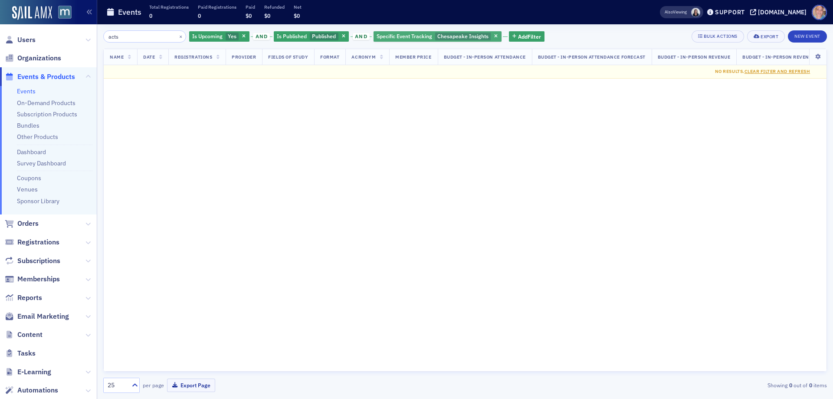
type input "acts"
click at [490, 32] on div "Specific Event Tracking Chesapeake Insights" at bounding box center [437, 36] width 128 height 11
click at [494, 38] on icon "button" at bounding box center [495, 36] width 3 height 5
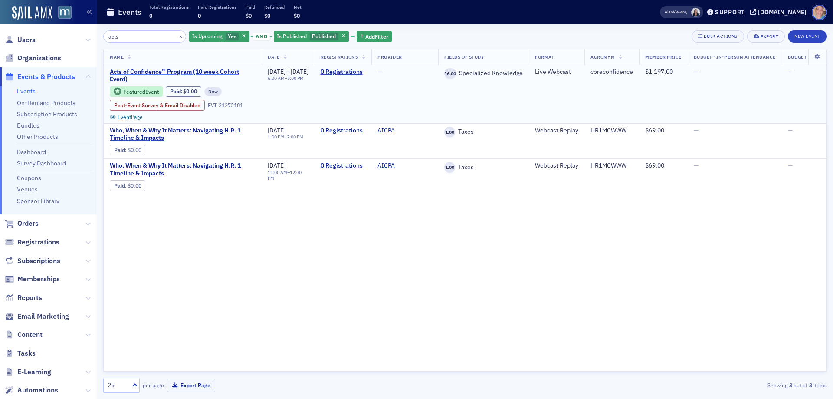
click at [121, 74] on span "Acts of Confidence™ Program (10 week Cohort Event)" at bounding box center [183, 75] width 146 height 15
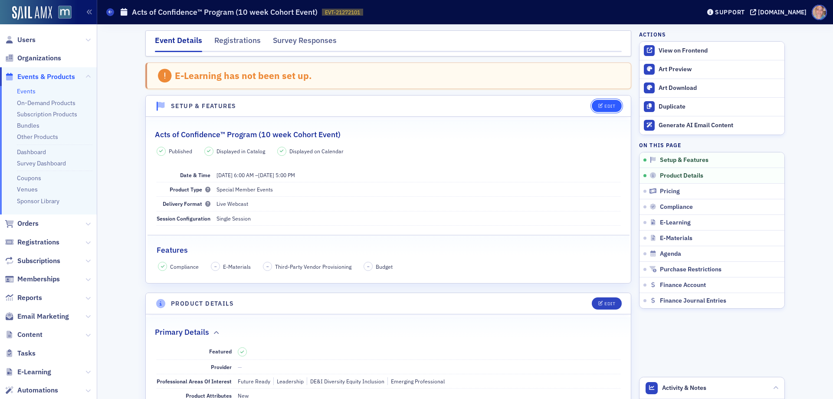
click at [604, 108] on div "Edit" at bounding box center [609, 106] width 11 height 5
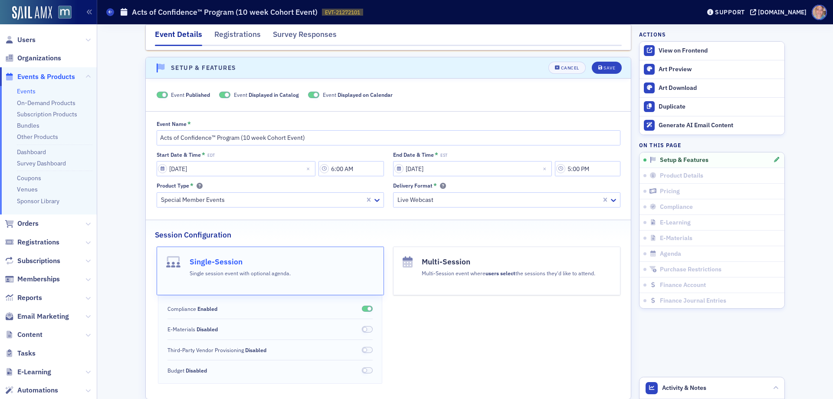
scroll to position [45, 0]
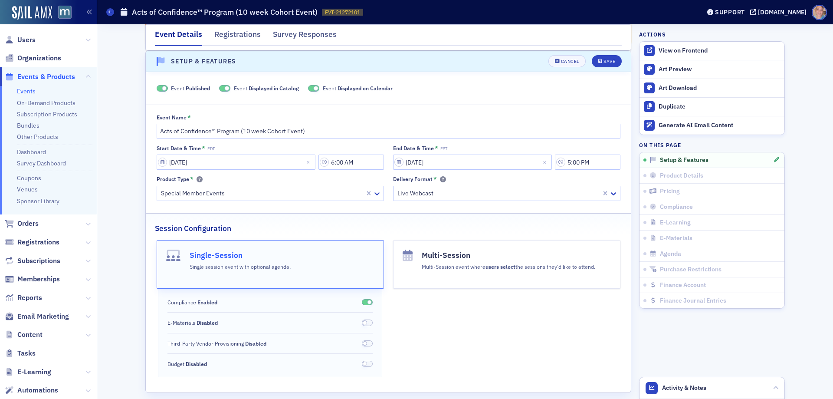
click at [221, 88] on span at bounding box center [224, 88] width 11 height 7
click at [318, 88] on span at bounding box center [323, 88] width 11 height 7
click at [598, 61] on icon "submit" at bounding box center [600, 61] width 4 height 5
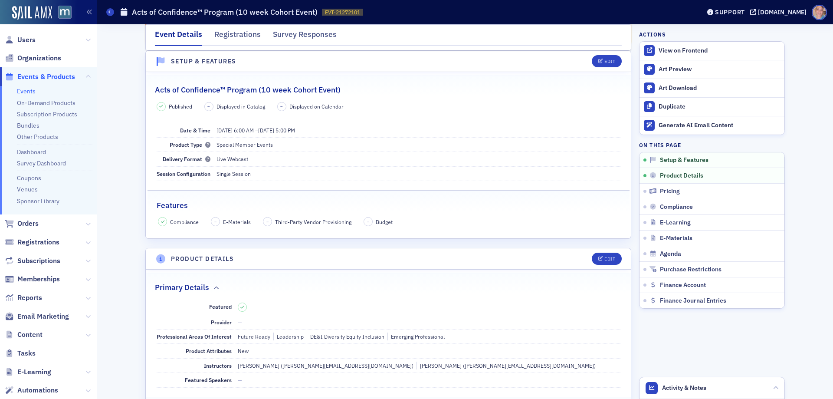
click at [30, 90] on link "Events" at bounding box center [26, 91] width 19 height 8
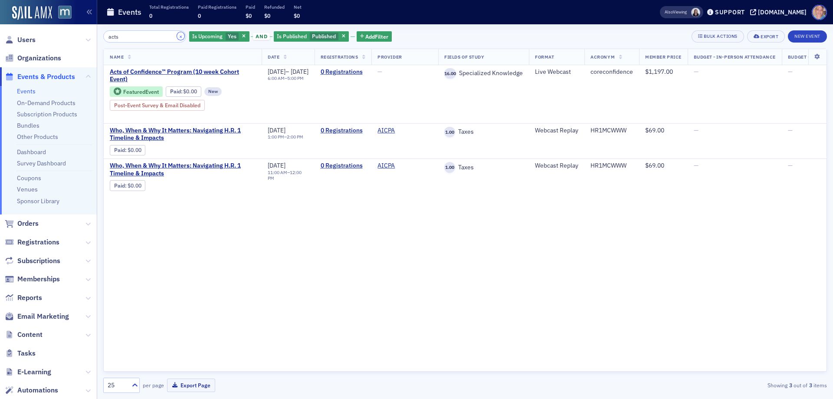
click at [177, 36] on button "×" at bounding box center [181, 36] width 8 height 8
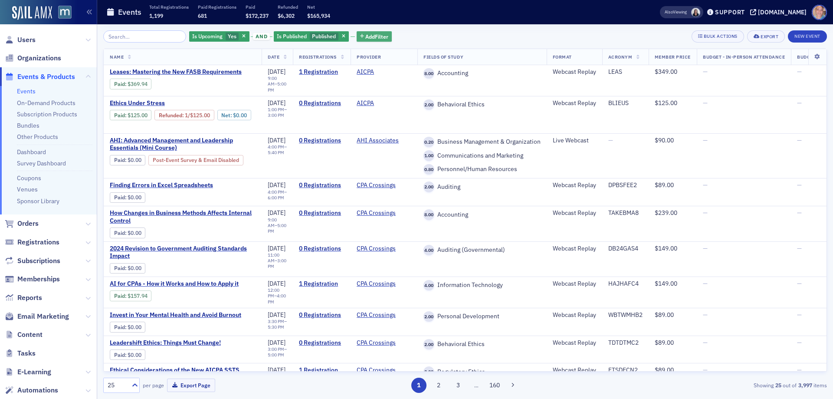
click at [379, 39] on span "Add Filter" at bounding box center [376, 37] width 23 height 8
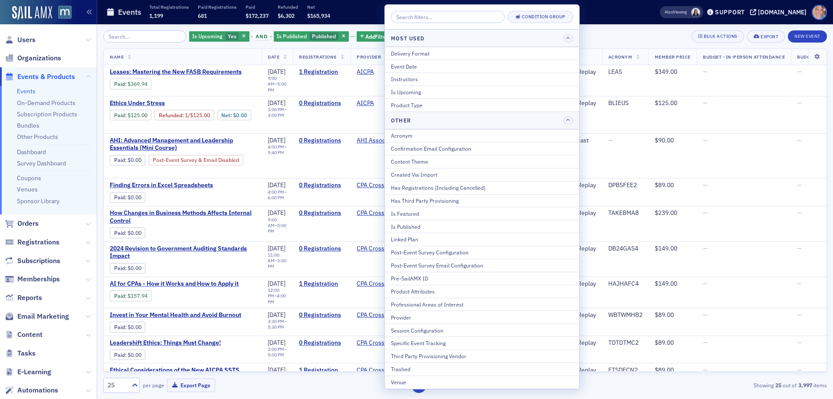
drag, startPoint x: 398, startPoint y: 317, endPoint x: 540, endPoint y: 286, distance: 145.5
click at [398, 317] on div "Provider" at bounding box center [482, 317] width 182 height 8
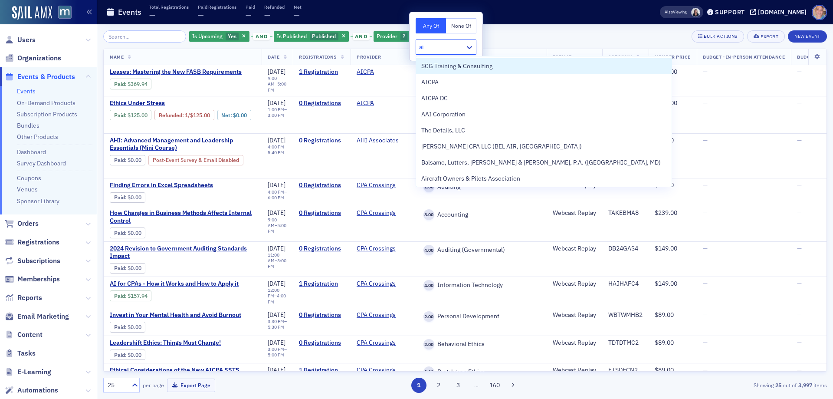
type input "aic"
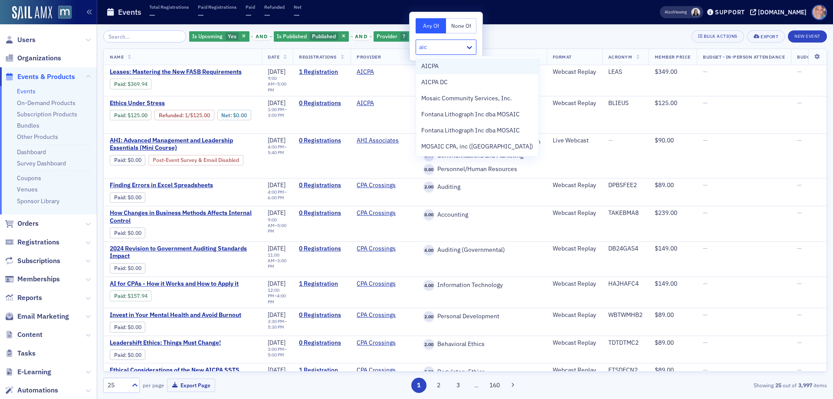
click at [441, 67] on div "AICPA" at bounding box center [477, 66] width 112 height 9
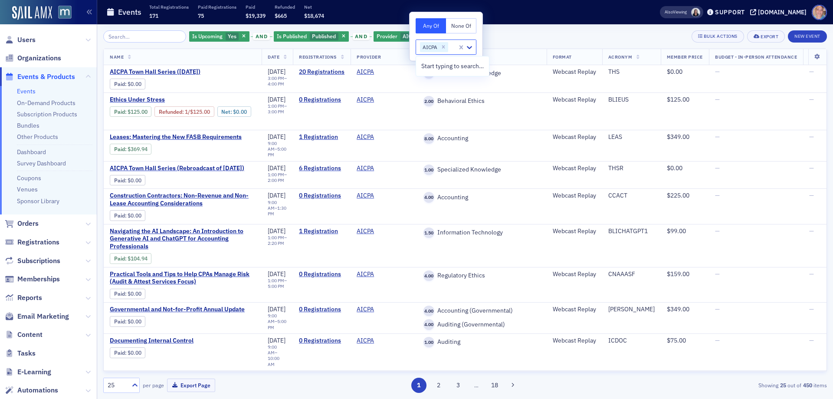
click at [530, 35] on div "Is Upcoming Yes and Is Published Published and Provider AICPA Add Filter Bulk A…" at bounding box center [464, 36] width 723 height 12
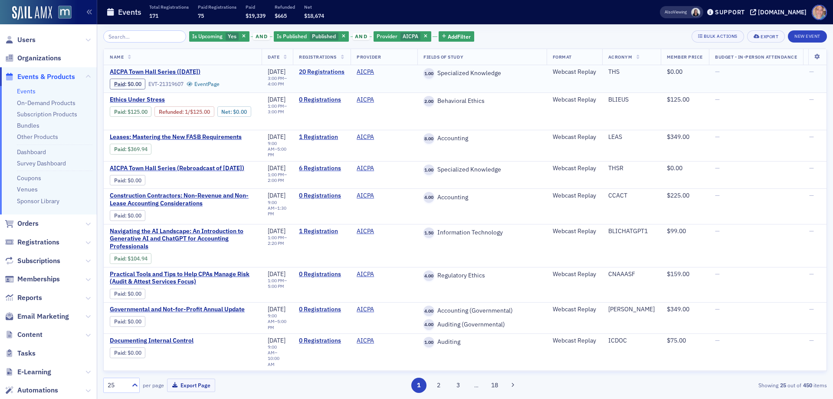
click at [325, 71] on link "20 Registrations" at bounding box center [322, 72] width 46 height 8
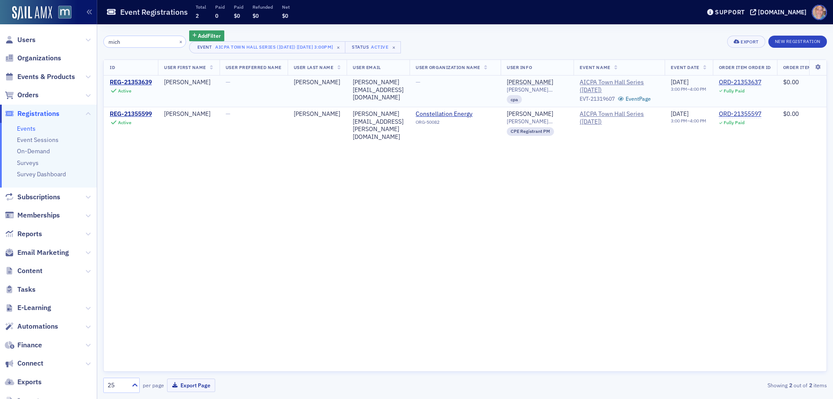
type input "mich"
drag, startPoint x: 357, startPoint y: 82, endPoint x: 437, endPoint y: 82, distance: 79.4
click at [403, 82] on div "steven_michele@verizon.net" at bounding box center [378, 89] width 51 height 23
copy div "steven_michele@verizon.net"
drag, startPoint x: 172, startPoint y: 42, endPoint x: 170, endPoint y: 47, distance: 6.2
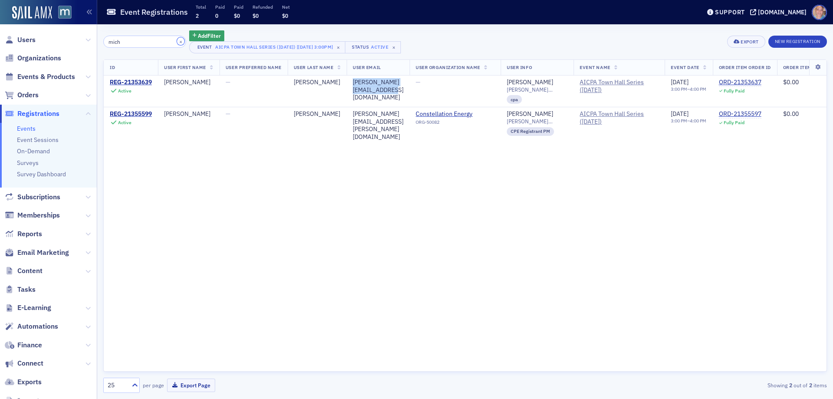
click at [177, 42] on button "×" at bounding box center [181, 41] width 8 height 8
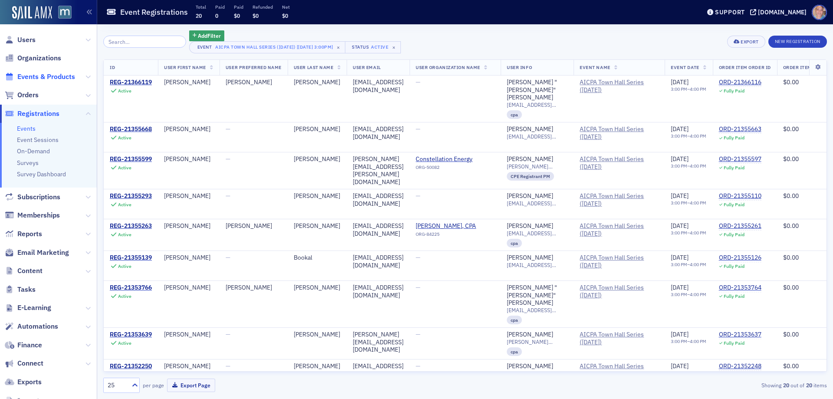
click at [31, 72] on span "Events & Products" at bounding box center [46, 77] width 58 height 10
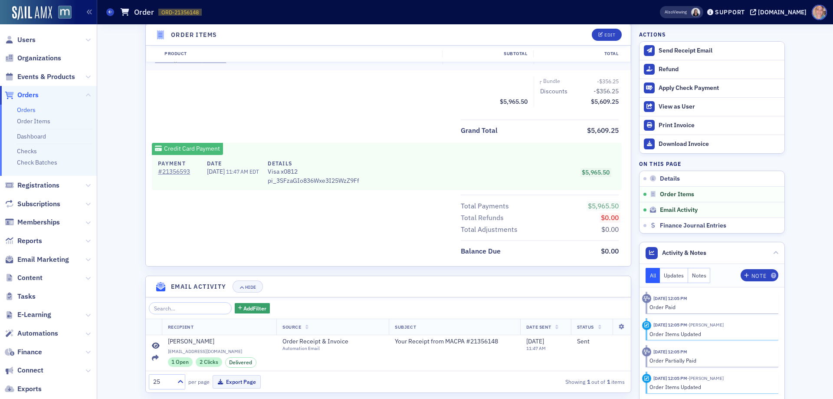
scroll to position [1324, 0]
